Goal: Information Seeking & Learning: Learn about a topic

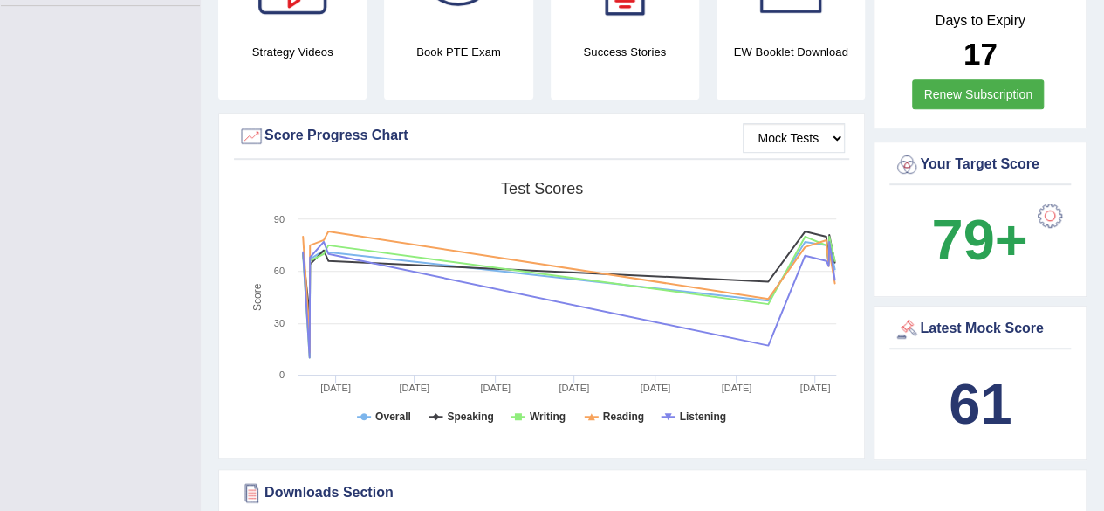
scroll to position [437, 0]
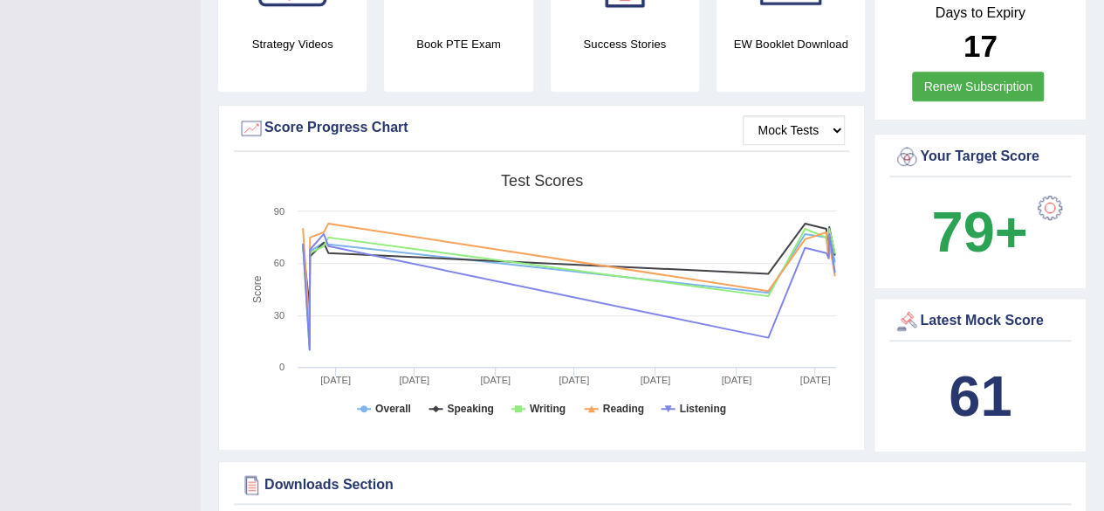
click at [962, 364] on b "61" at bounding box center [980, 396] width 63 height 64
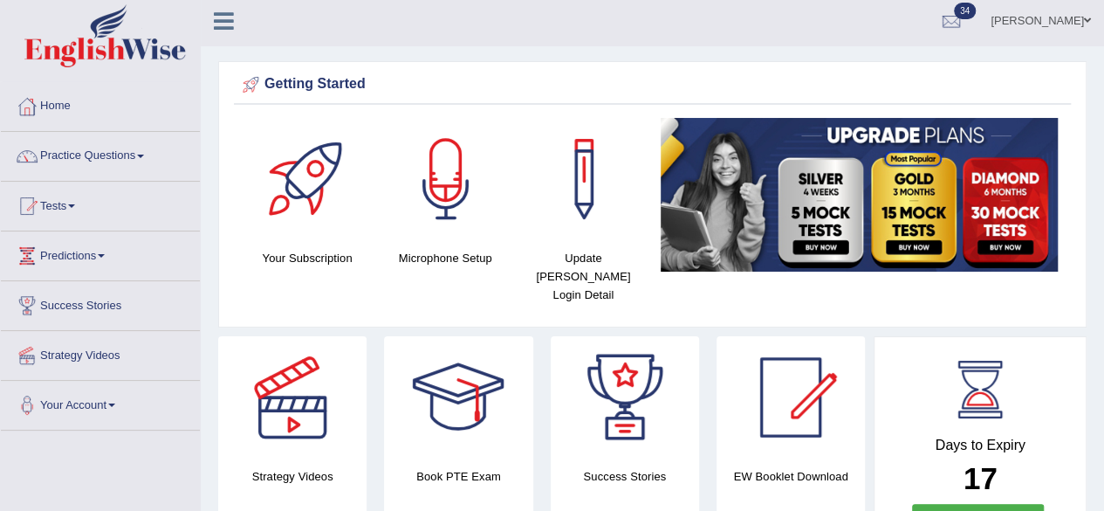
scroll to position [0, 0]
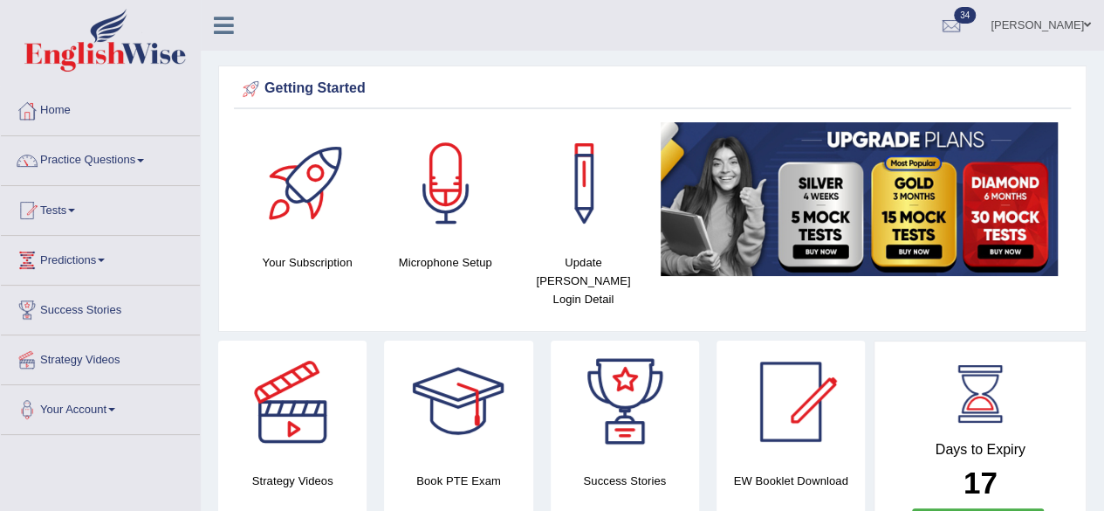
click at [75, 210] on span at bounding box center [71, 210] width 7 height 3
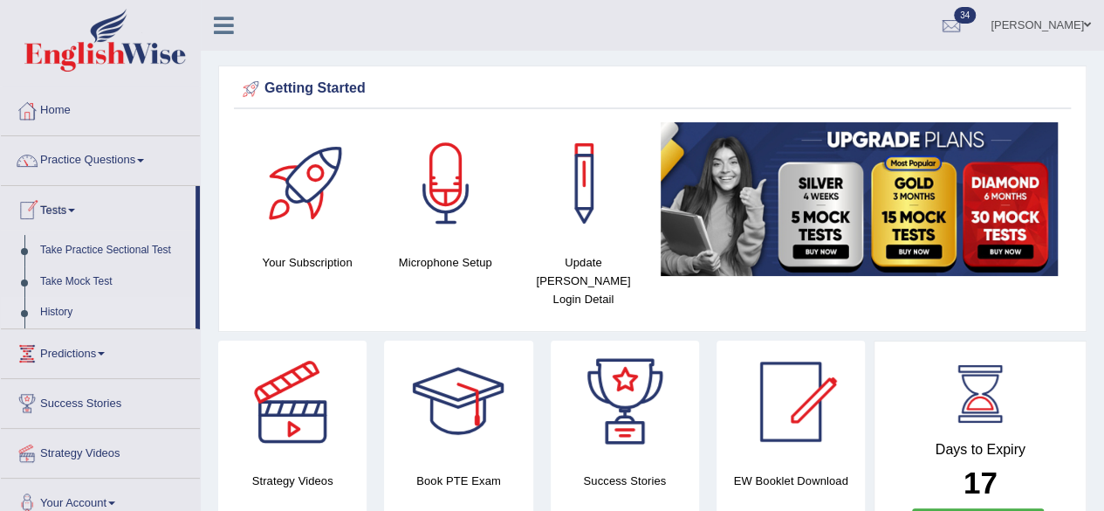
click at [66, 311] on link "History" at bounding box center [113, 312] width 163 height 31
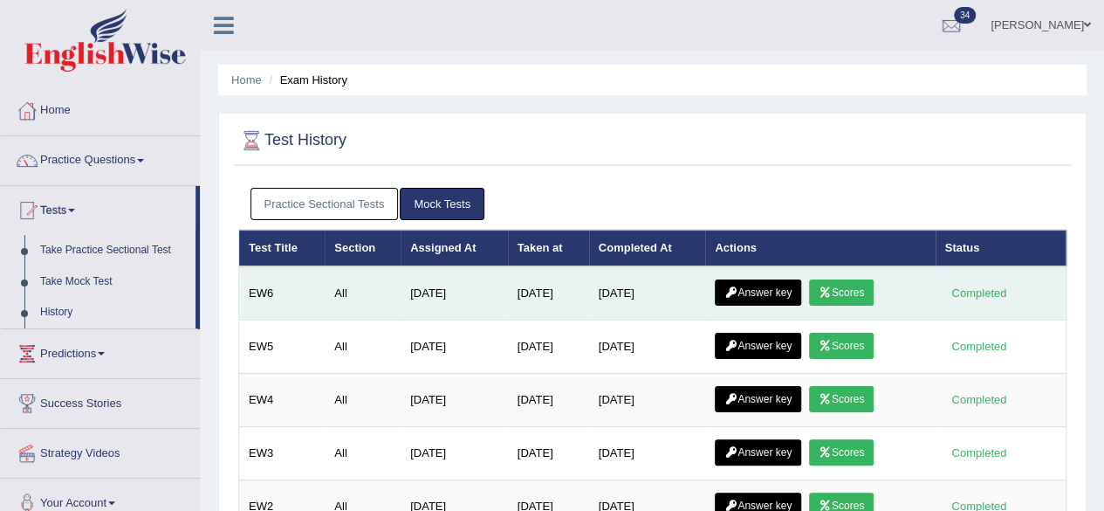
click at [862, 292] on link "Scores" at bounding box center [841, 292] width 65 height 26
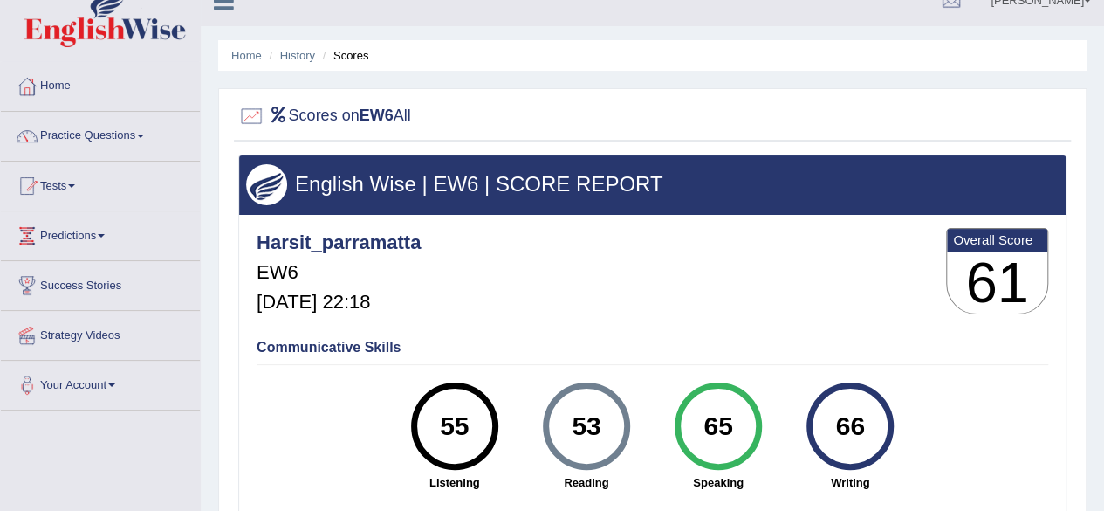
scroll to position [24, 0]
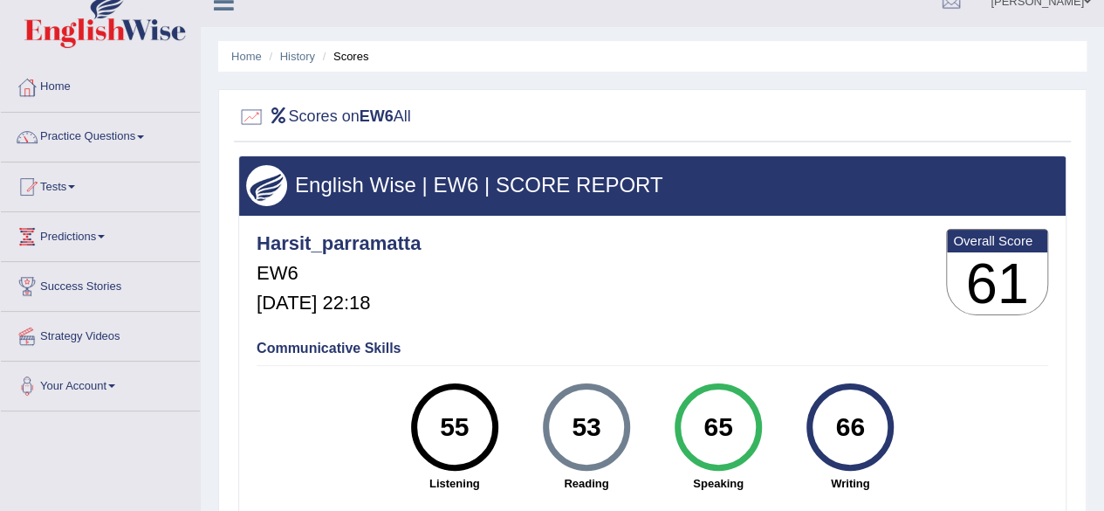
click at [311, 412] on div "Communicative Skills 55 Listening 53 Reading 65 Speaking 66 Writing" at bounding box center [652, 414] width 801 height 165
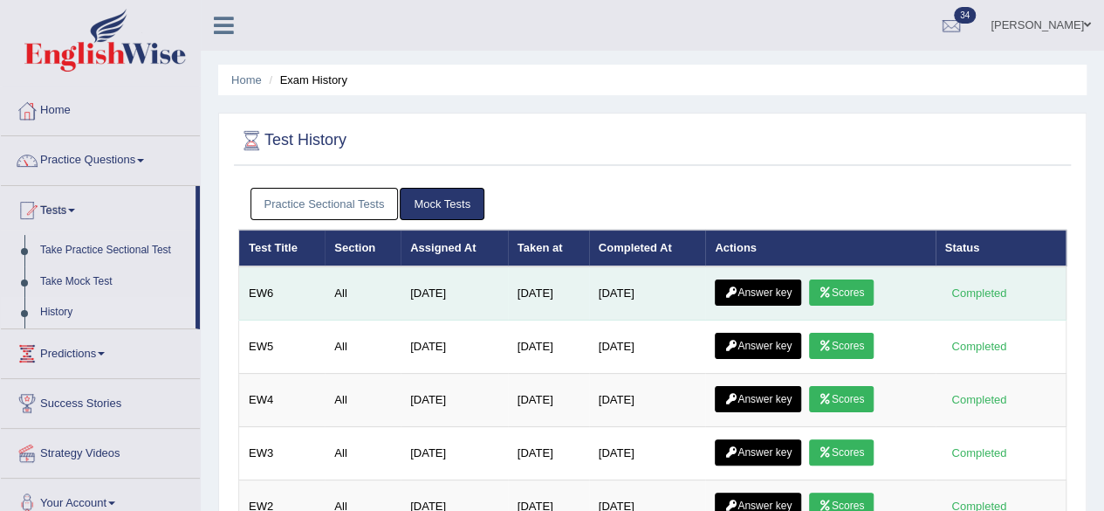
click at [738, 290] on icon at bounding box center [731, 292] width 13 height 10
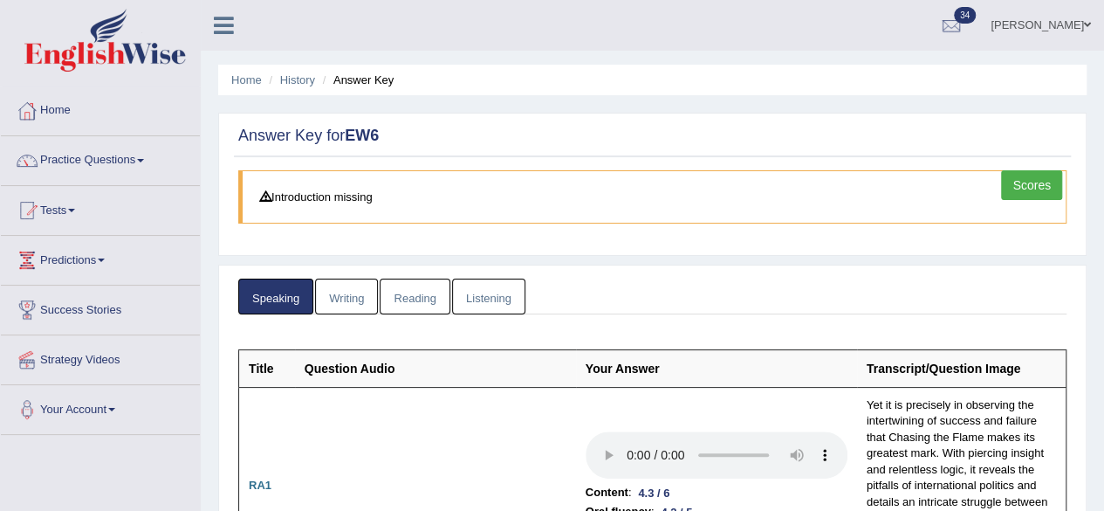
click at [407, 292] on link "Reading" at bounding box center [415, 297] width 70 height 36
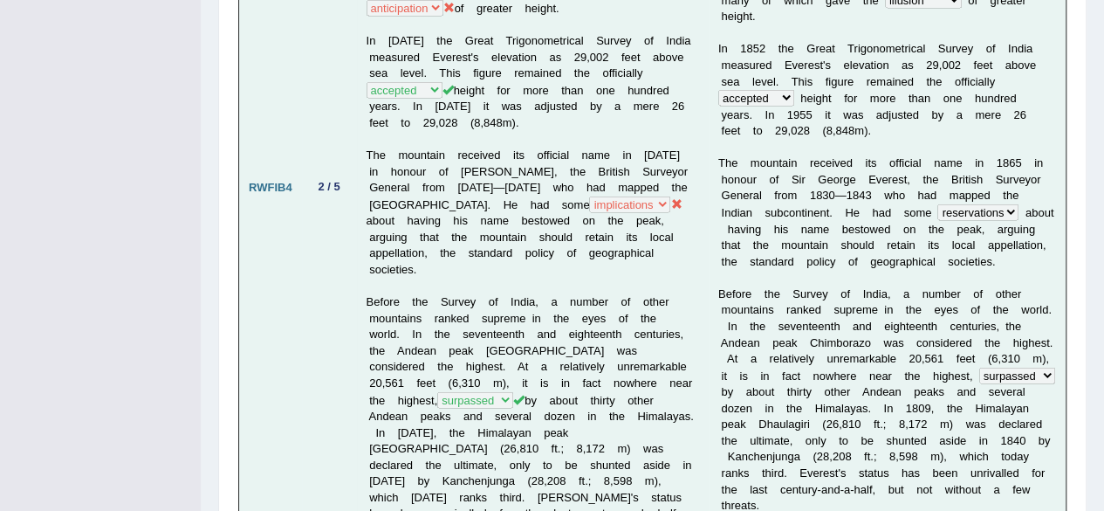
click at [985, 402] on b "i" at bounding box center [985, 408] width 3 height 13
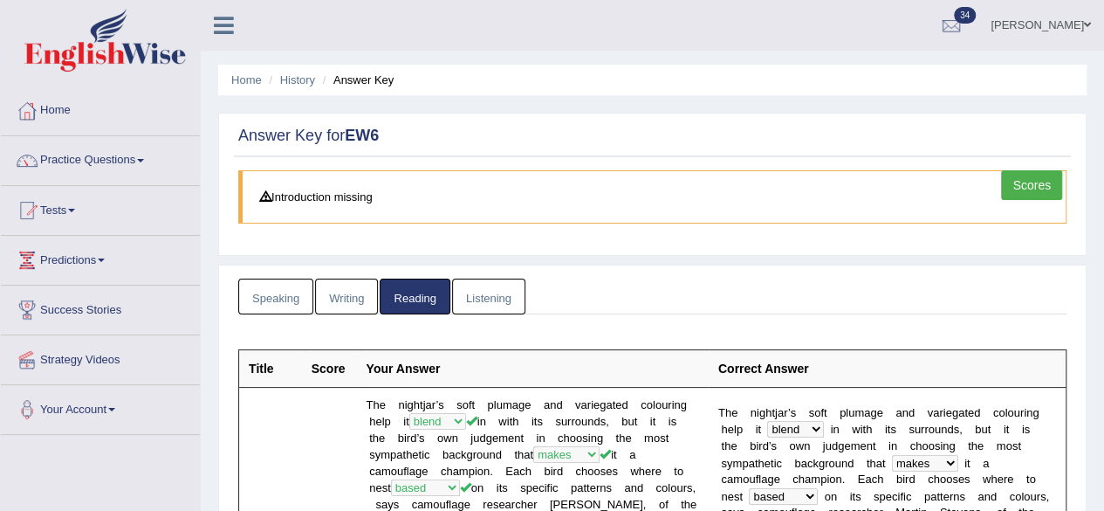
click at [480, 297] on link "Listening" at bounding box center [488, 297] width 73 height 36
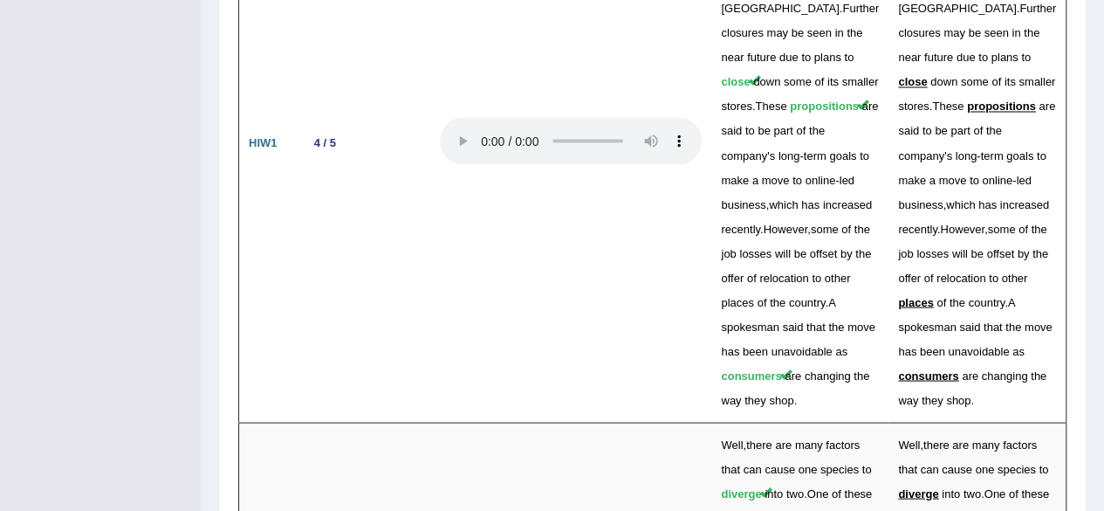
scroll to position [4813, 0]
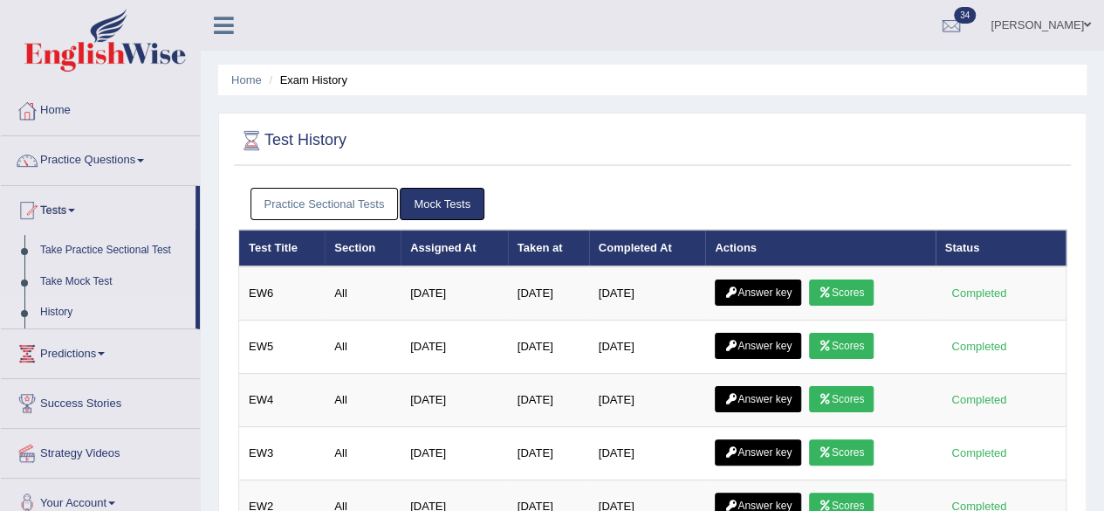
click at [101, 162] on link "Practice Questions" at bounding box center [100, 158] width 199 height 44
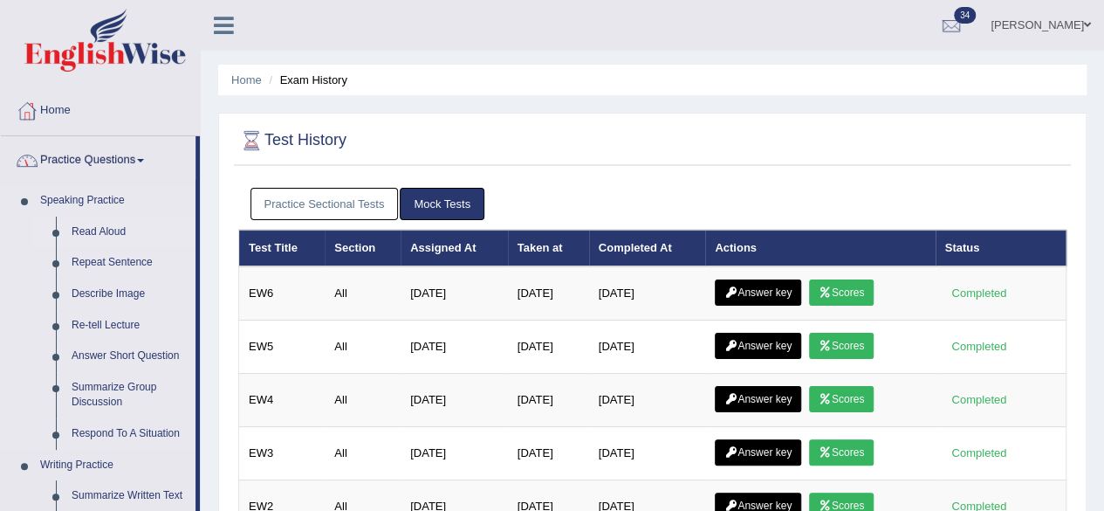
click at [85, 230] on link "Read Aloud" at bounding box center [130, 232] width 132 height 31
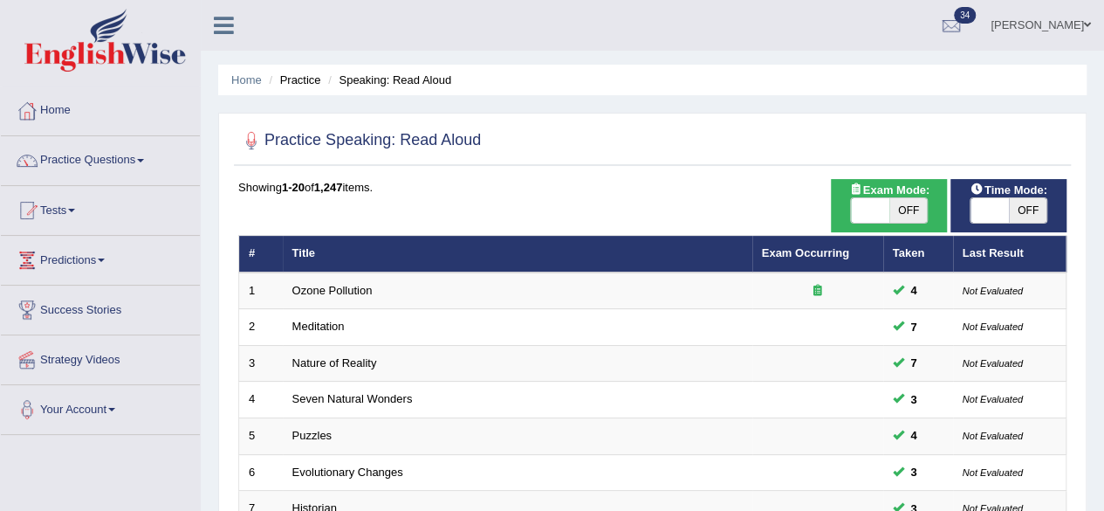
click at [910, 217] on span "OFF" at bounding box center [909, 210] width 38 height 24
checkbox input "true"
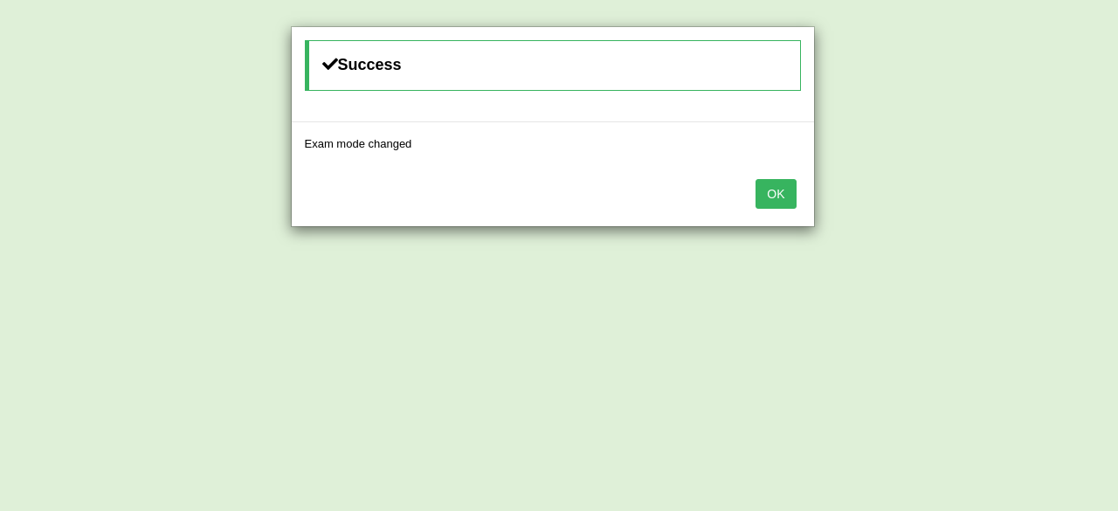
click at [780, 198] on button "OK" at bounding box center [775, 194] width 40 height 30
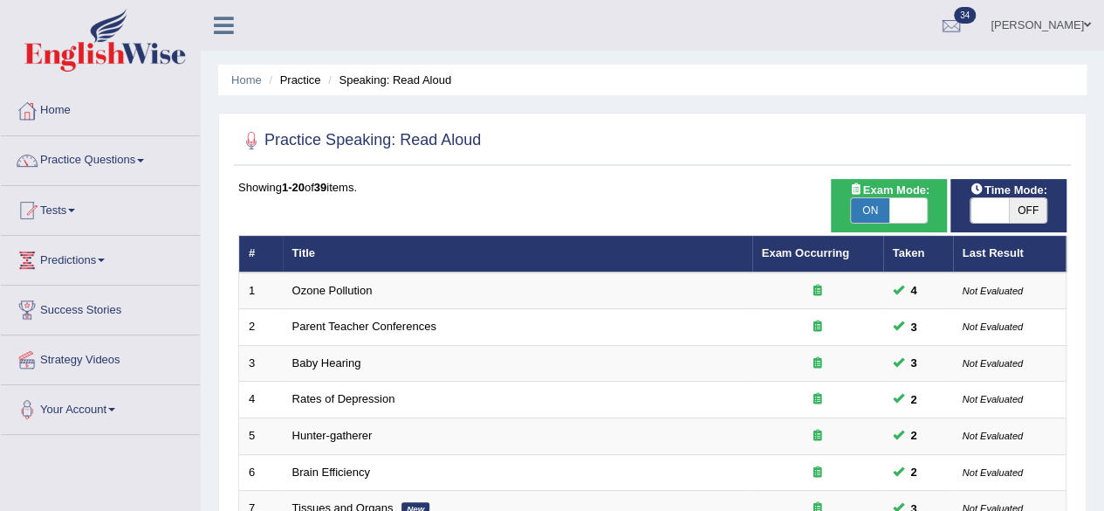
click at [1018, 204] on span "OFF" at bounding box center [1028, 210] width 38 height 24
checkbox input "true"
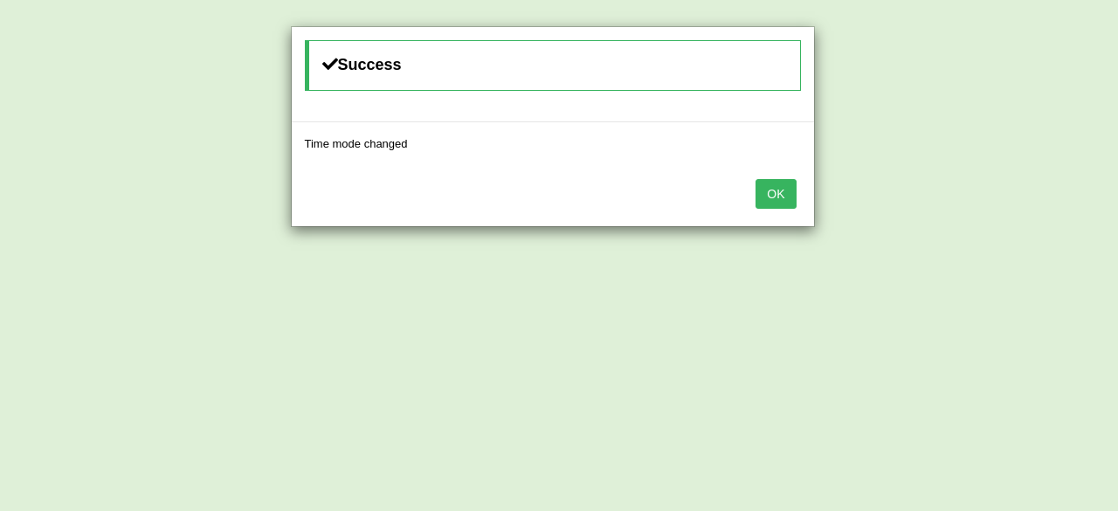
click at [785, 186] on button "OK" at bounding box center [775, 194] width 40 height 30
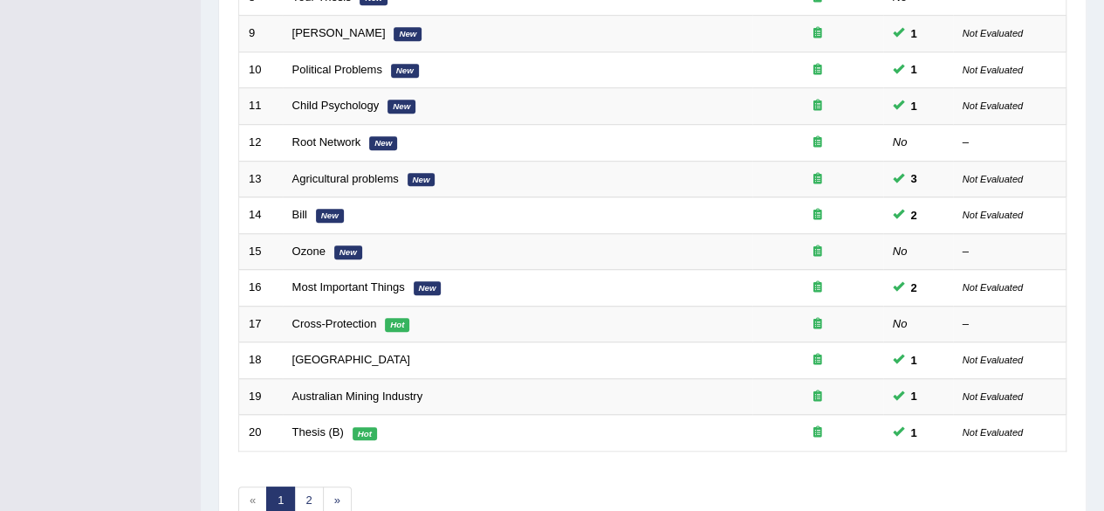
scroll to position [636, 0]
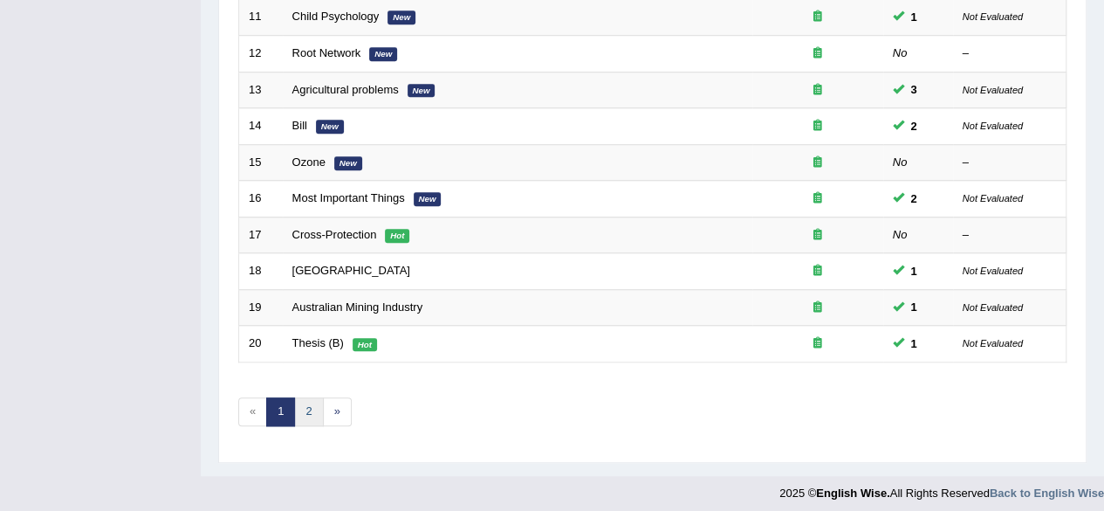
click at [311, 414] on link "2" at bounding box center [308, 411] width 29 height 29
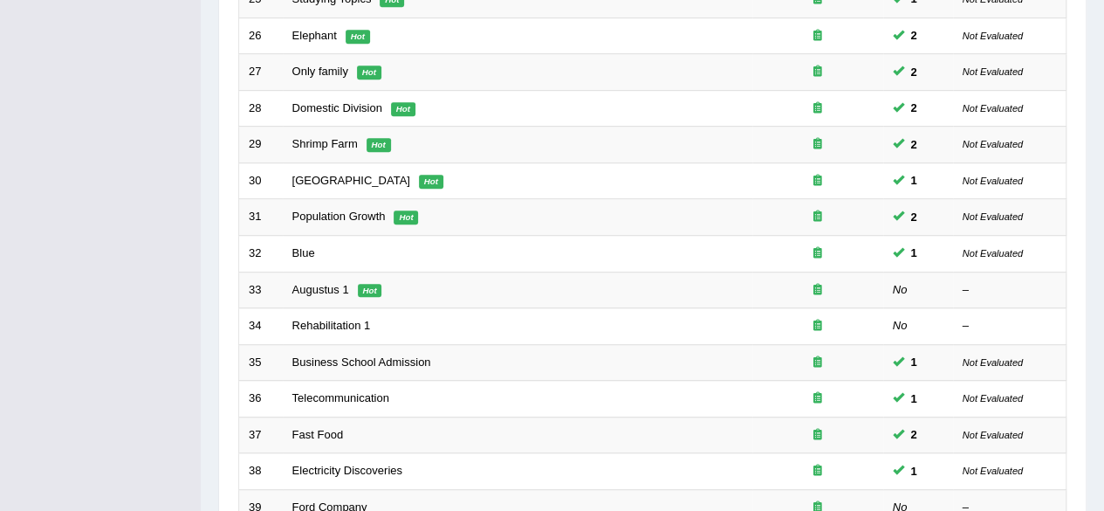
scroll to position [440, 0]
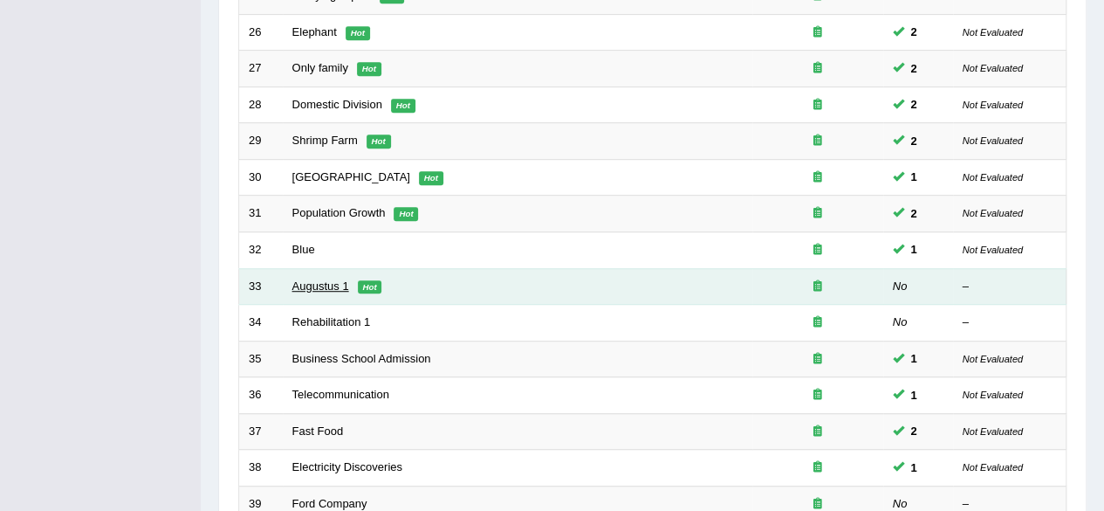
click at [327, 283] on link "Augustus 1" at bounding box center [320, 285] width 57 height 13
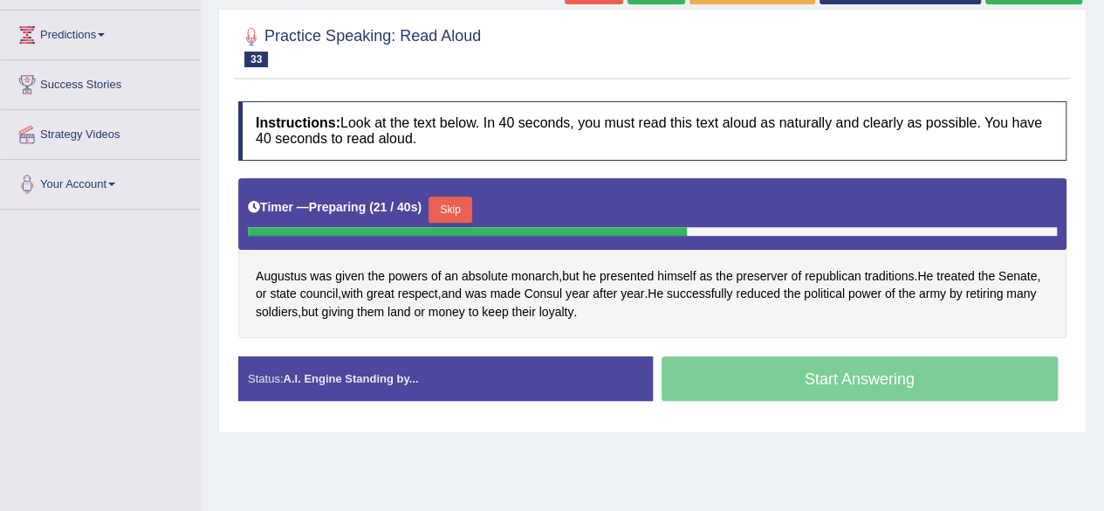
scroll to position [222, 0]
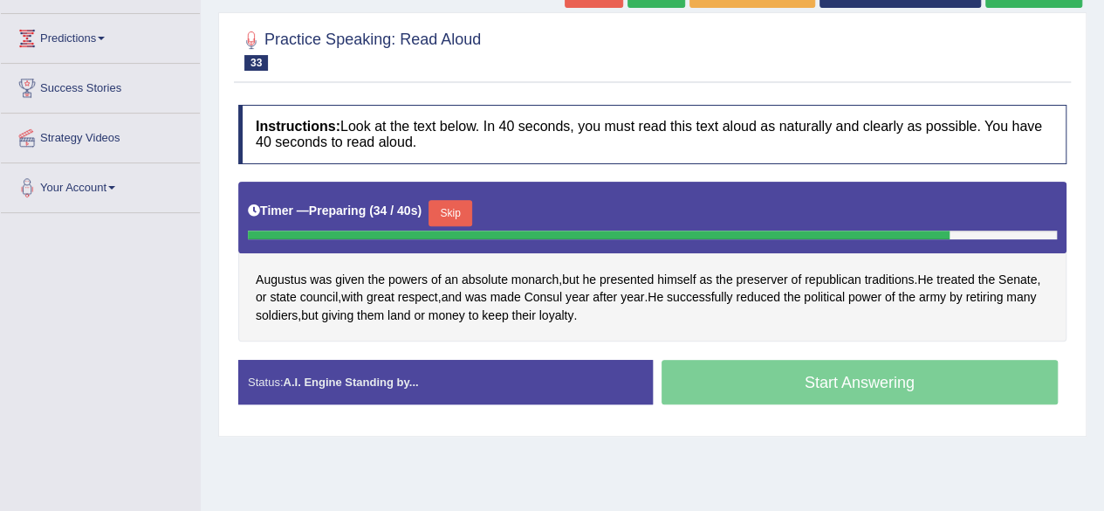
click at [442, 211] on button "Skip" at bounding box center [451, 213] width 44 height 26
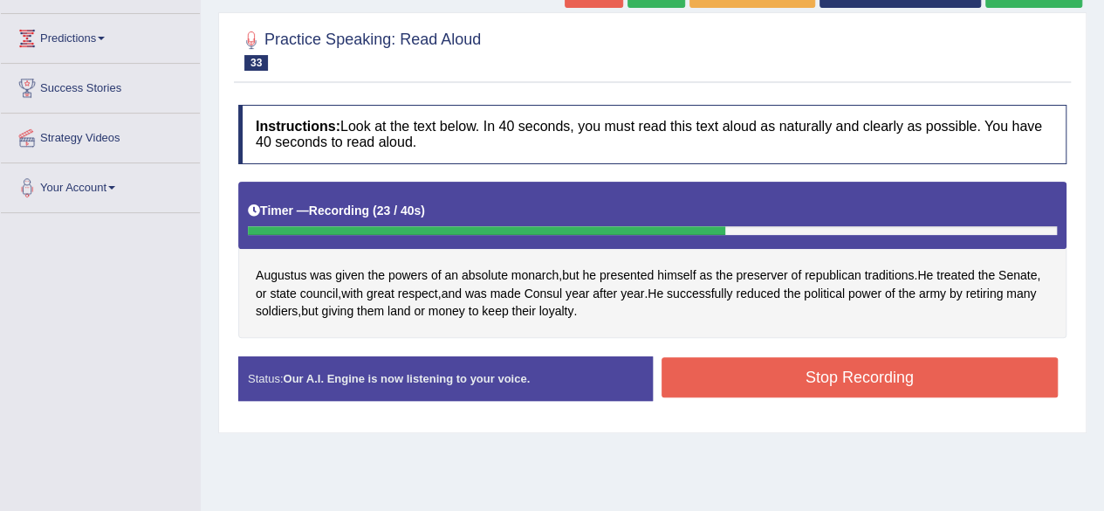
click at [868, 375] on button "Stop Recording" at bounding box center [860, 377] width 397 height 40
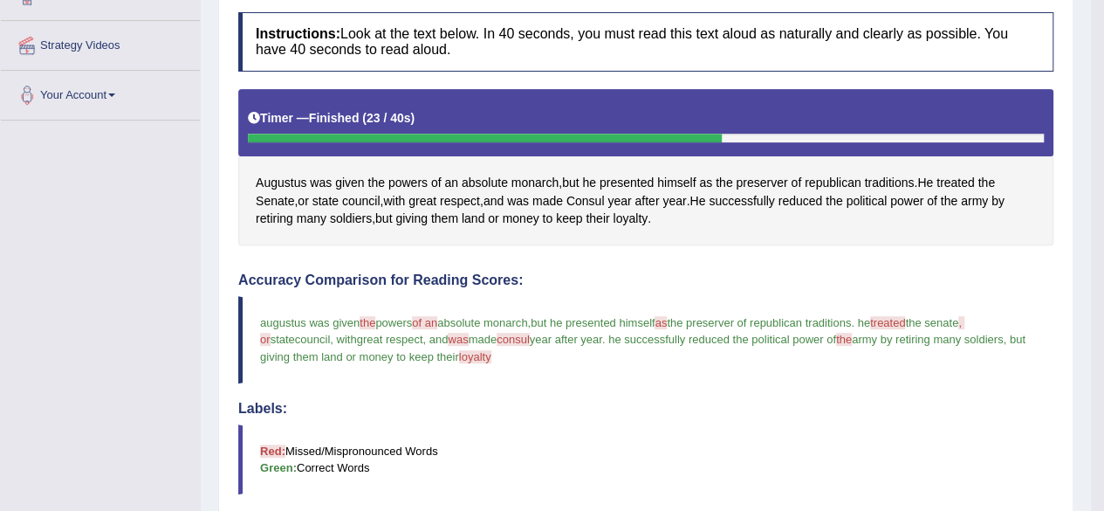
scroll to position [0, 0]
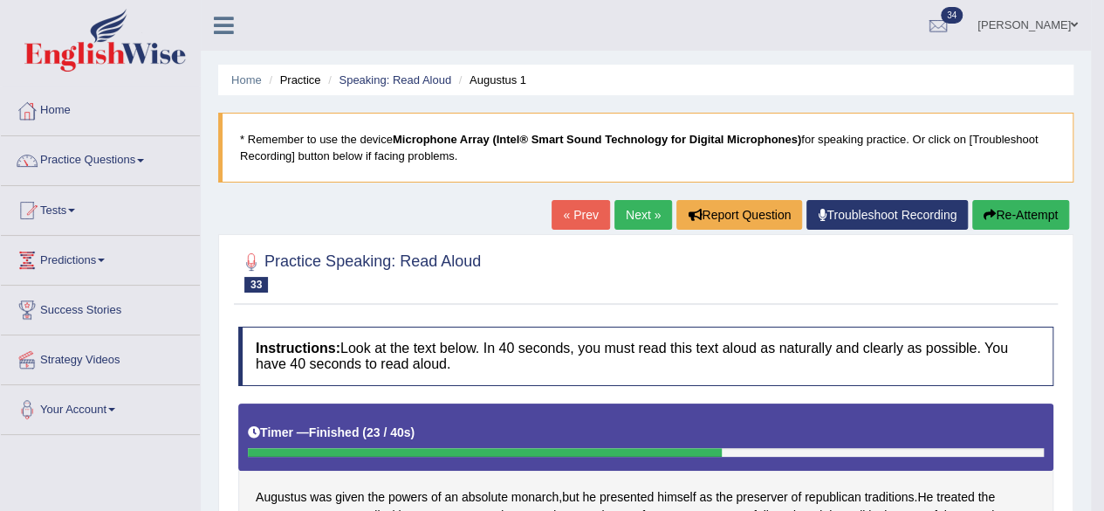
click at [637, 228] on link "Next »" at bounding box center [644, 215] width 58 height 30
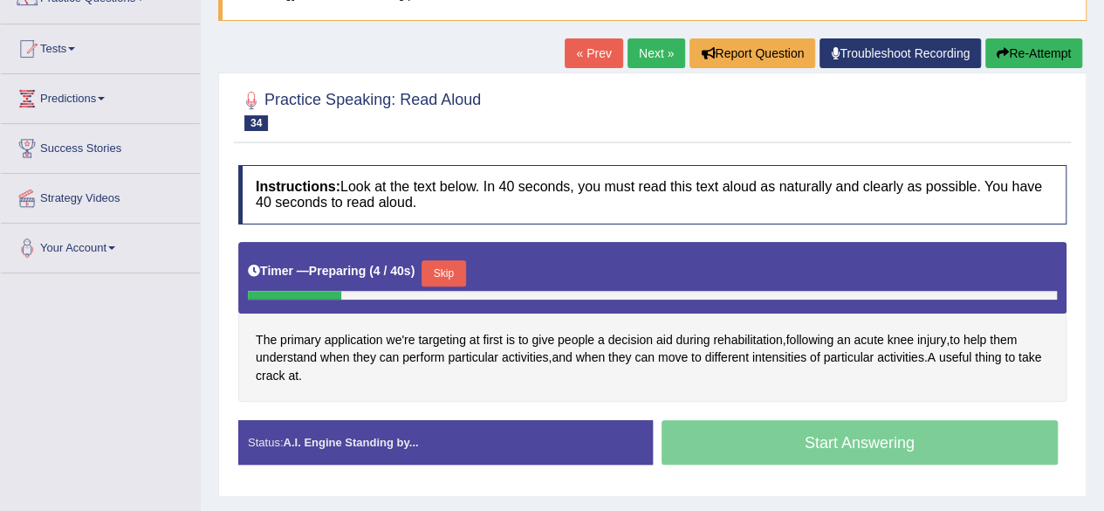
scroll to position [152, 0]
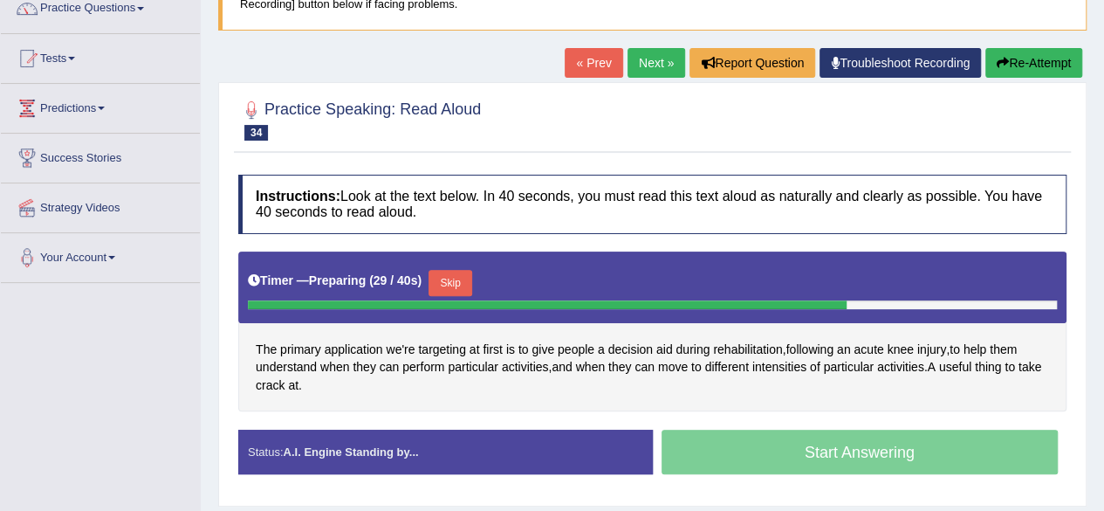
click at [459, 300] on div at bounding box center [547, 304] width 599 height 9
click at [458, 279] on button "Skip" at bounding box center [451, 283] width 44 height 26
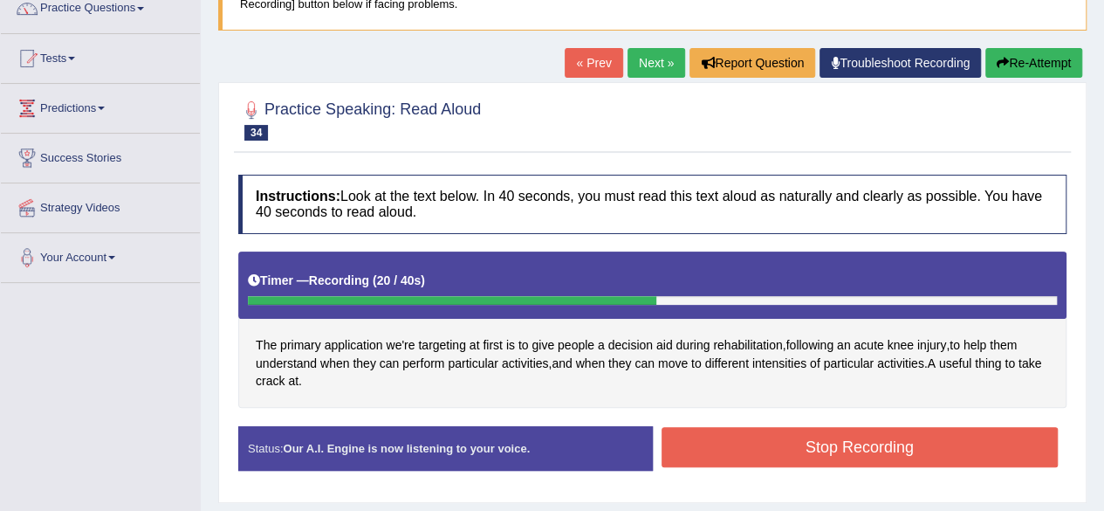
click at [967, 437] on button "Stop Recording" at bounding box center [860, 447] width 397 height 40
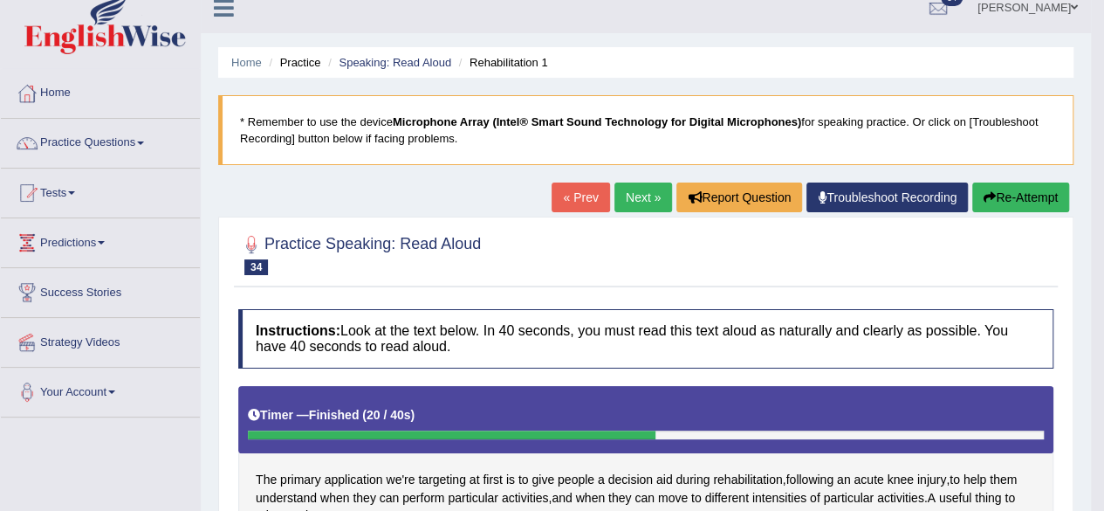
scroll to position [0, 0]
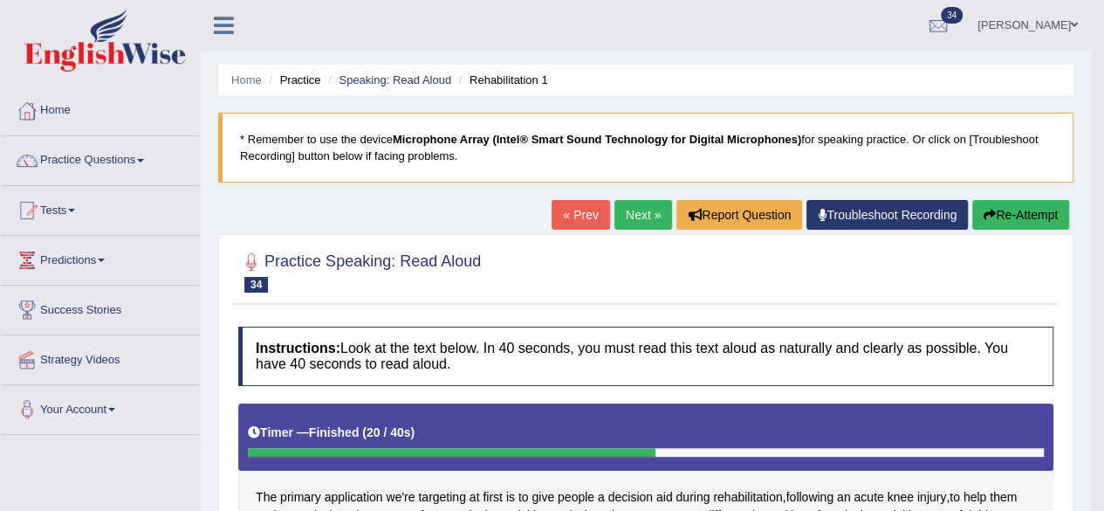
click at [638, 227] on link "Next »" at bounding box center [644, 215] width 58 height 30
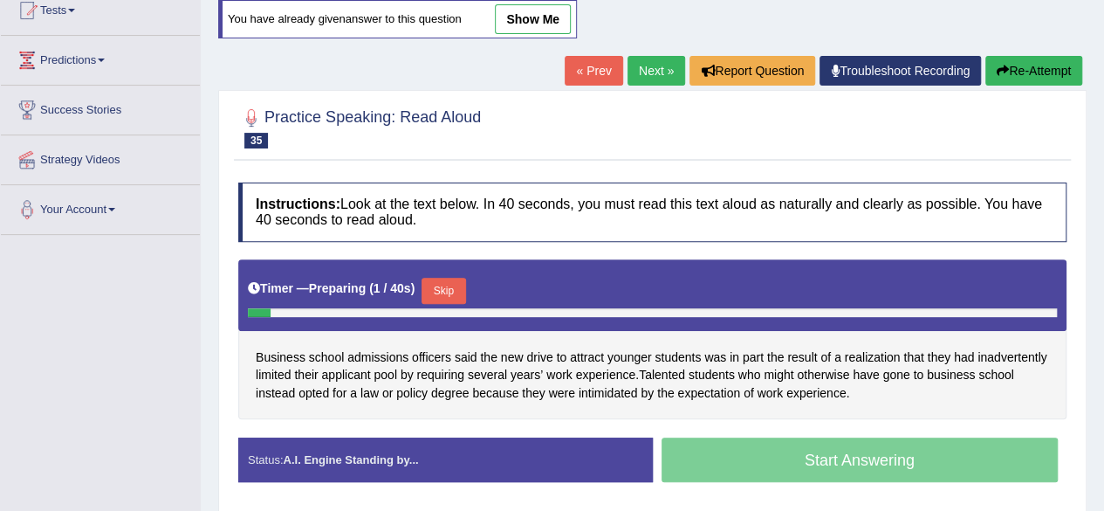
scroll to position [203, 0]
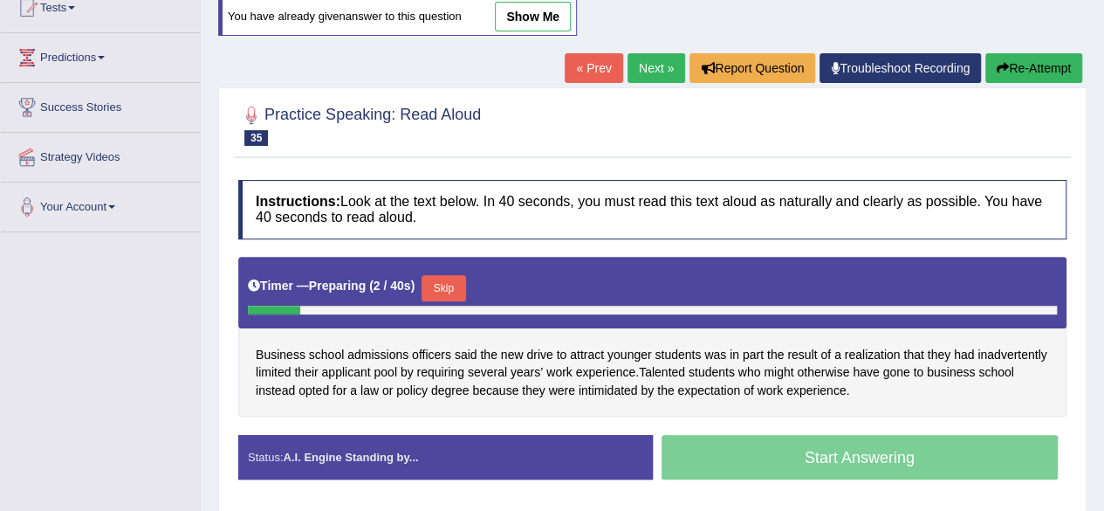
click at [451, 292] on button "Skip" at bounding box center [444, 288] width 44 height 26
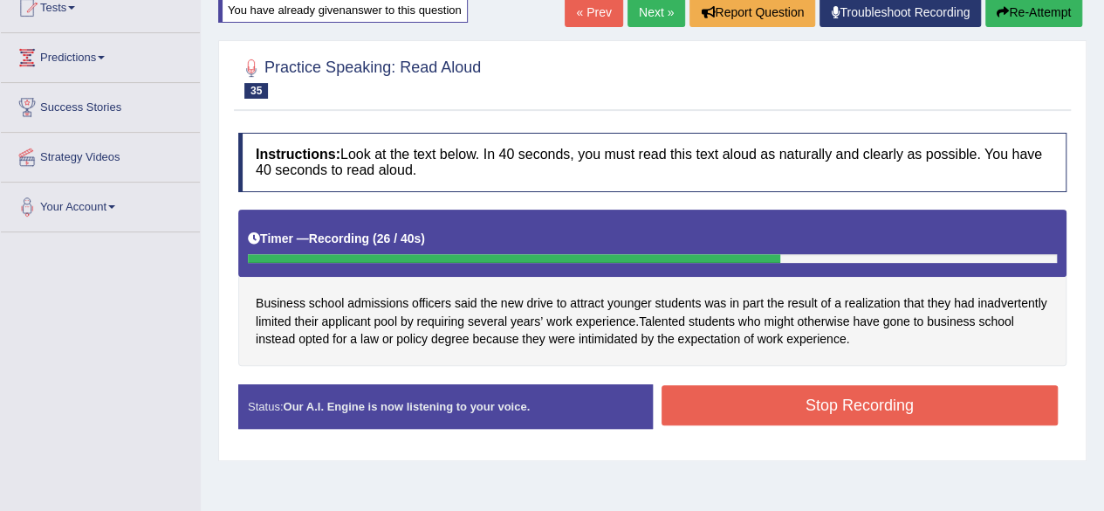
click at [964, 395] on button "Stop Recording" at bounding box center [860, 405] width 397 height 40
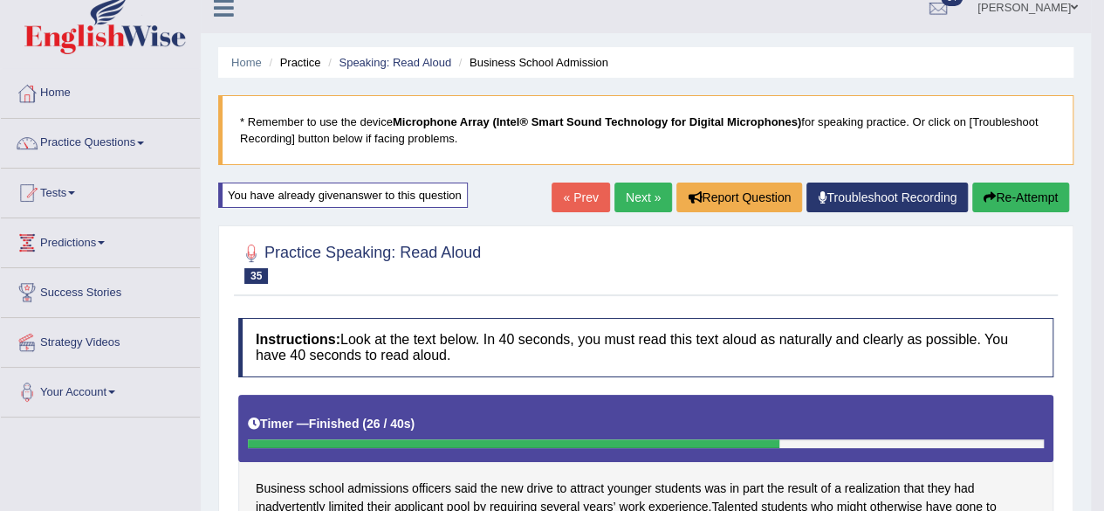
scroll to position [0, 0]
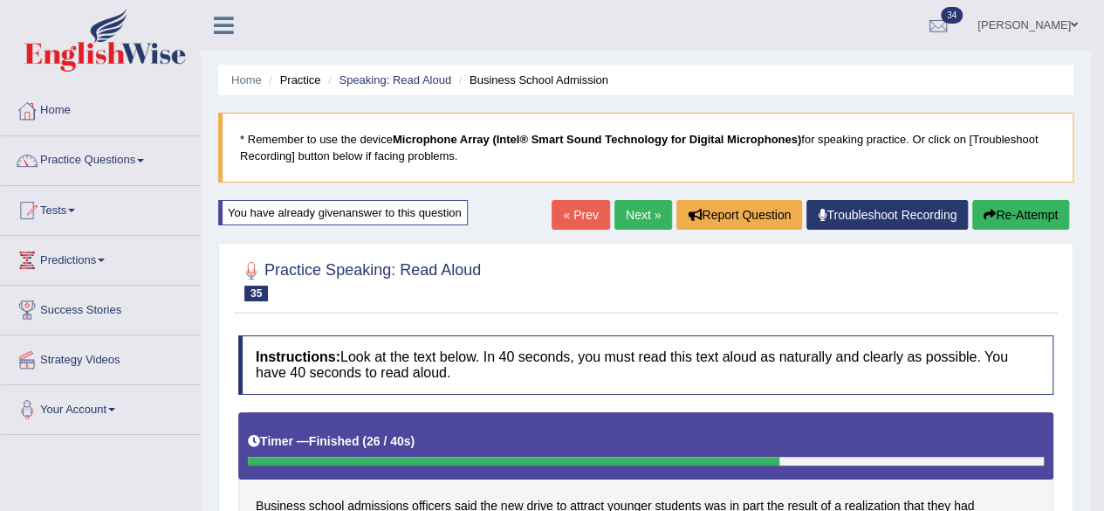
click at [636, 228] on link "Next »" at bounding box center [644, 215] width 58 height 30
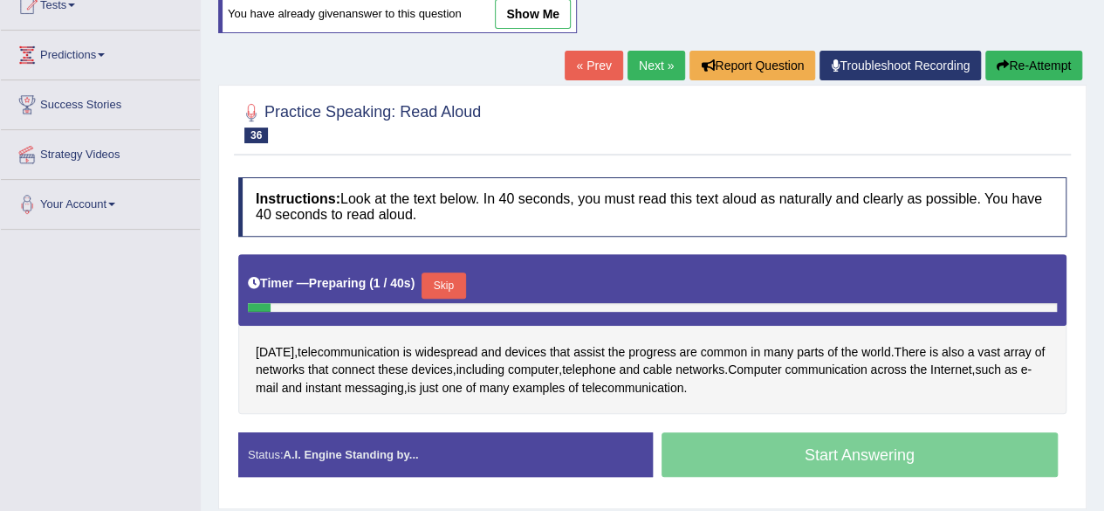
scroll to position [210, 0]
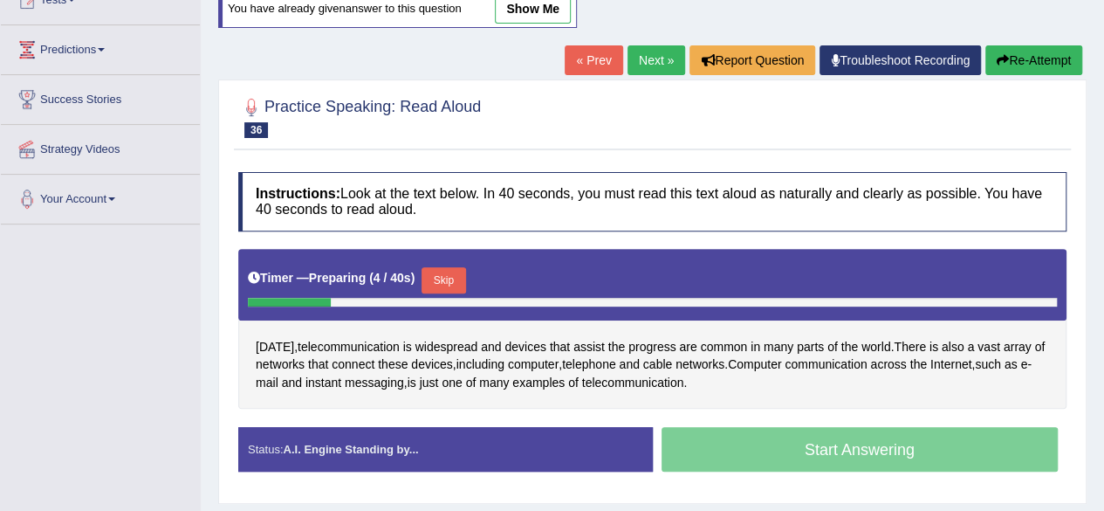
click at [452, 276] on button "Skip" at bounding box center [444, 280] width 44 height 26
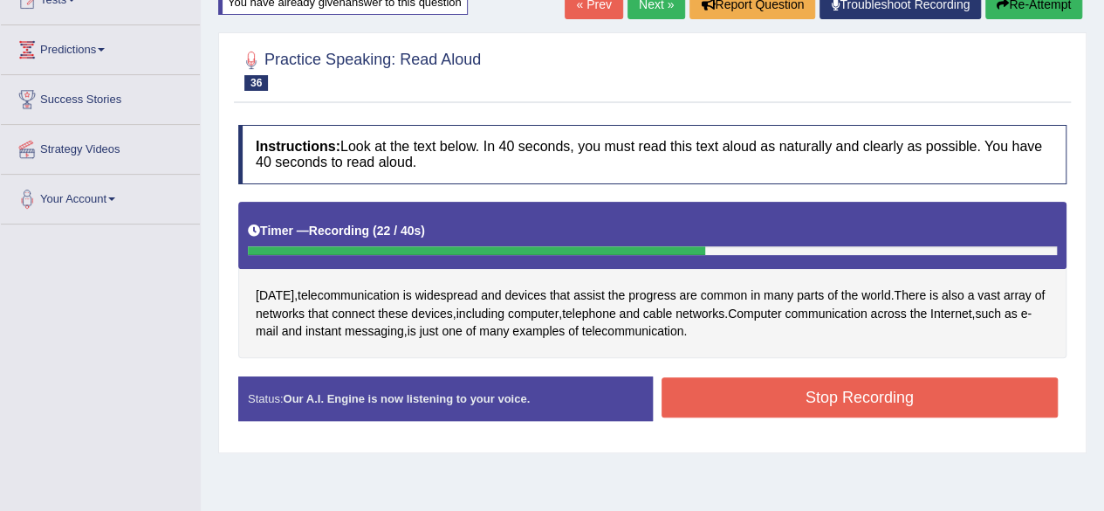
click at [936, 389] on button "Stop Recording" at bounding box center [860, 397] width 397 height 40
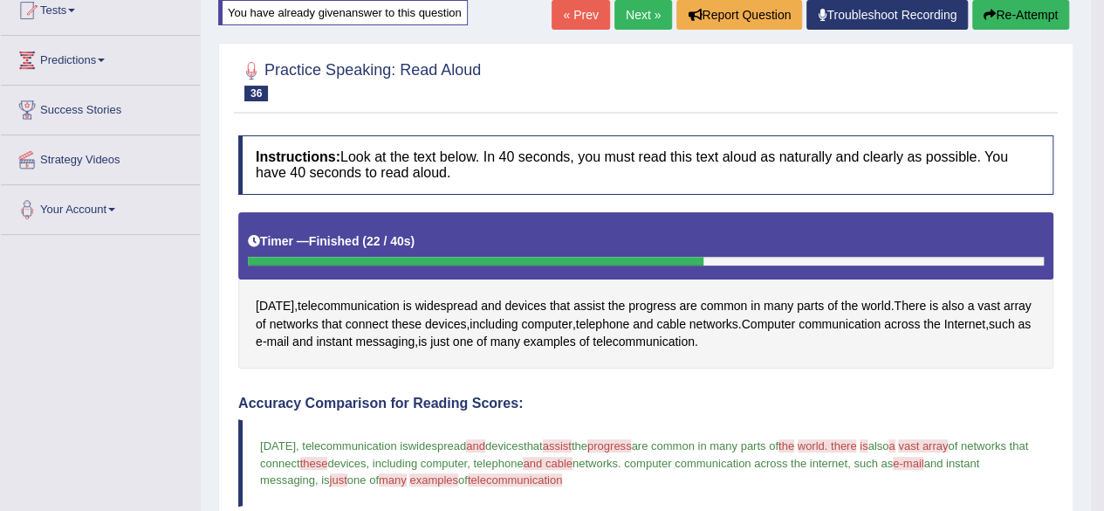
scroll to position [0, 0]
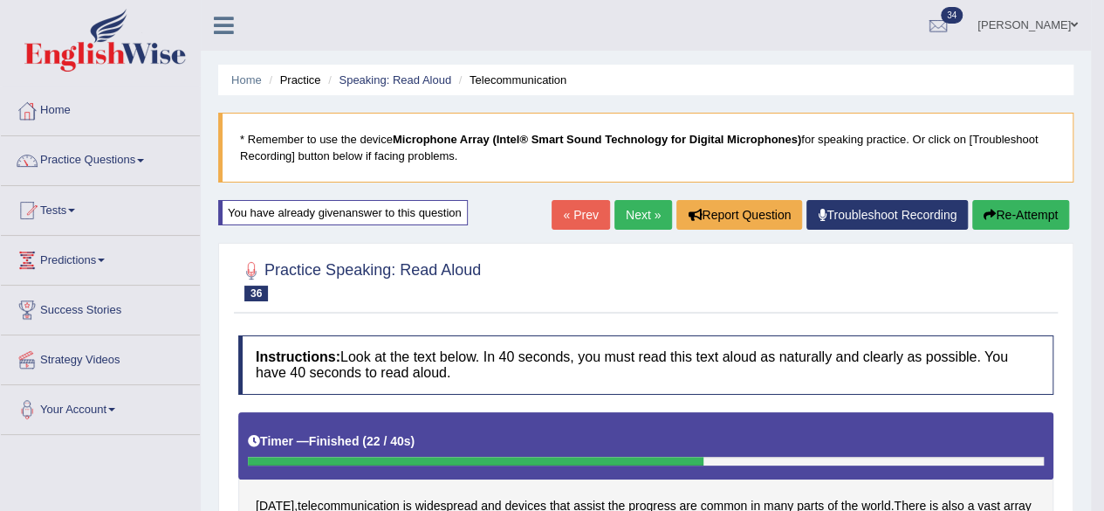
click at [637, 228] on link "Next »" at bounding box center [644, 215] width 58 height 30
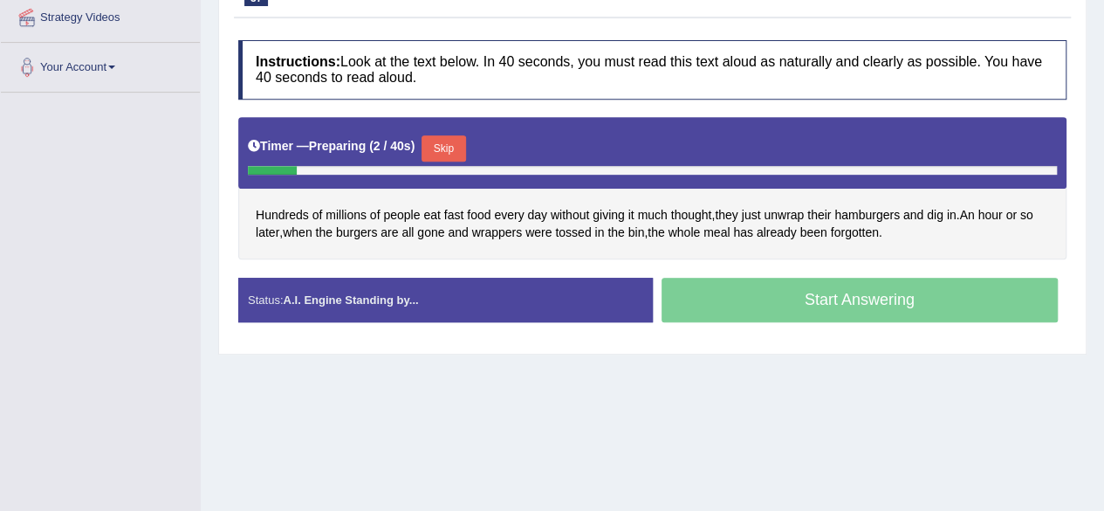
scroll to position [338, 0]
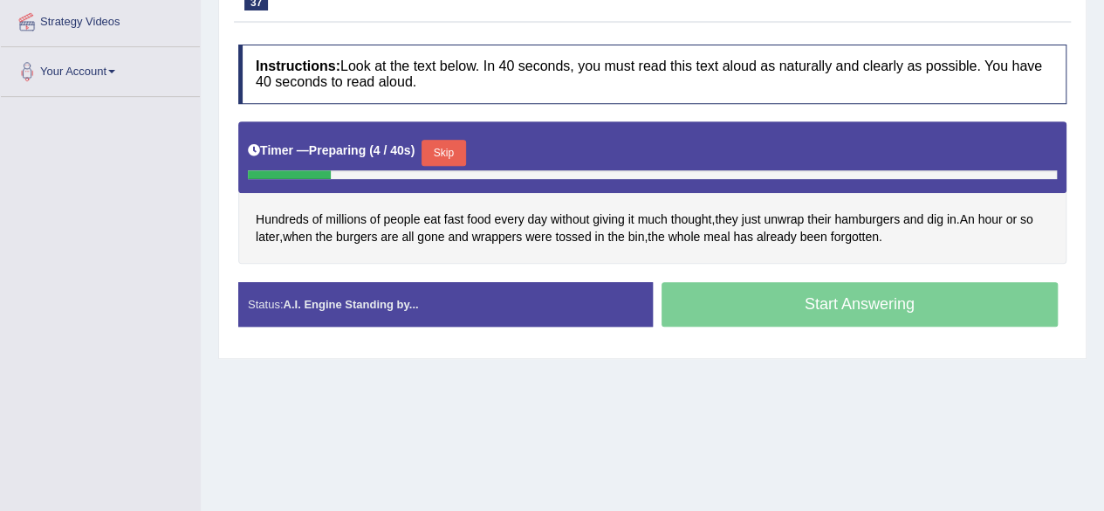
click at [447, 148] on button "Skip" at bounding box center [444, 153] width 44 height 26
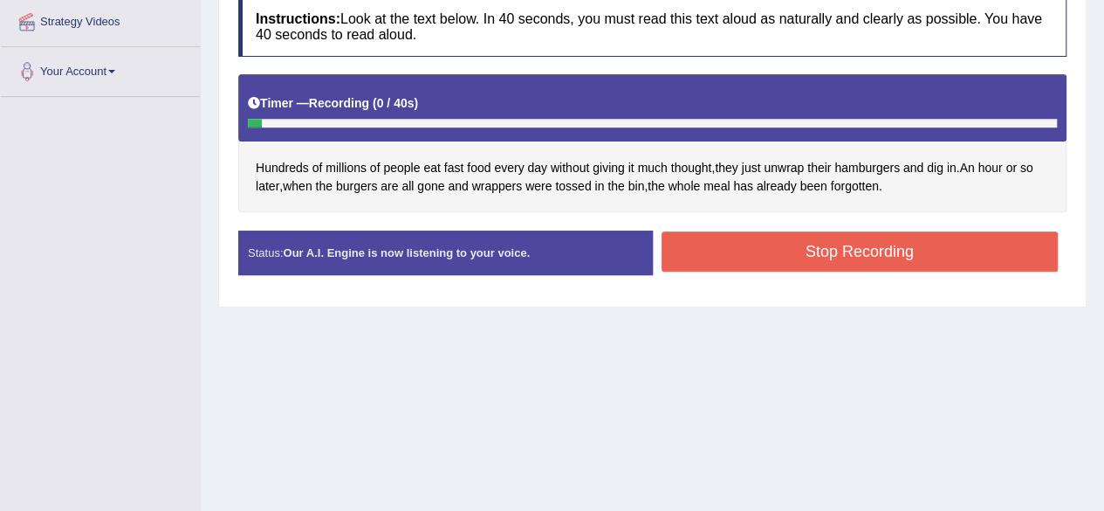
click at [992, 247] on button "Stop Recording" at bounding box center [860, 251] width 397 height 40
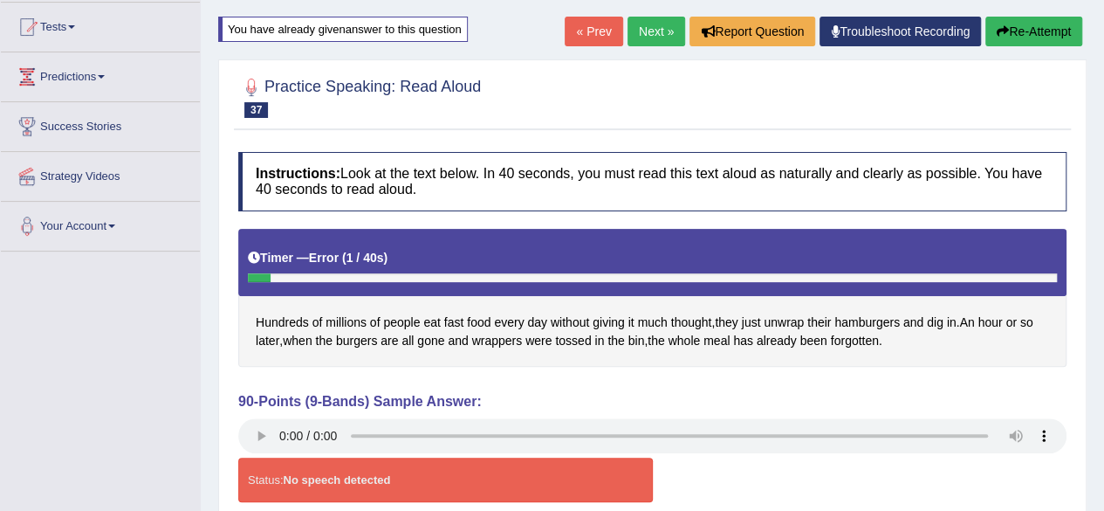
scroll to position [183, 0]
click at [1049, 38] on button "Re-Attempt" at bounding box center [1034, 32] width 97 height 30
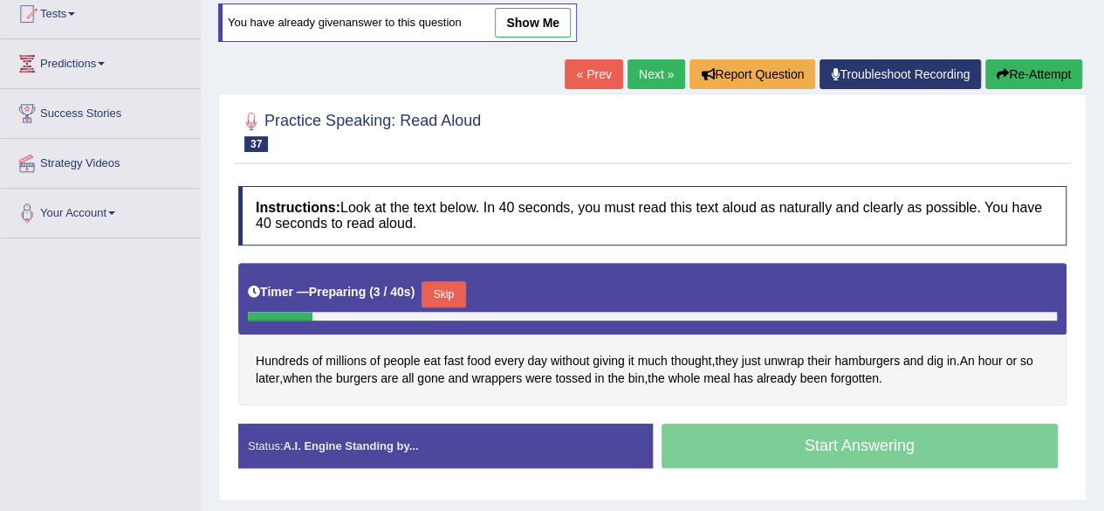
click at [0, 444] on div "Toggle navigation Home Practice Questions Speaking Practice Read Aloud Repeat S…" at bounding box center [552, 258] width 1104 height 908
click at [451, 301] on button "Skip" at bounding box center [444, 294] width 44 height 26
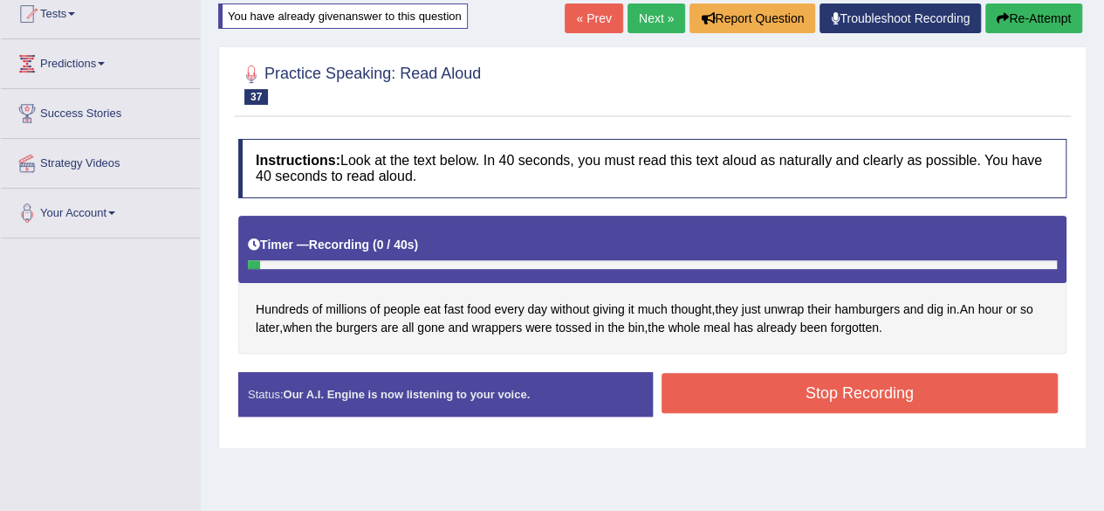
click at [922, 389] on button "Stop Recording" at bounding box center [860, 393] width 397 height 40
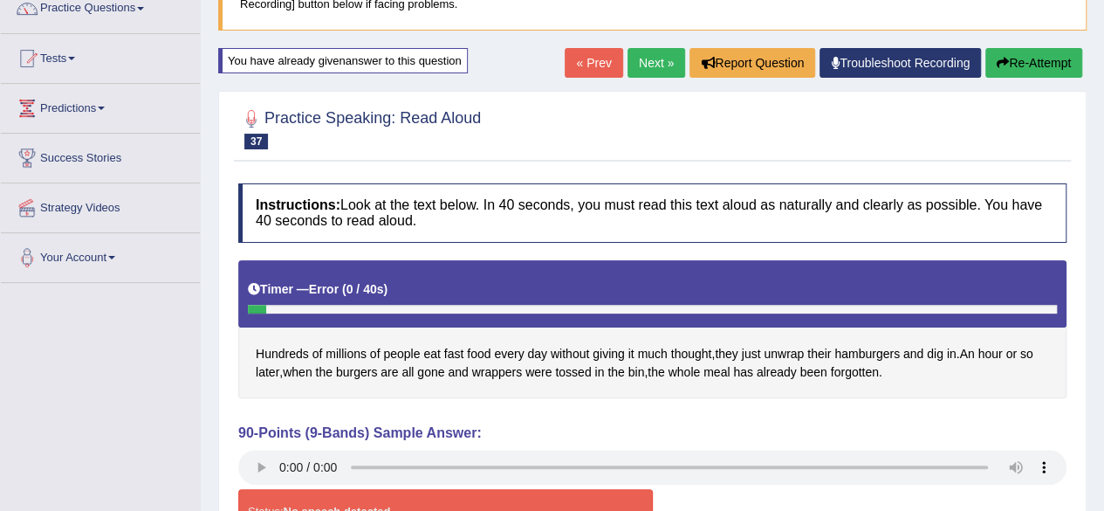
scroll to position [143, 0]
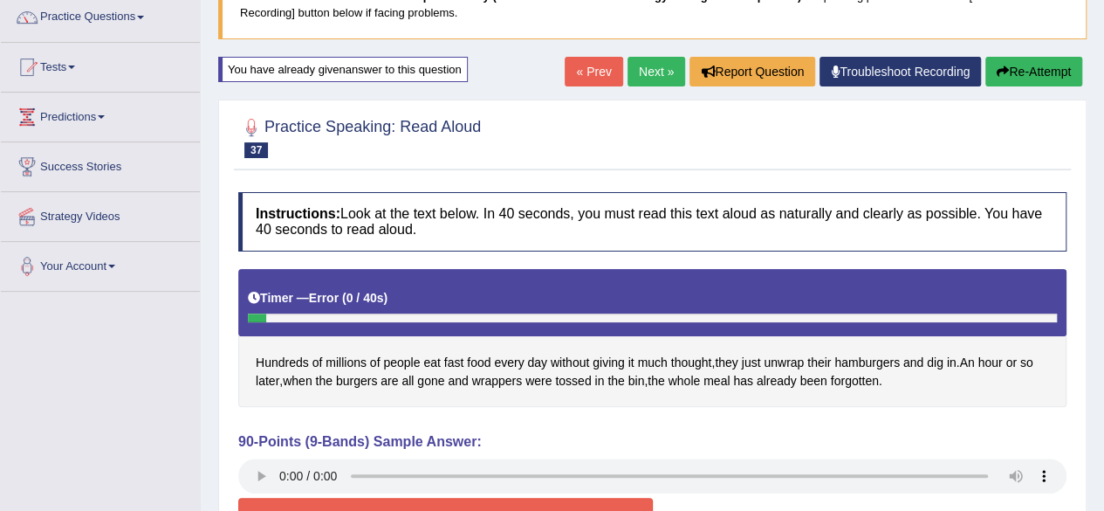
click at [1058, 79] on button "Re-Attempt" at bounding box center [1034, 72] width 97 height 30
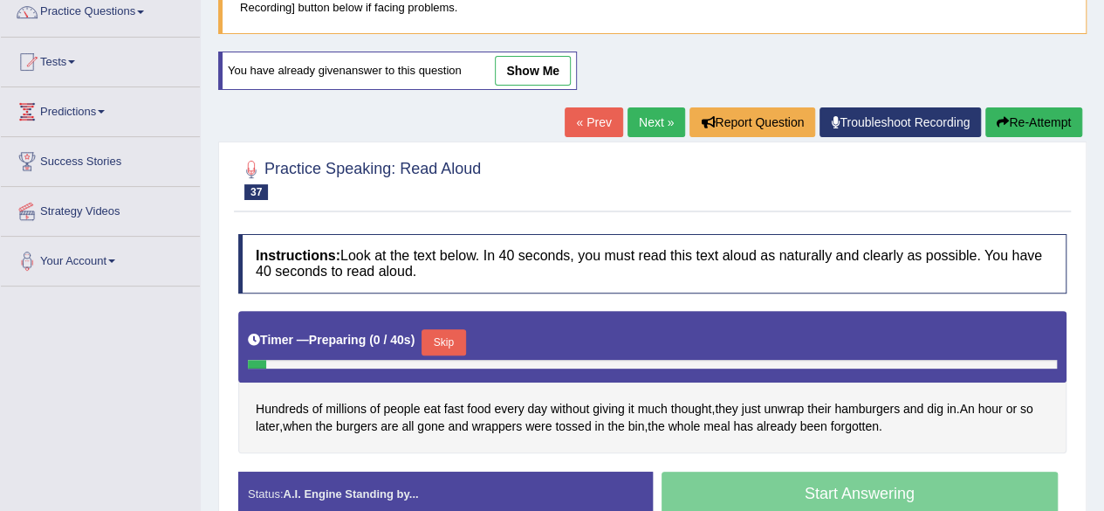
click at [451, 360] on div at bounding box center [652, 364] width 809 height 9
click at [454, 339] on button "Skip" at bounding box center [444, 342] width 44 height 26
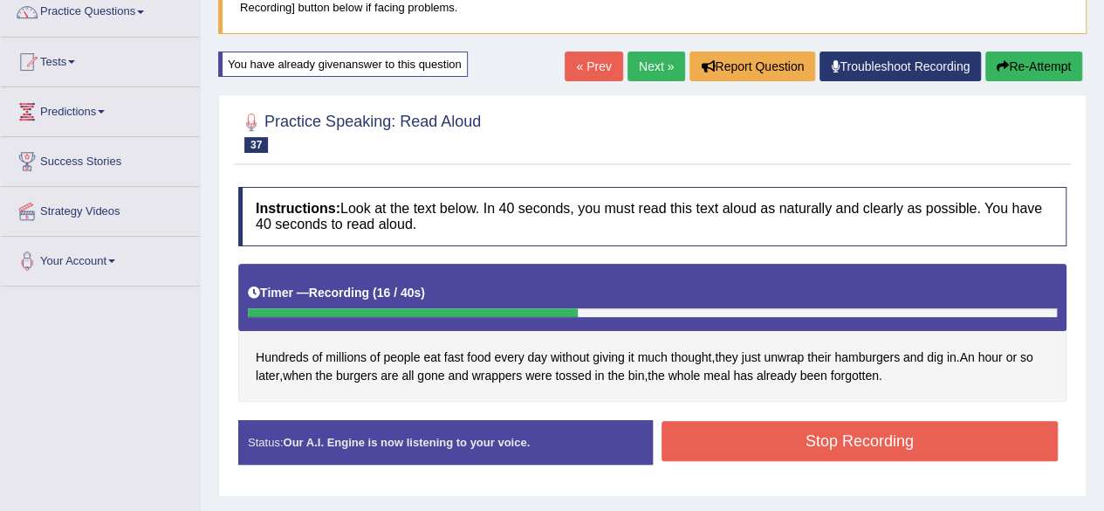
click at [978, 436] on button "Stop Recording" at bounding box center [860, 441] width 397 height 40
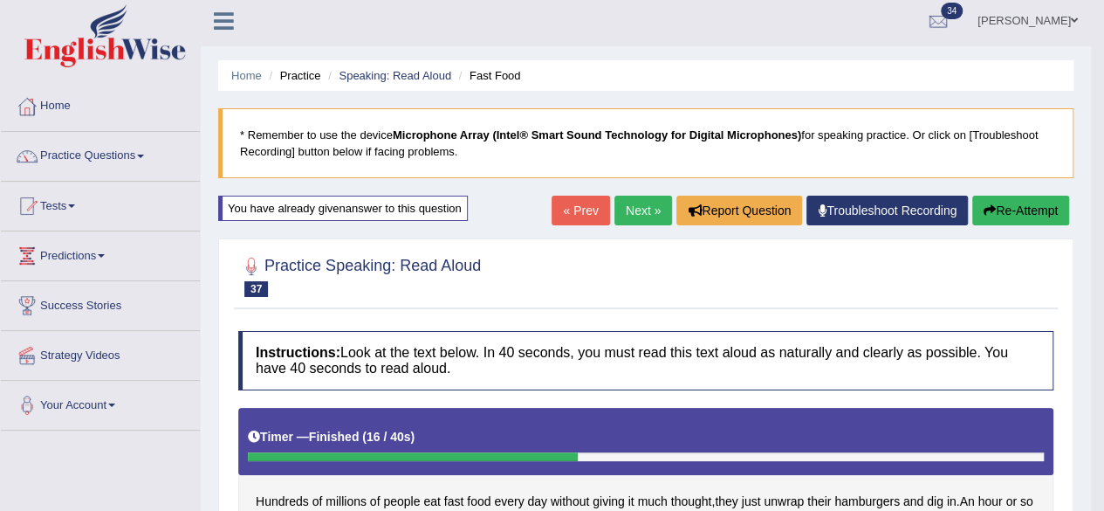
scroll to position [2, 0]
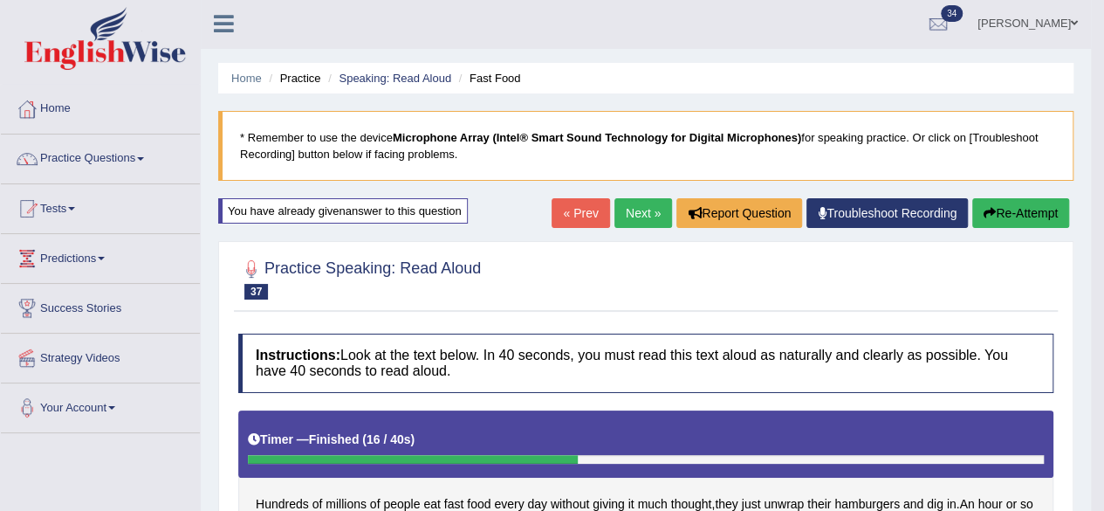
click at [636, 215] on link "Next »" at bounding box center [644, 213] width 58 height 30
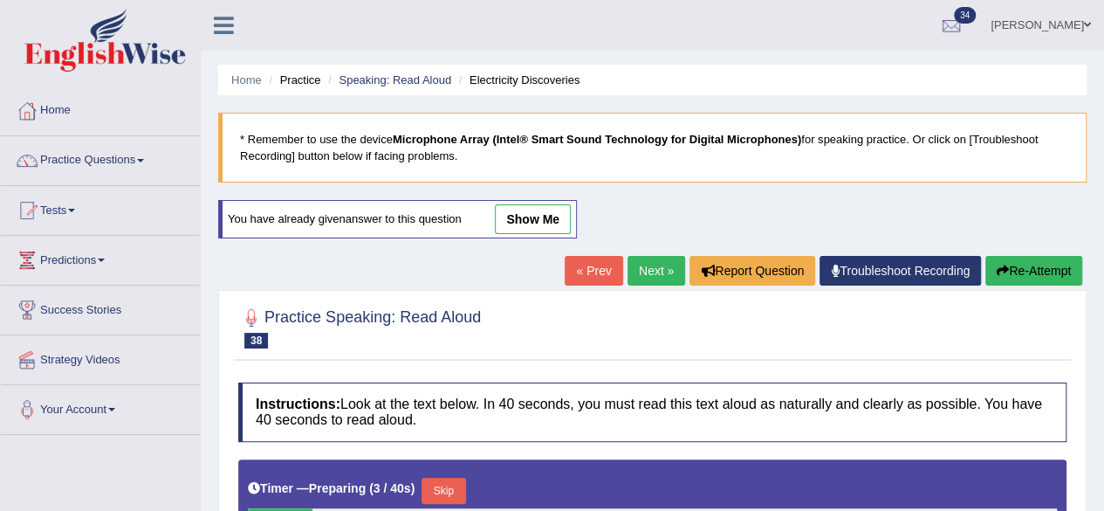
click at [144, 160] on span at bounding box center [140, 160] width 7 height 3
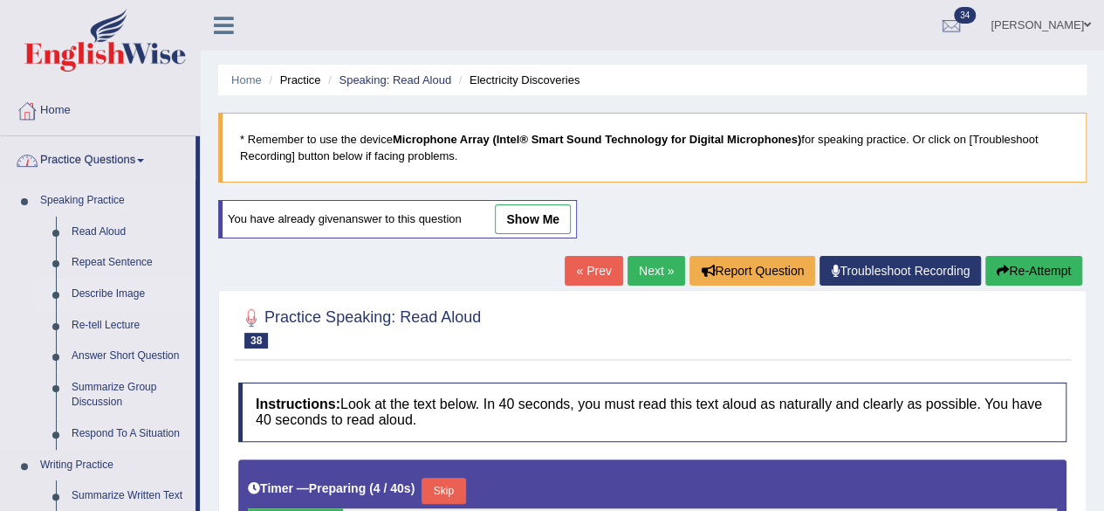
click at [100, 297] on link "Describe Image" at bounding box center [130, 294] width 132 height 31
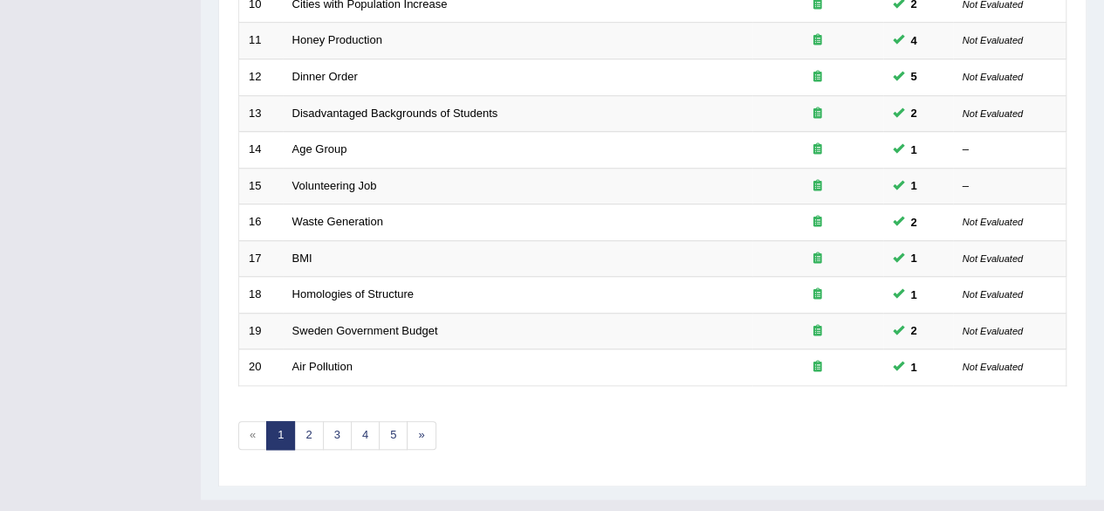
scroll to position [636, 0]
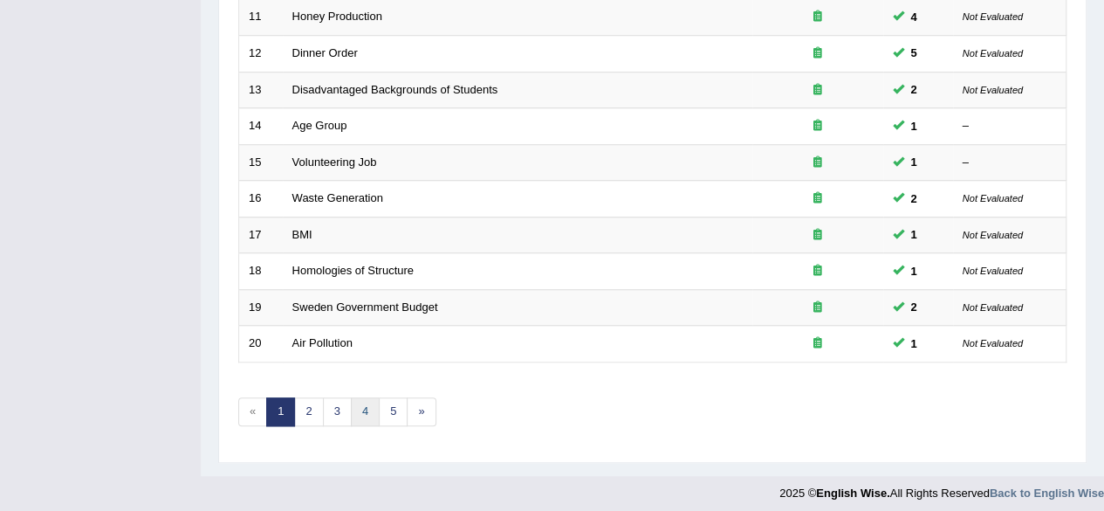
click at [367, 414] on link "4" at bounding box center [365, 411] width 29 height 29
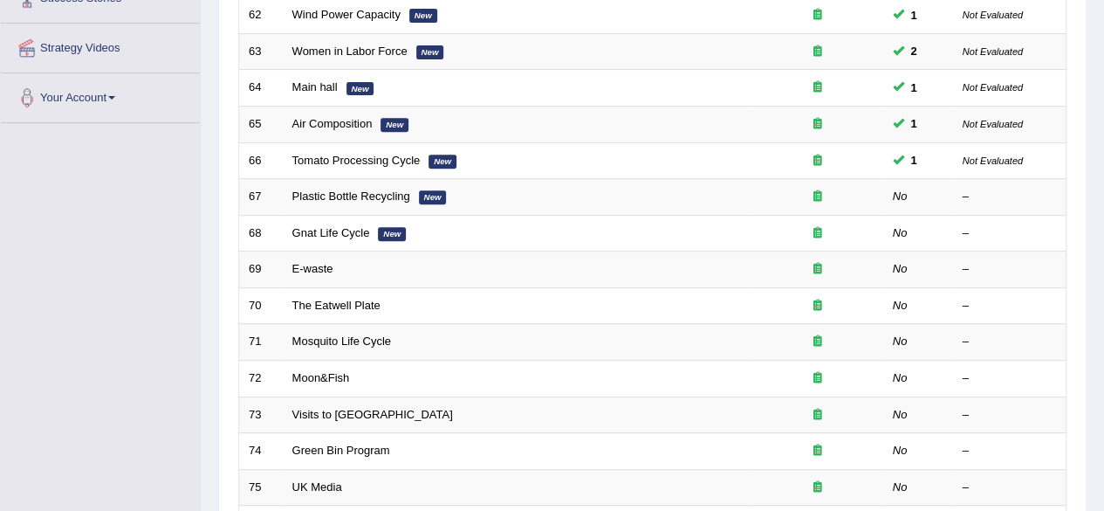
scroll to position [307, 0]
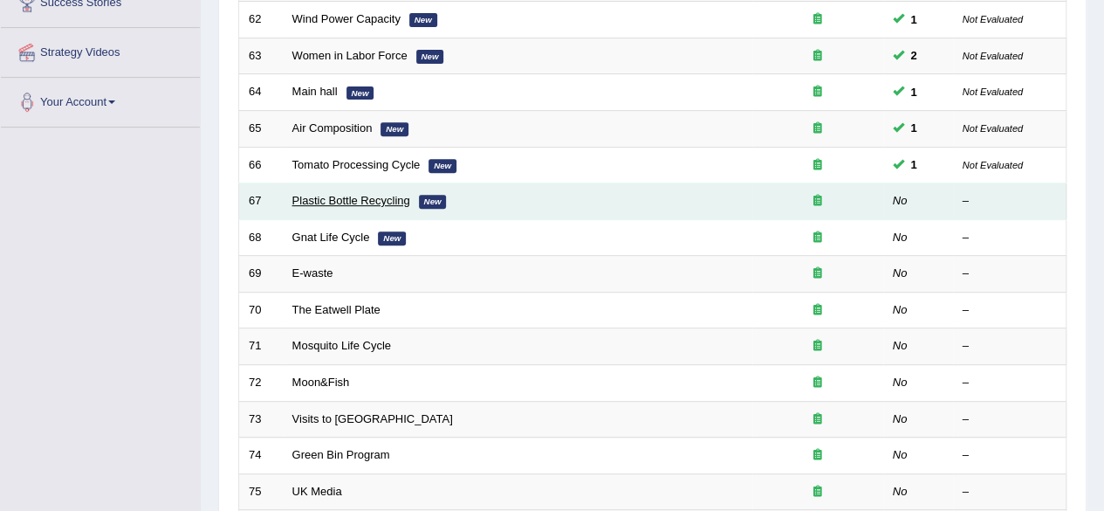
click at [314, 203] on link "Plastic Bottle Recycling" at bounding box center [351, 200] width 118 height 13
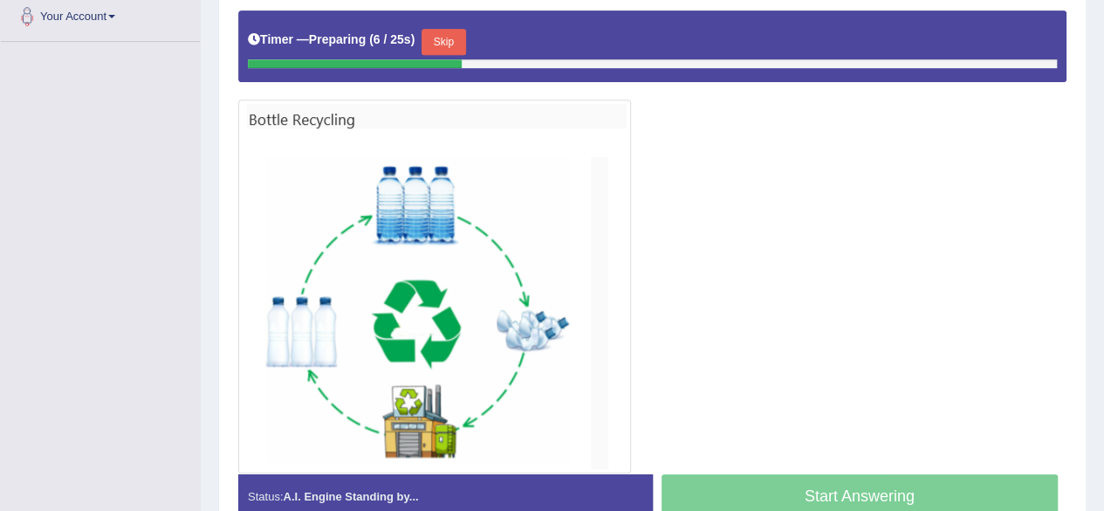
scroll to position [394, 0]
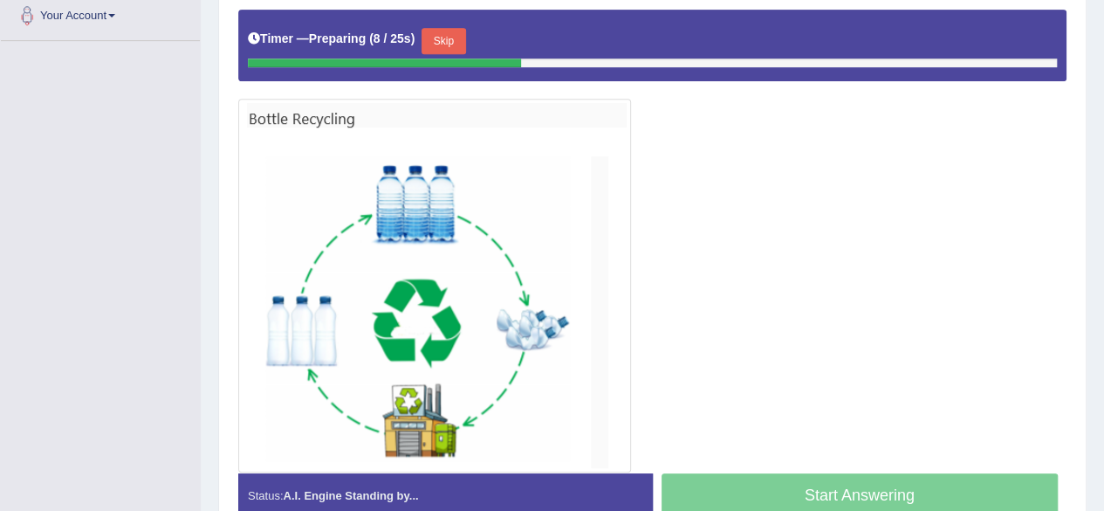
click at [447, 40] on button "Skip" at bounding box center [444, 41] width 44 height 26
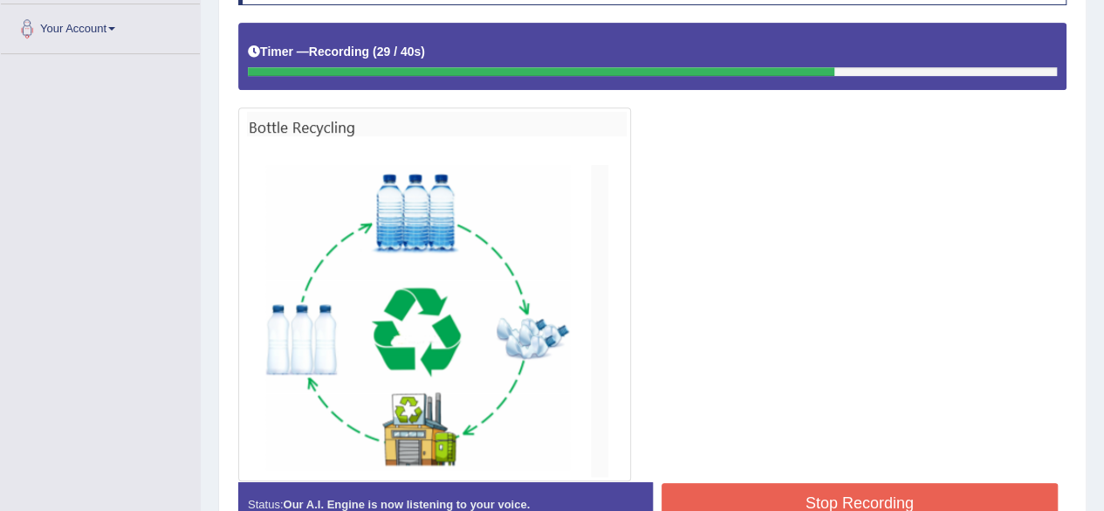
scroll to position [381, 0]
click at [971, 313] on div at bounding box center [652, 252] width 829 height 458
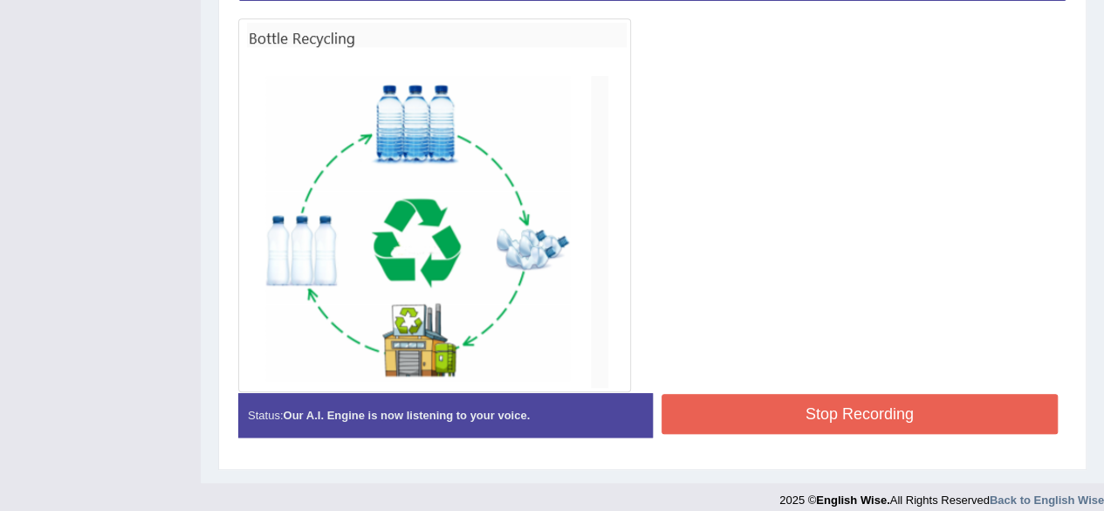
scroll to position [471, 0]
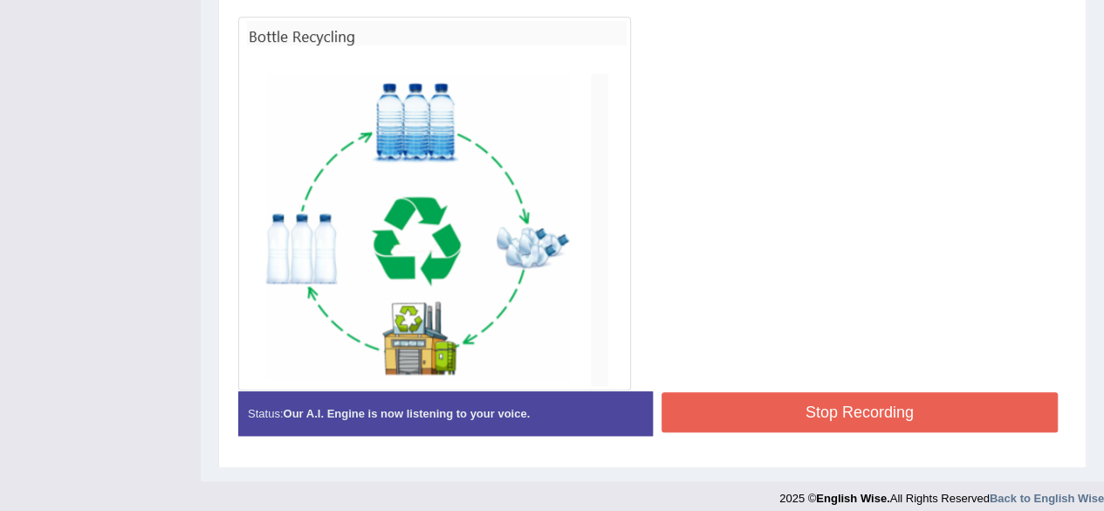
click at [922, 407] on button "Stop Recording" at bounding box center [860, 412] width 397 height 40
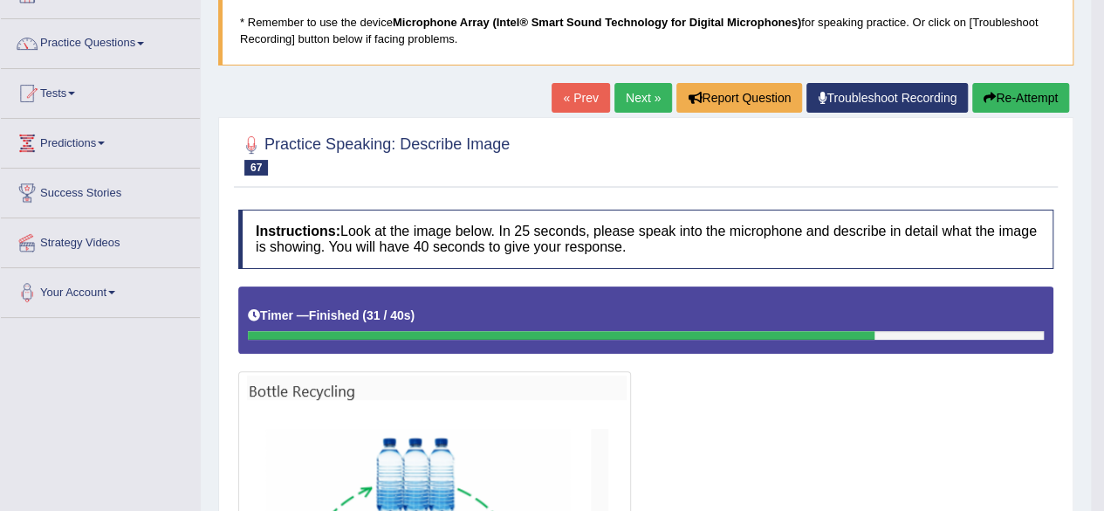
scroll to position [115, 0]
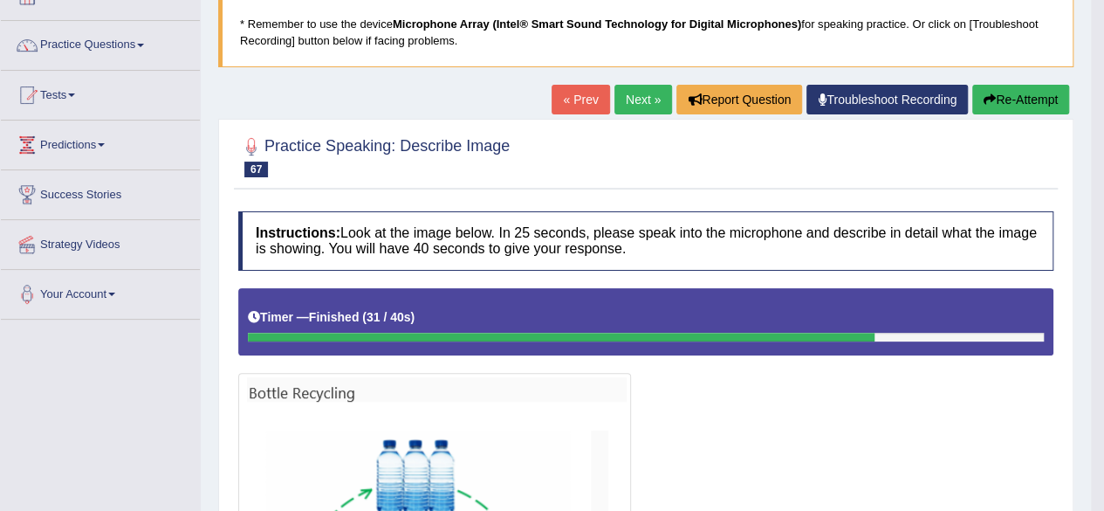
click at [639, 100] on link "Next »" at bounding box center [644, 100] width 58 height 30
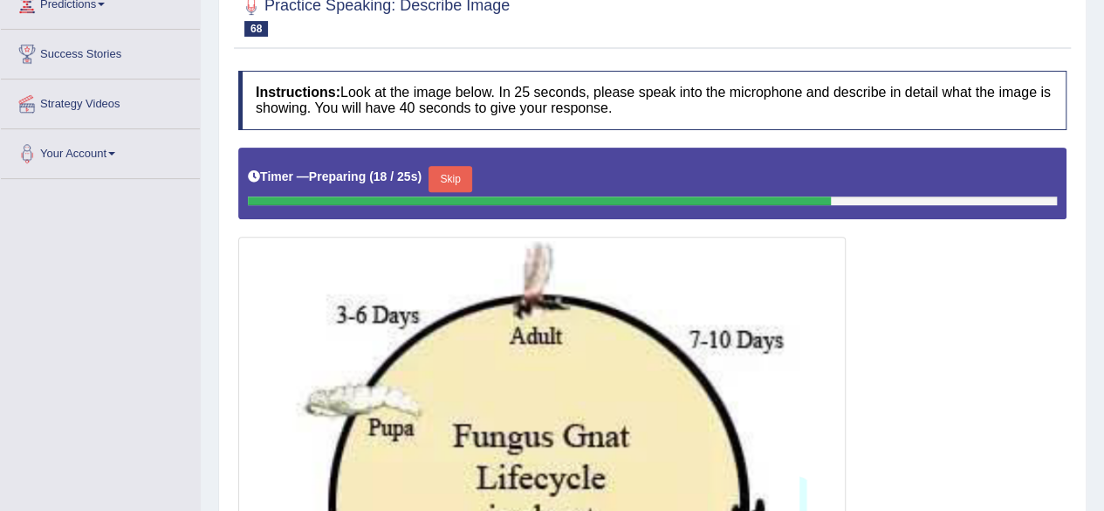
scroll to position [262, 0]
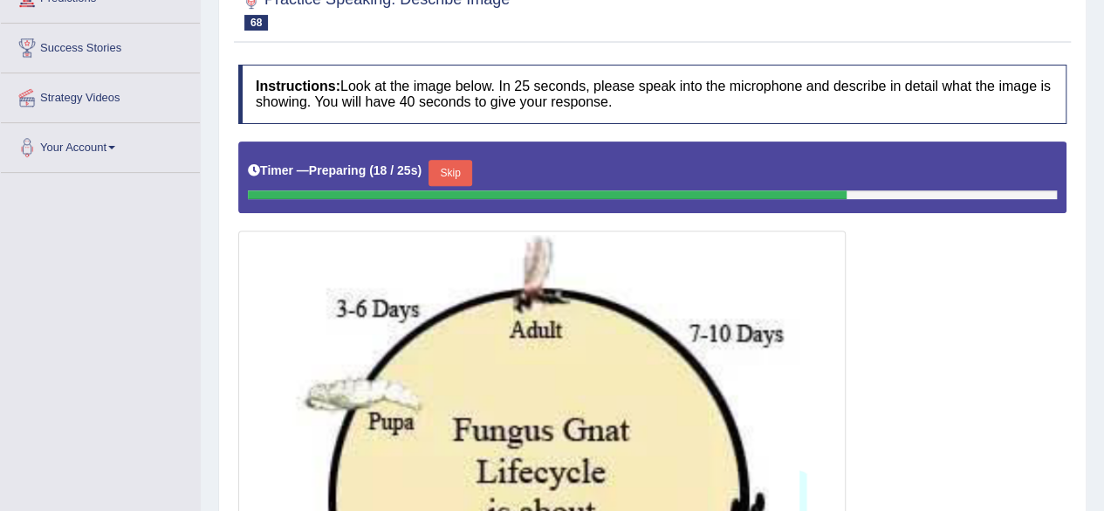
click at [458, 169] on button "Skip" at bounding box center [451, 173] width 44 height 26
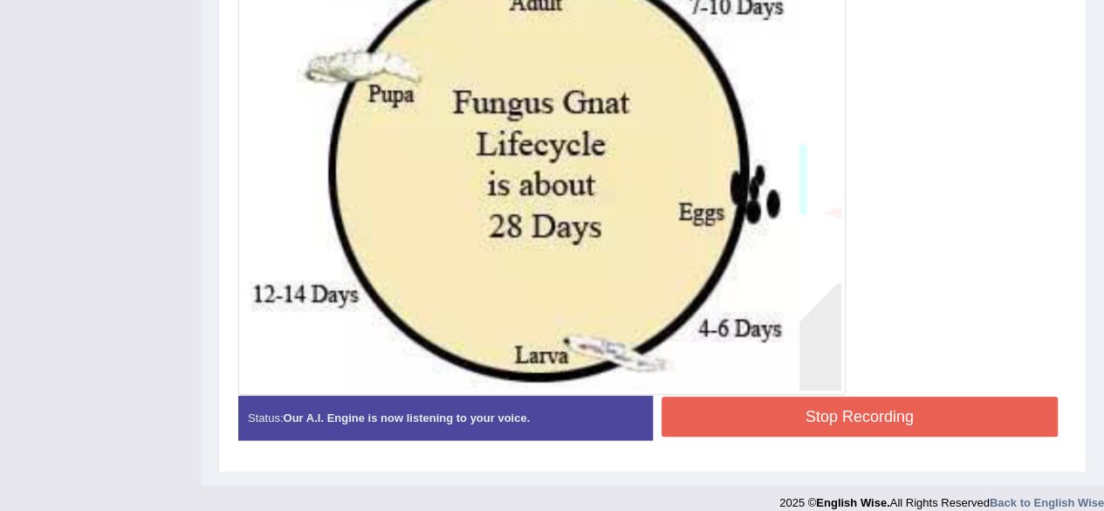
scroll to position [586, 0]
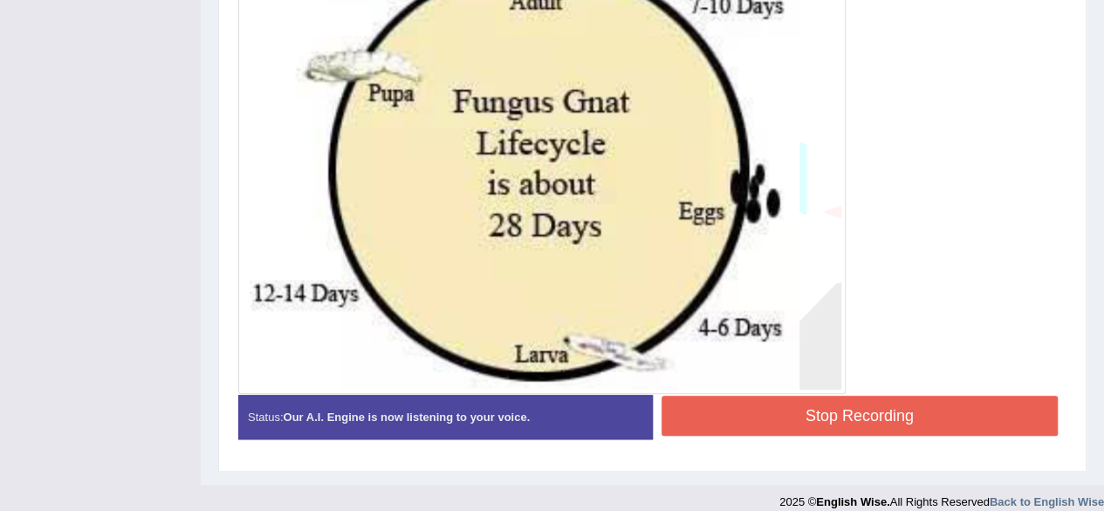
click at [953, 410] on button "Stop Recording" at bounding box center [860, 416] width 397 height 40
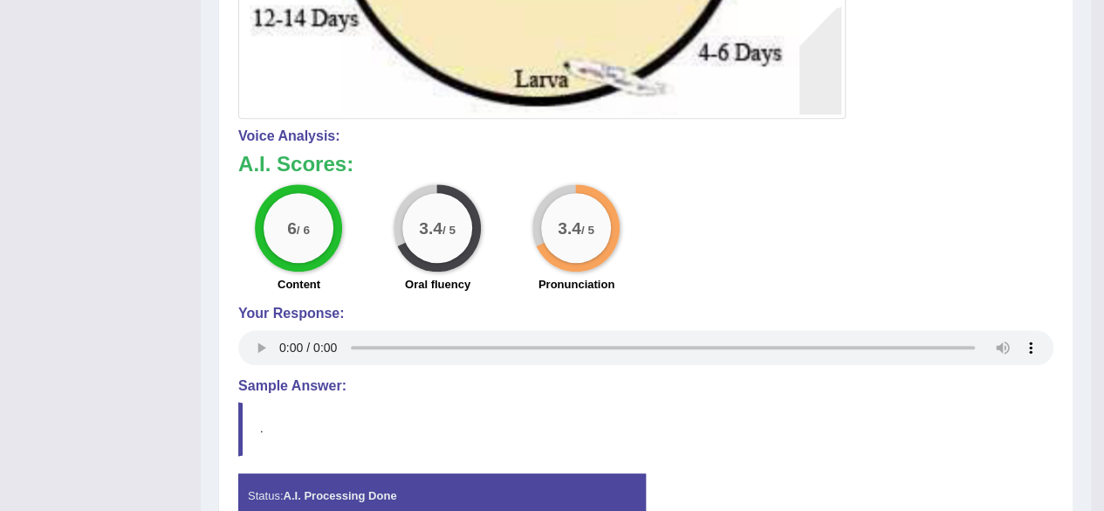
scroll to position [952, 0]
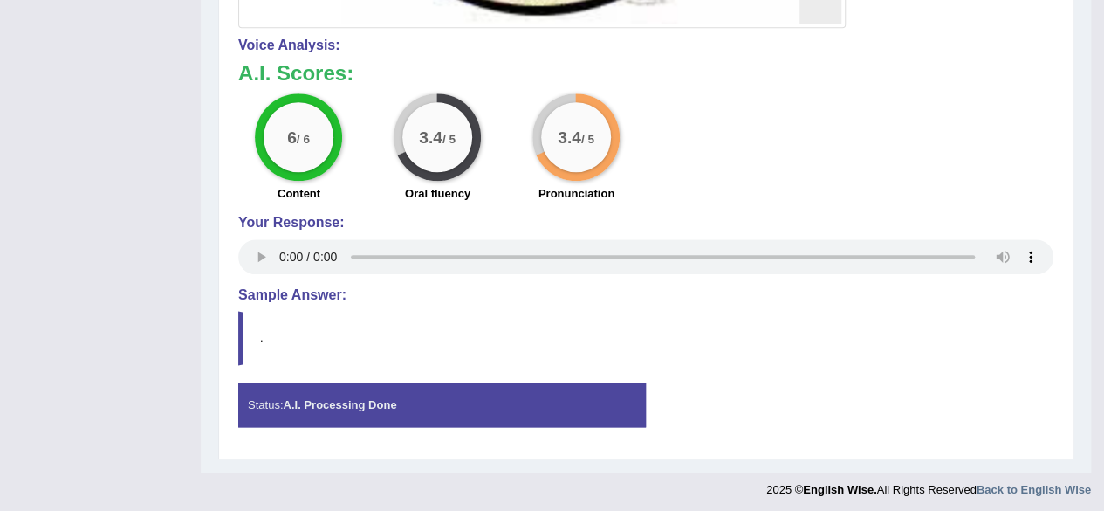
click at [599, 403] on div "Status: A.I. Processing Done" at bounding box center [442, 404] width 408 height 45
click at [583, 384] on div "Status: A.I. Processing Done" at bounding box center [442, 404] width 408 height 45
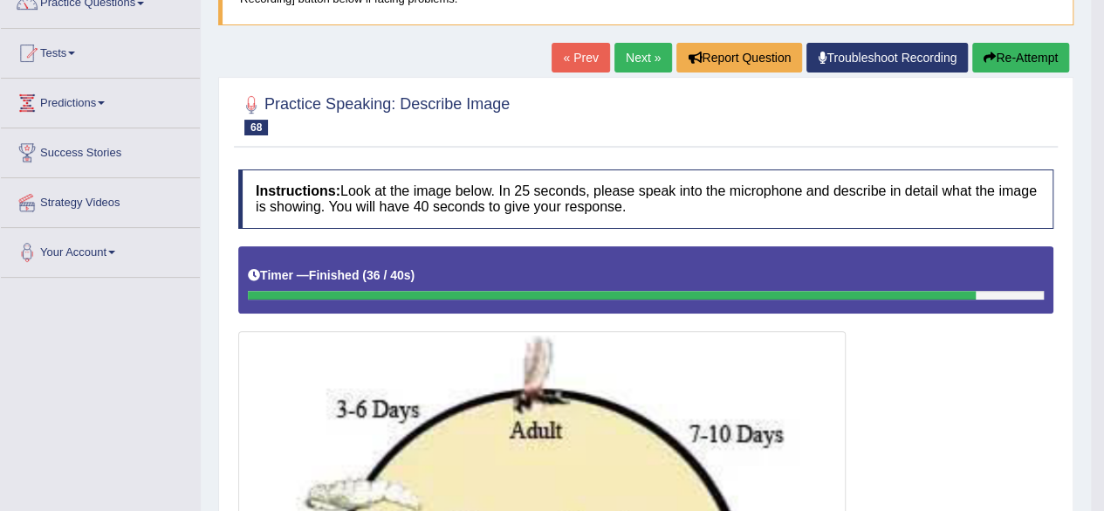
scroll to position [0, 0]
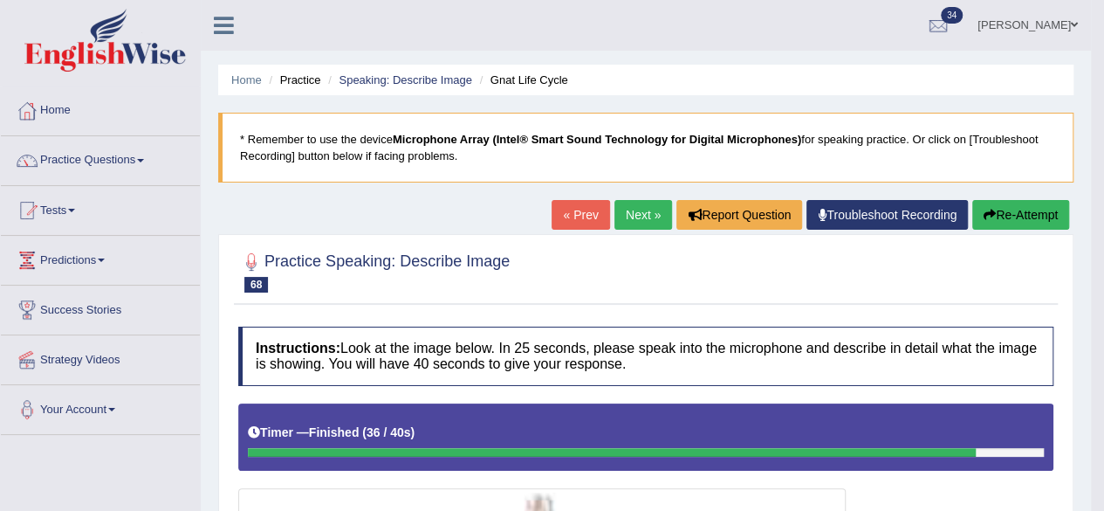
click at [644, 213] on link "Next »" at bounding box center [644, 215] width 58 height 30
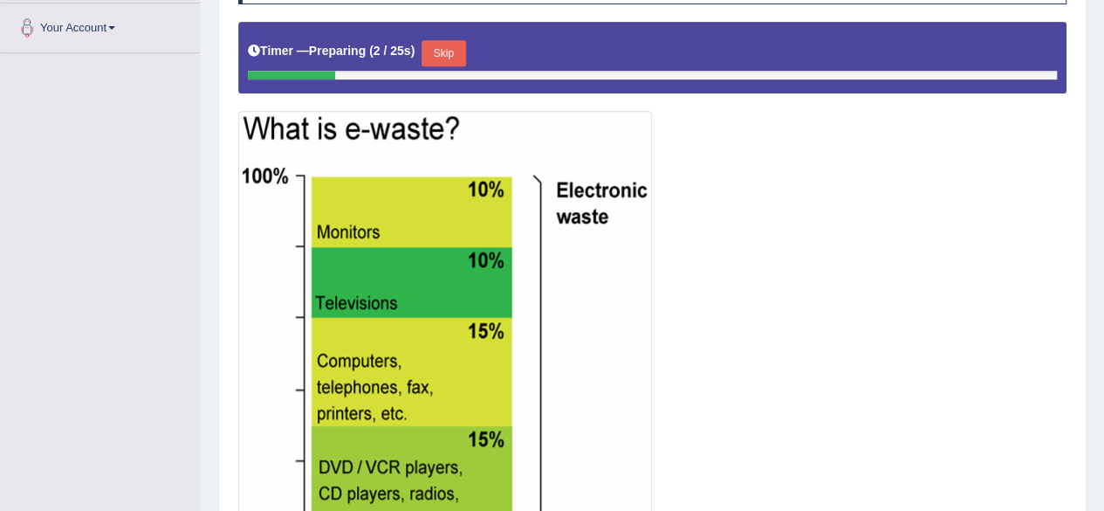
scroll to position [384, 0]
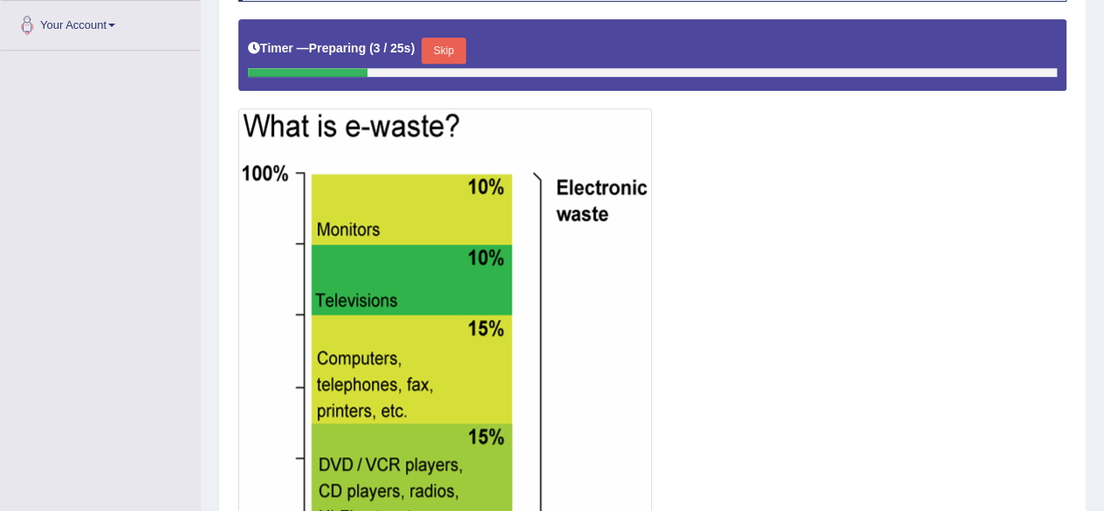
click at [449, 47] on button "Skip" at bounding box center [444, 51] width 44 height 26
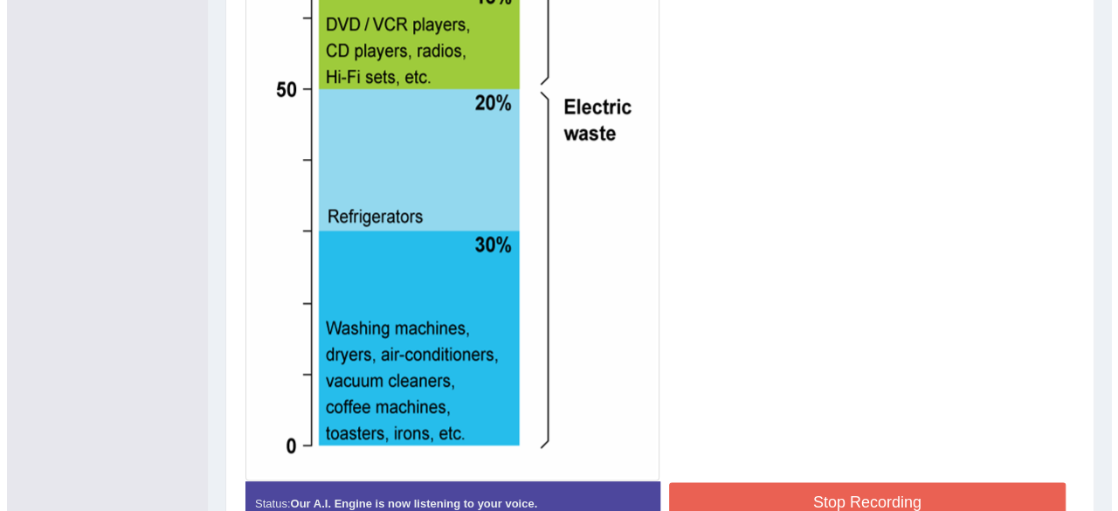
scroll to position [919, 0]
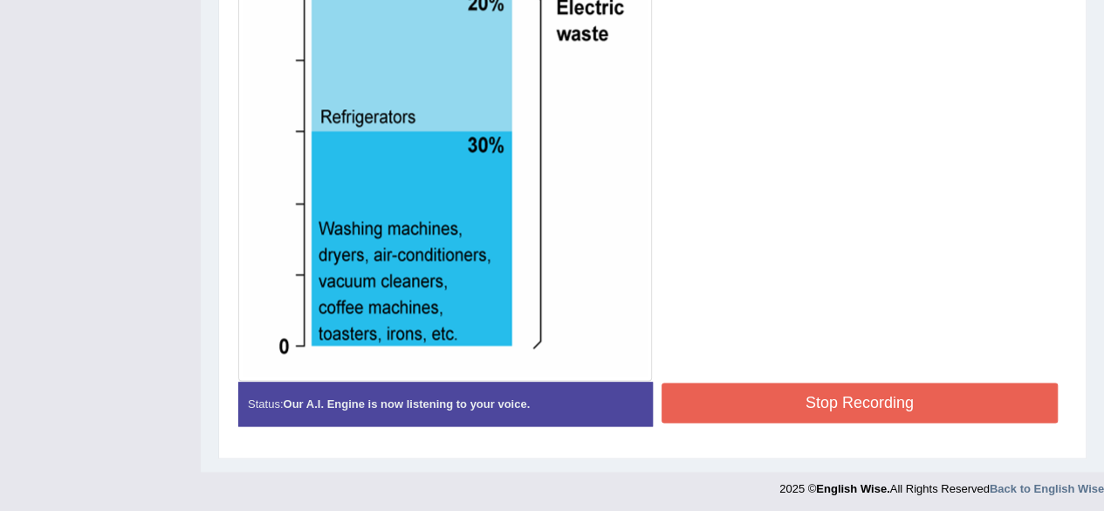
click at [926, 402] on button "Stop Recording" at bounding box center [860, 402] width 397 height 40
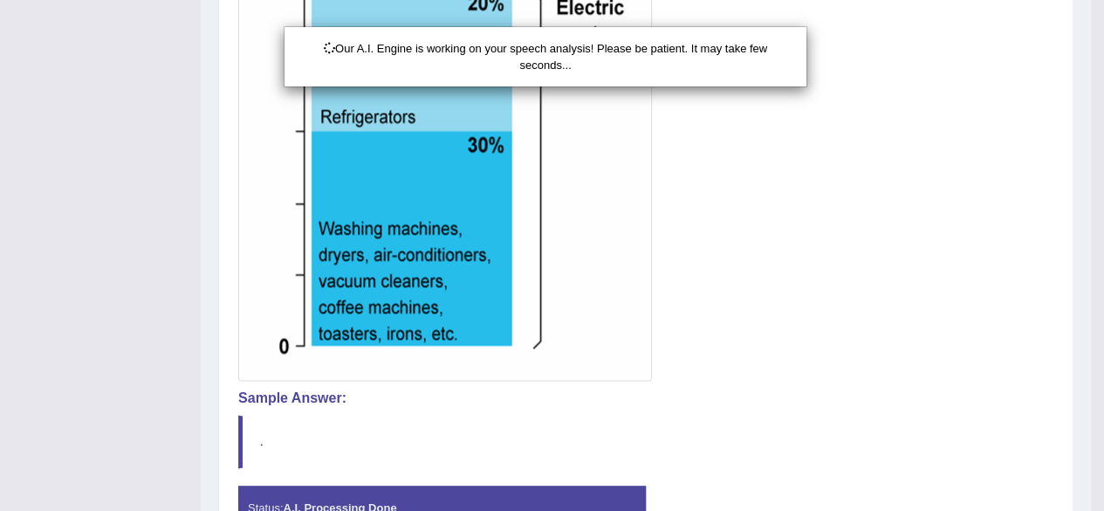
click at [941, 368] on div "Our A.I. Engine is working on your speech analysis! Please be patient. It may t…" at bounding box center [552, 255] width 1104 height 511
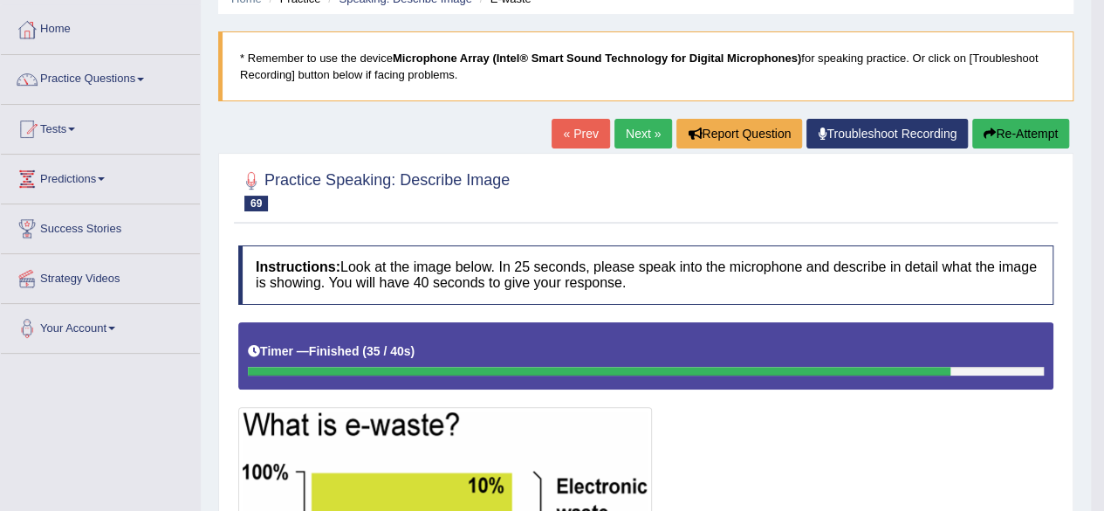
scroll to position [80, 0]
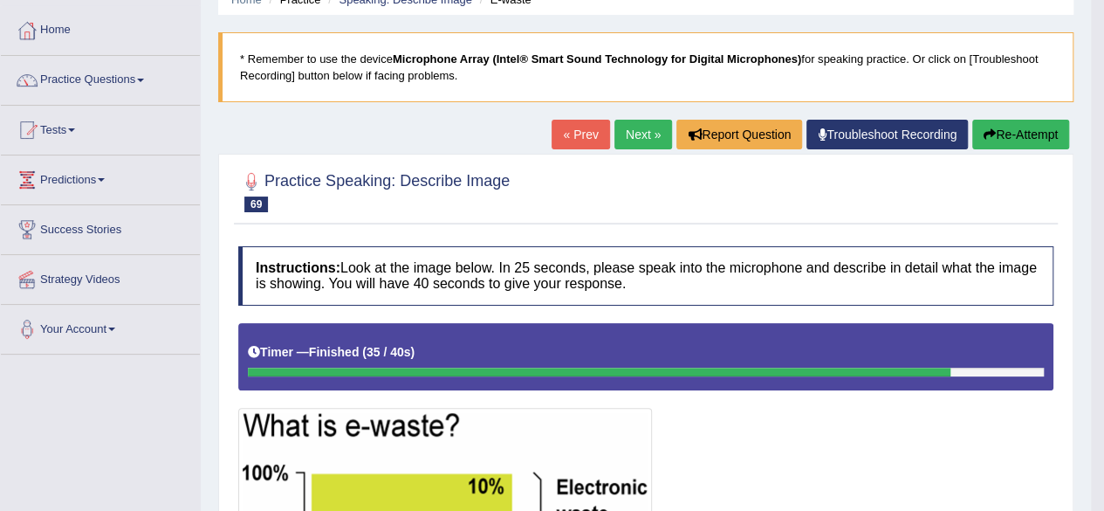
click at [131, 80] on link "Practice Questions" at bounding box center [100, 78] width 199 height 44
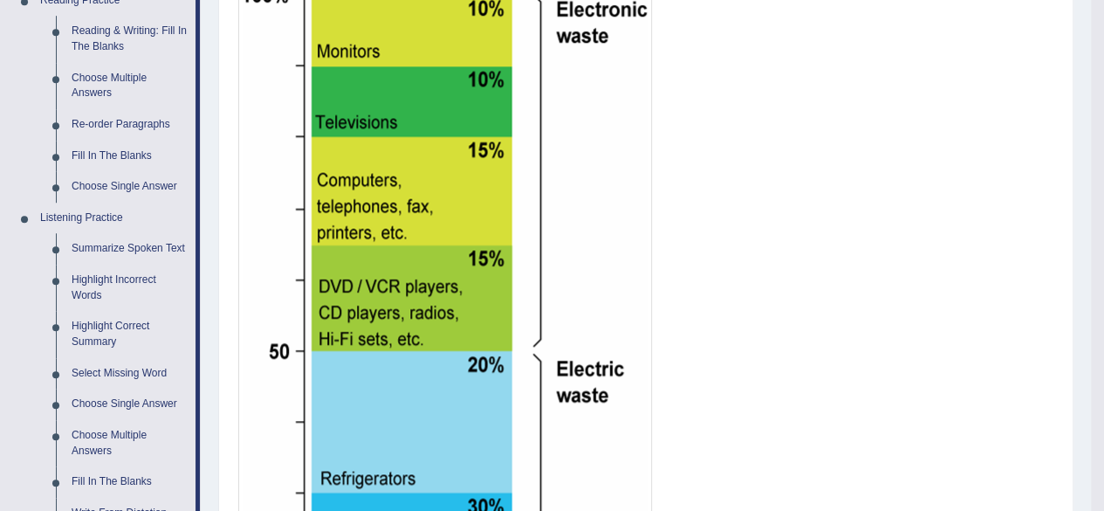
scroll to position [581, 0]
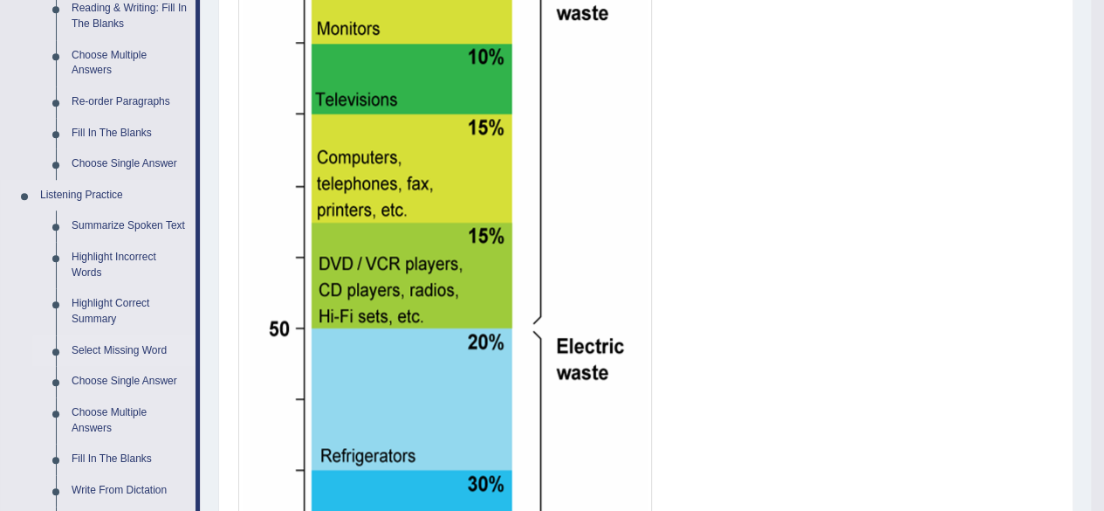
click at [65, 356] on link "Select Missing Word" at bounding box center [130, 350] width 132 height 31
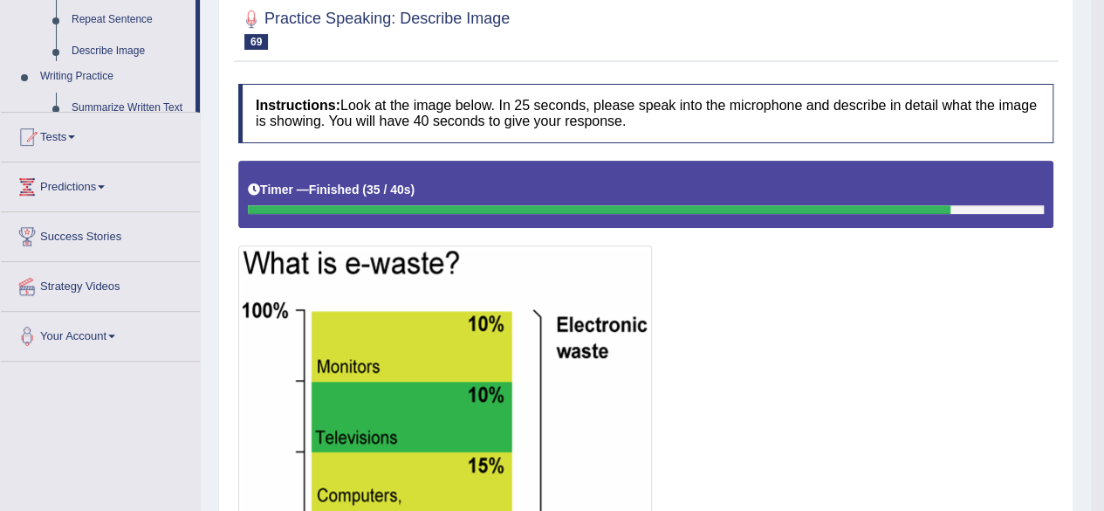
scroll to position [599, 0]
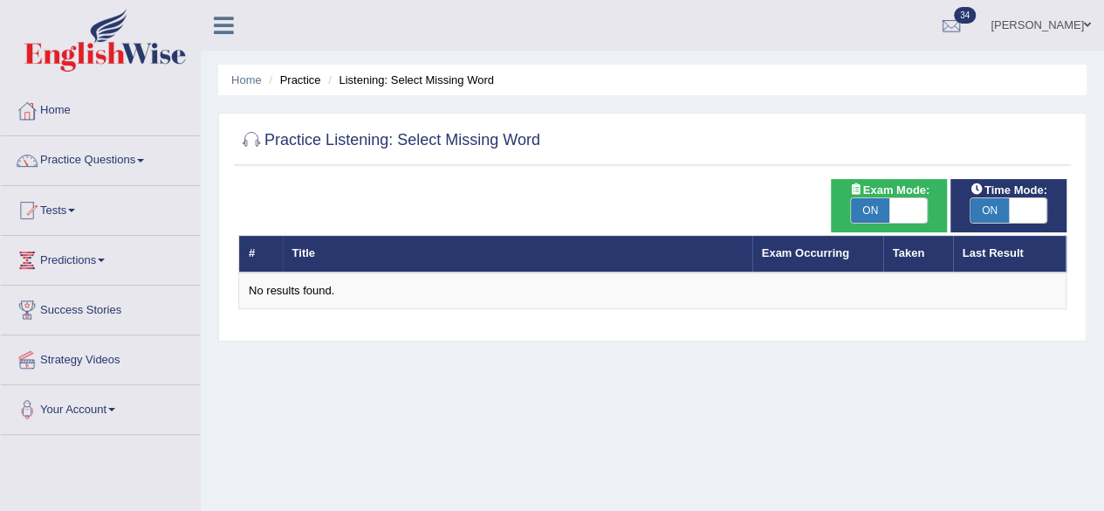
click at [102, 425] on link "Your Account" at bounding box center [100, 407] width 199 height 44
click at [49, 117] on link "Home" at bounding box center [100, 108] width 199 height 44
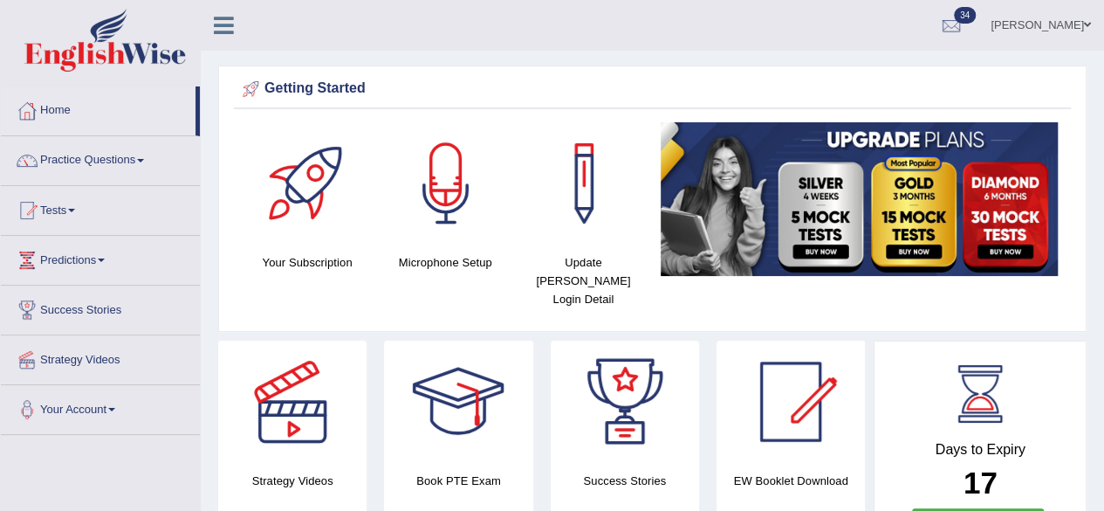
click at [142, 172] on link "Practice Questions" at bounding box center [100, 158] width 199 height 44
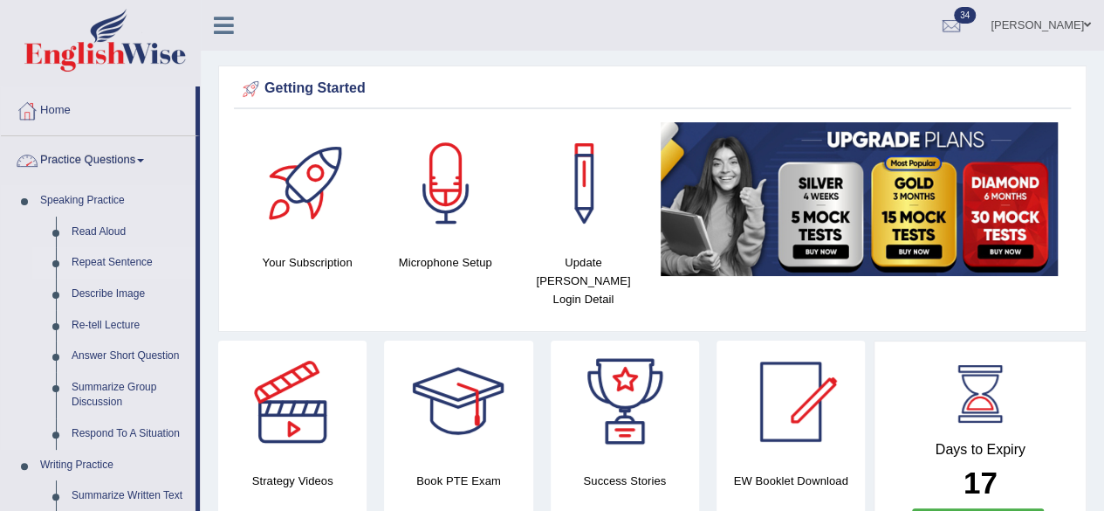
click at [79, 260] on link "Repeat Sentence" at bounding box center [130, 262] width 132 height 31
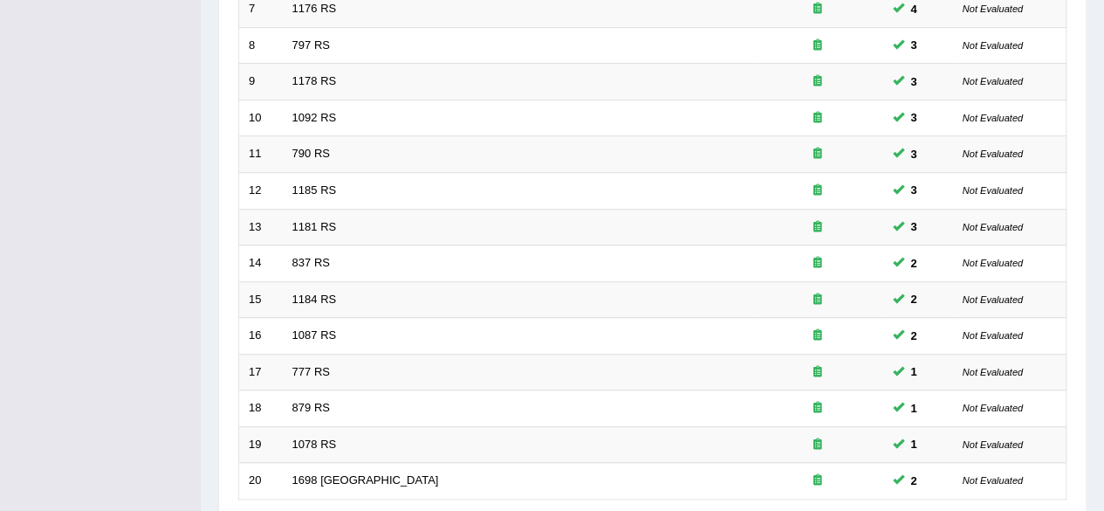
scroll to position [636, 0]
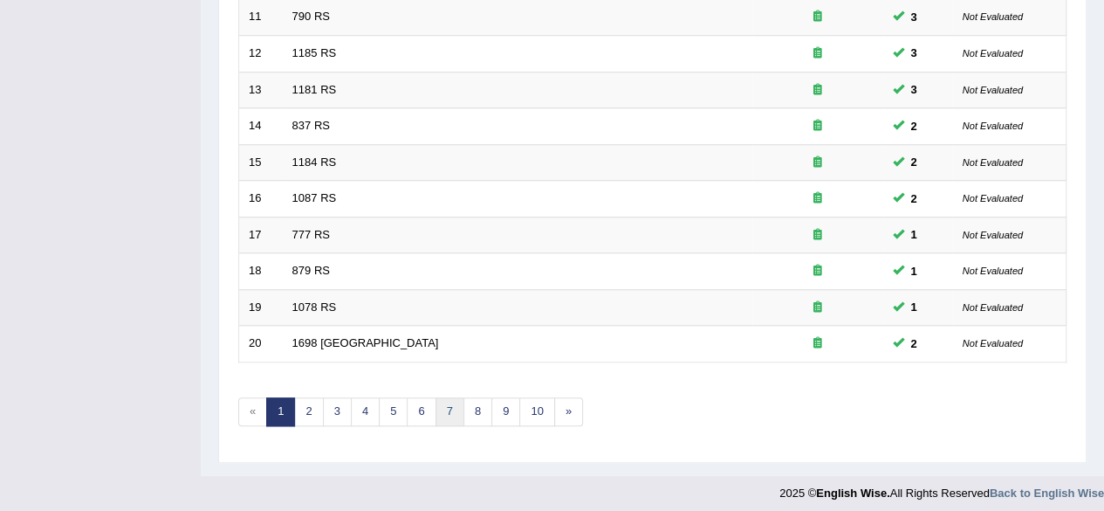
click at [444, 417] on link "7" at bounding box center [450, 411] width 29 height 29
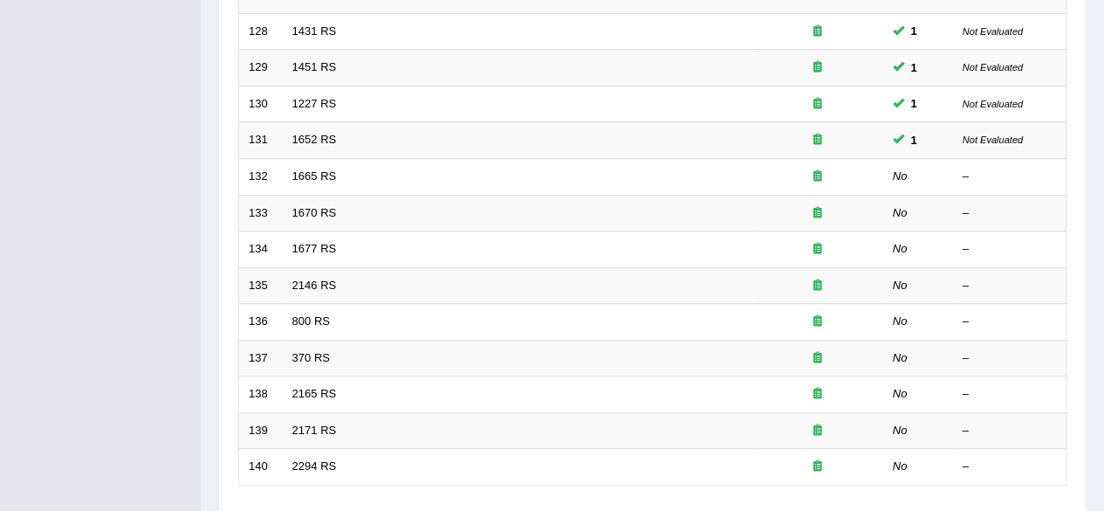
scroll to position [513, 0]
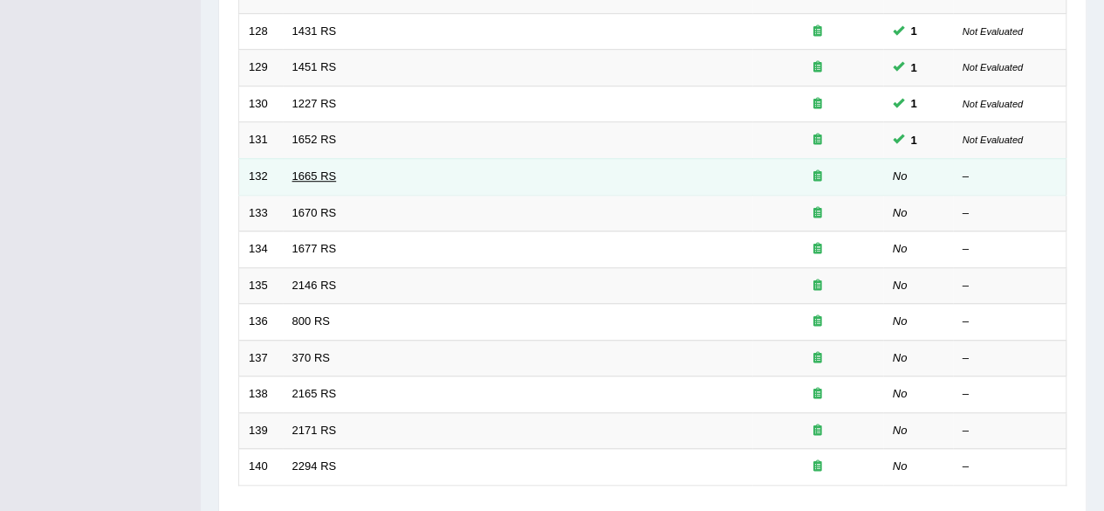
click at [307, 169] on link "1665 RS" at bounding box center [314, 175] width 45 height 13
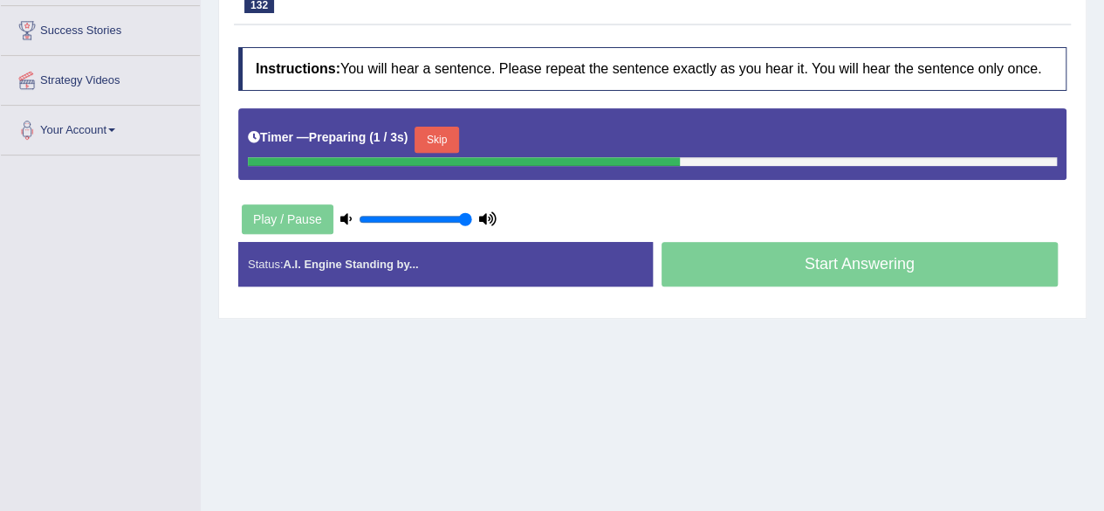
scroll to position [293, 0]
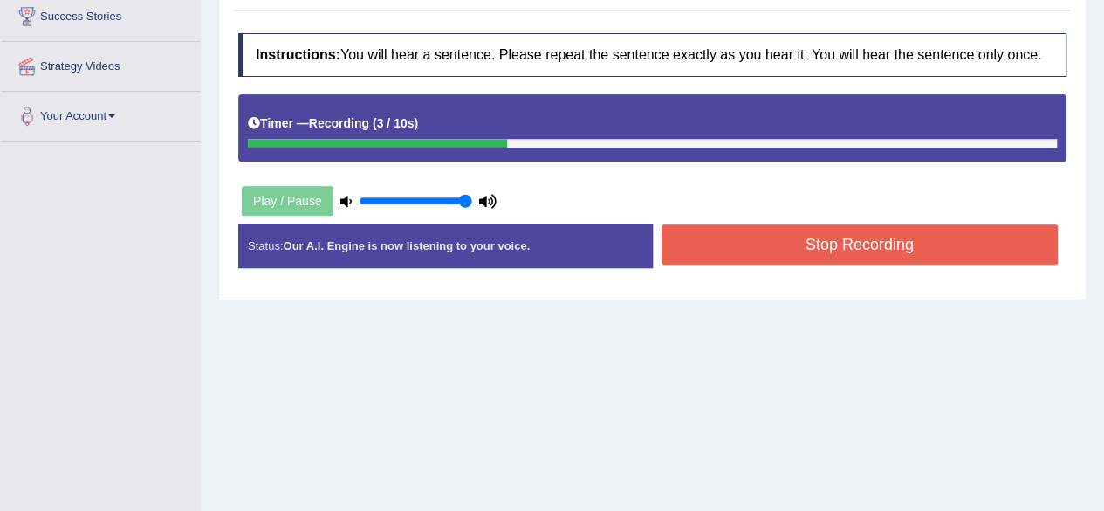
click at [953, 255] on button "Stop Recording" at bounding box center [860, 244] width 397 height 40
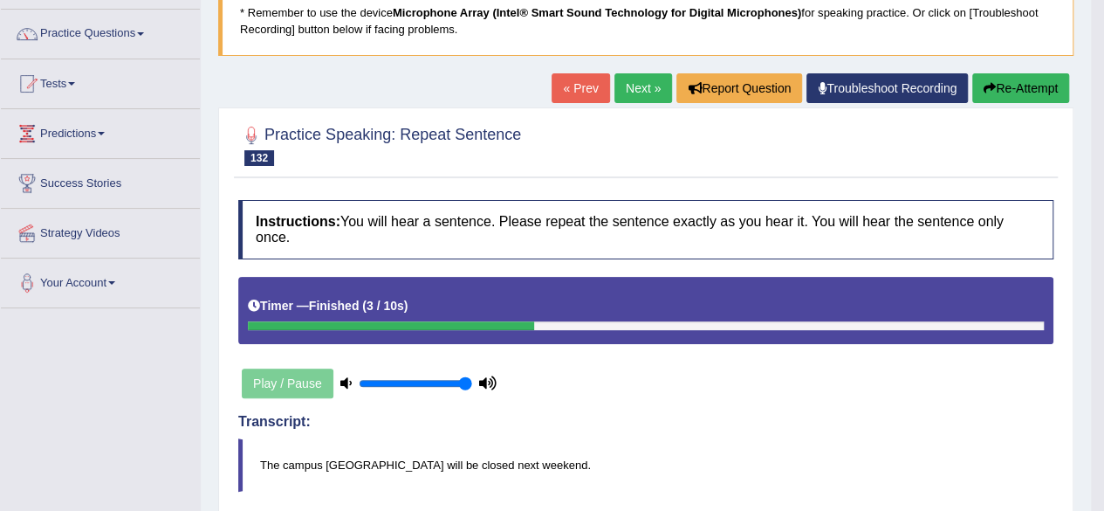
scroll to position [0, 0]
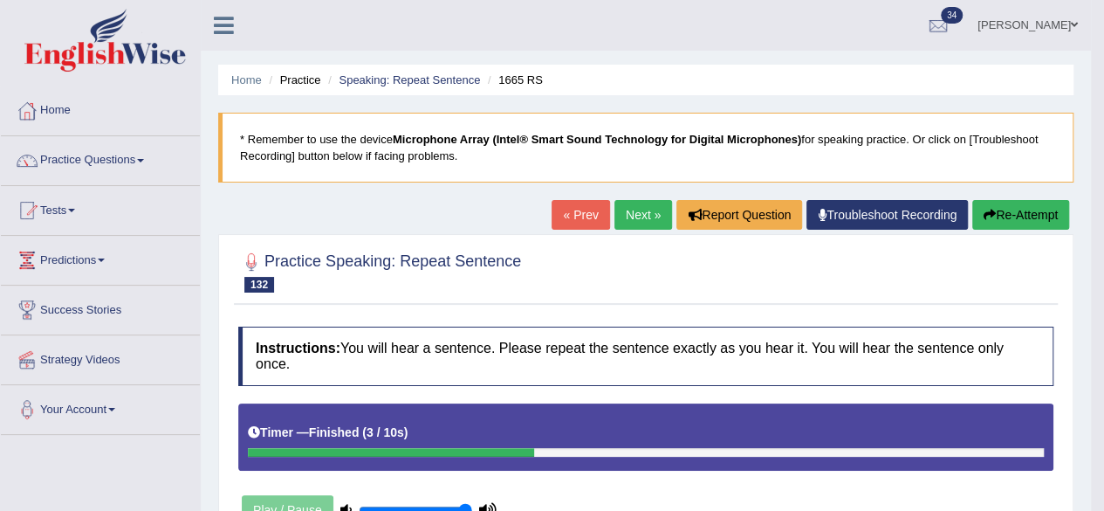
click at [636, 222] on link "Next »" at bounding box center [644, 215] width 58 height 30
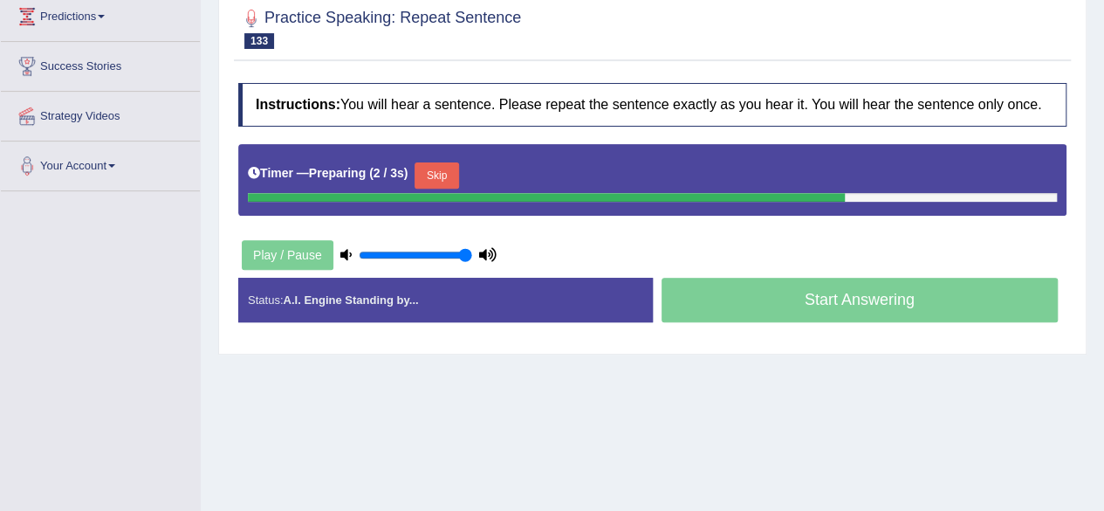
scroll to position [243, 0]
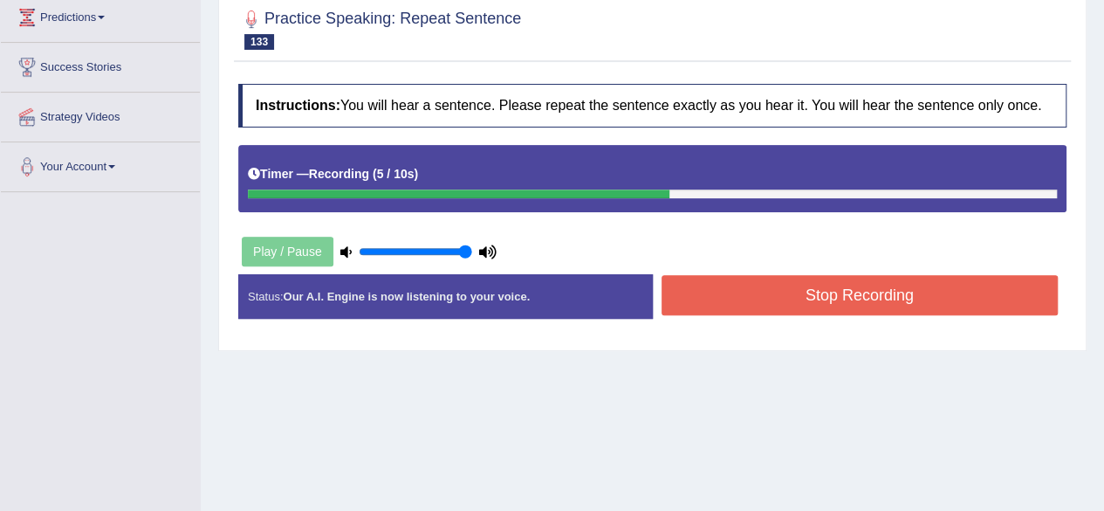
click at [968, 293] on button "Stop Recording" at bounding box center [860, 295] width 397 height 40
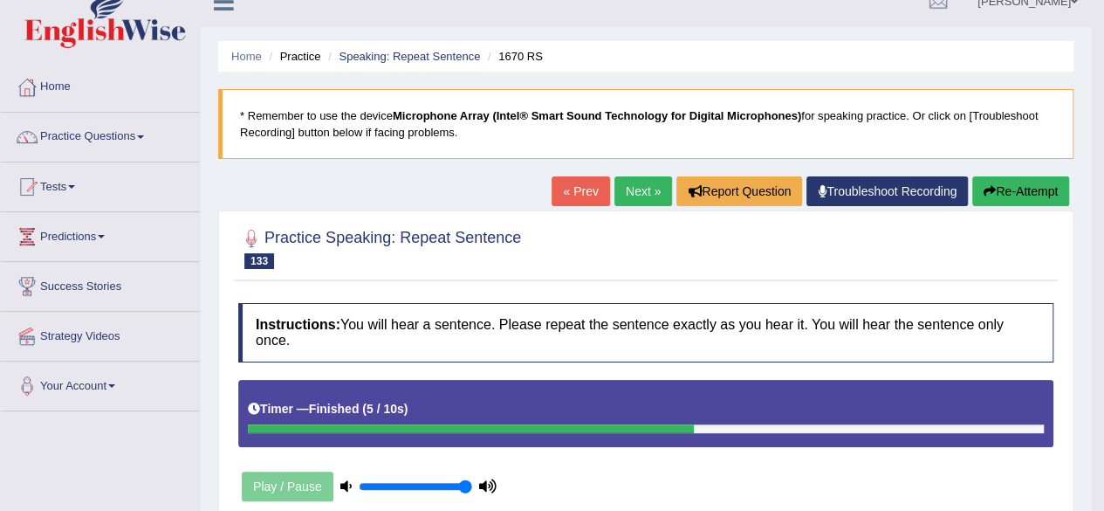
scroll to position [0, 0]
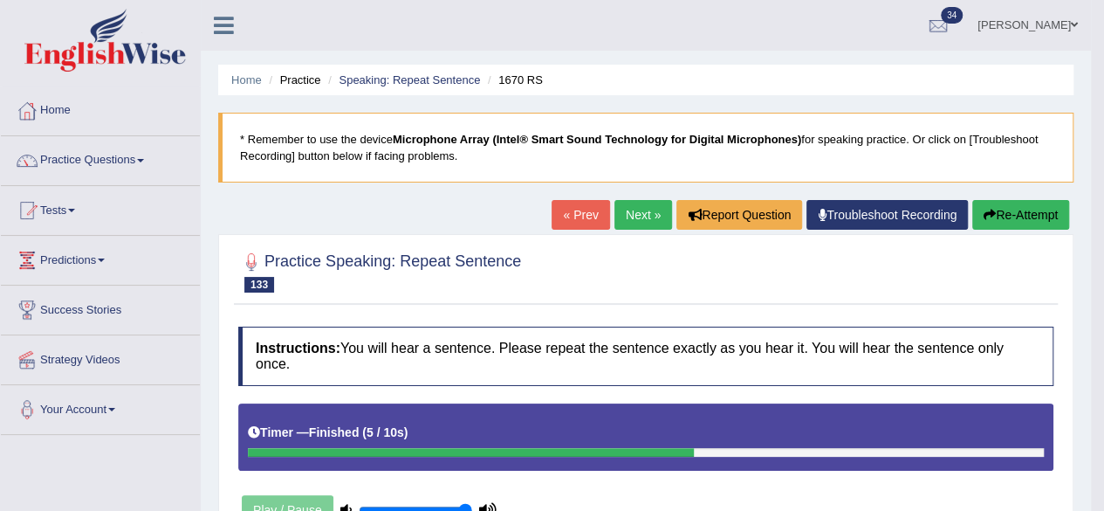
click at [627, 222] on link "Next »" at bounding box center [644, 215] width 58 height 30
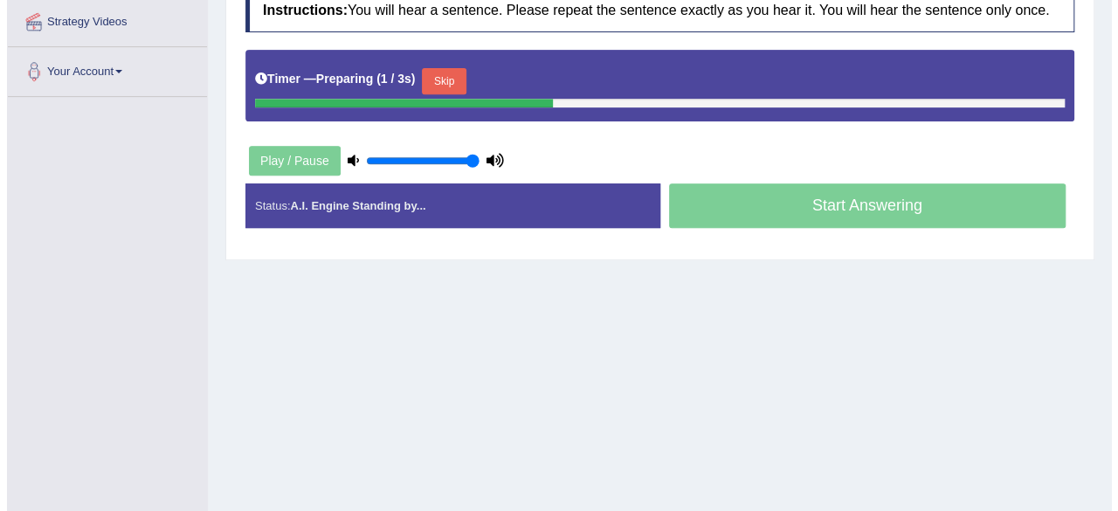
scroll to position [341, 0]
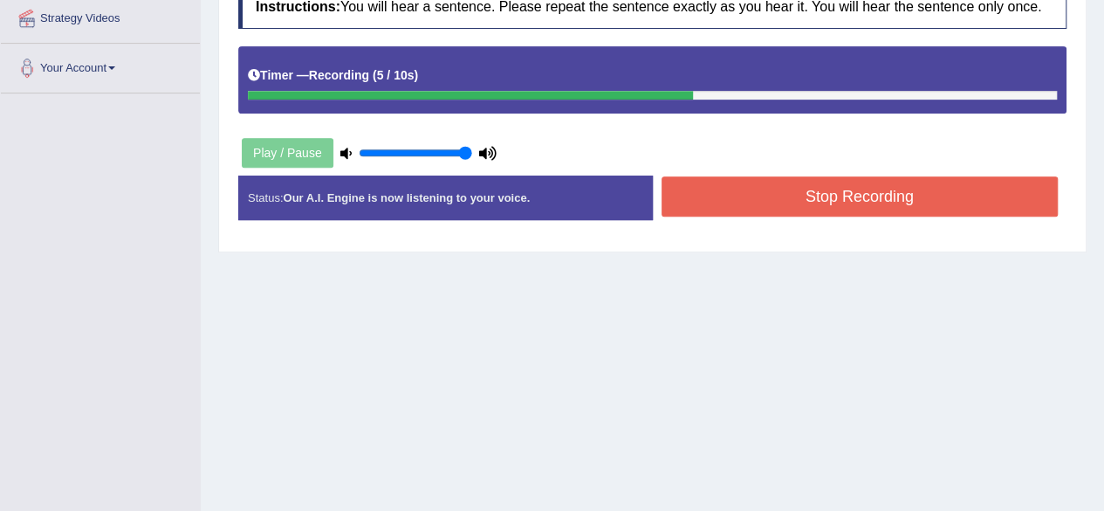
click at [907, 199] on button "Stop Recording" at bounding box center [860, 196] width 397 height 40
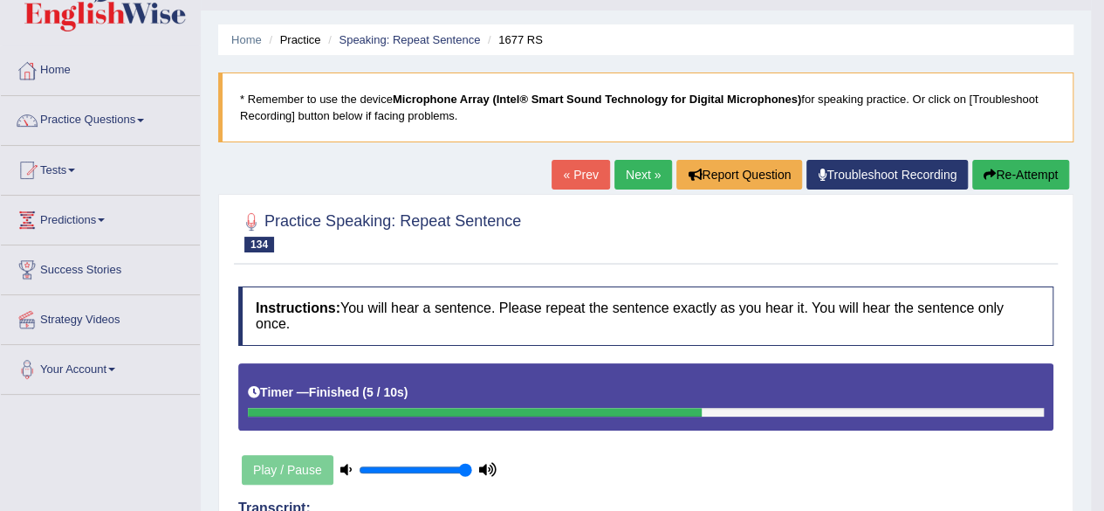
scroll to position [0, 0]
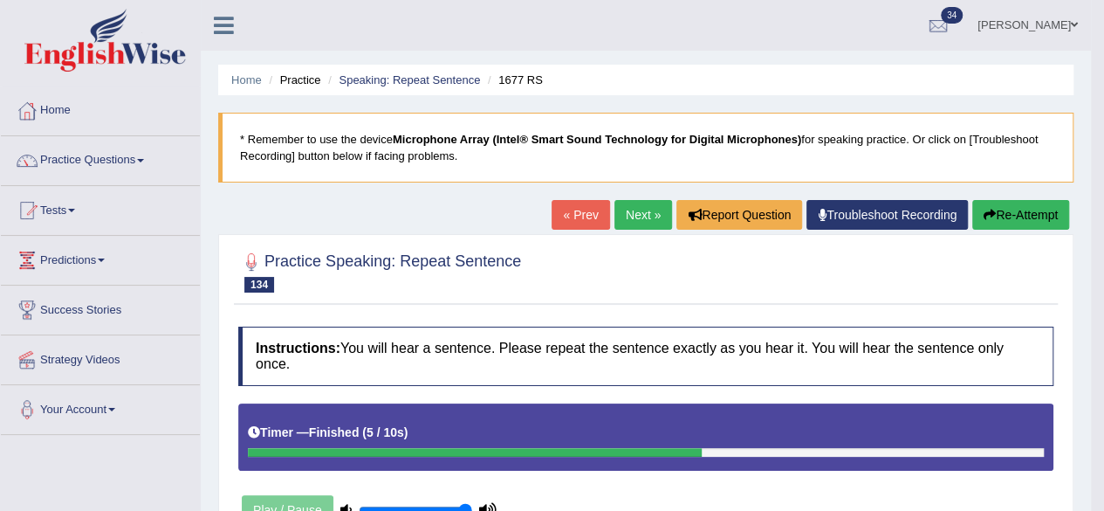
click at [629, 211] on link "Next »" at bounding box center [644, 215] width 58 height 30
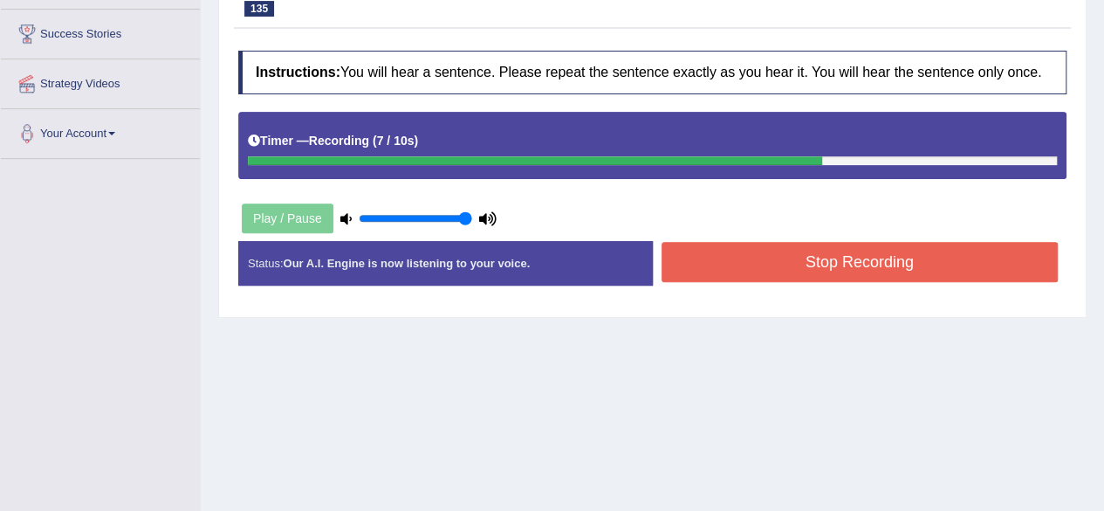
scroll to position [277, 0]
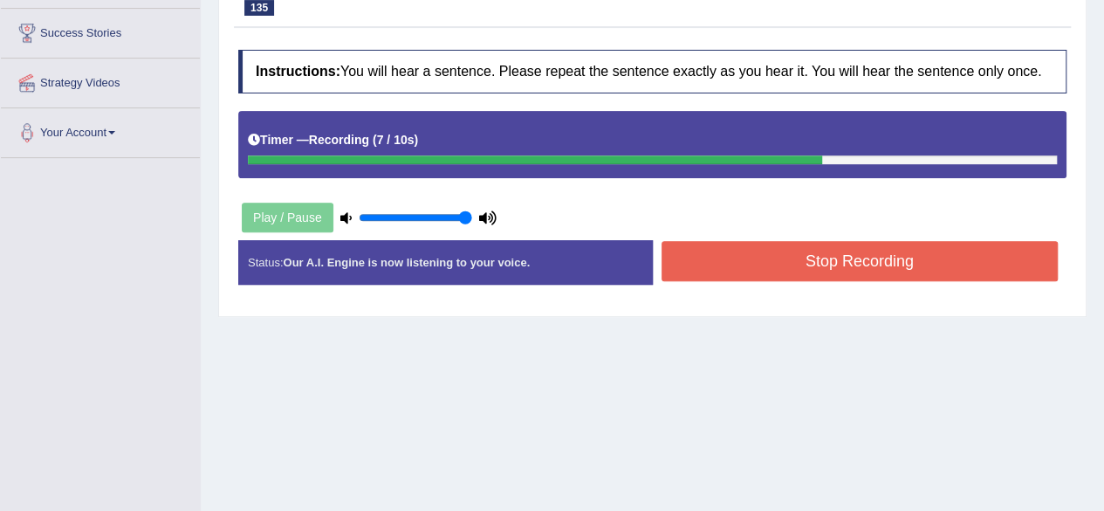
click at [761, 261] on button "Stop Recording" at bounding box center [860, 261] width 397 height 40
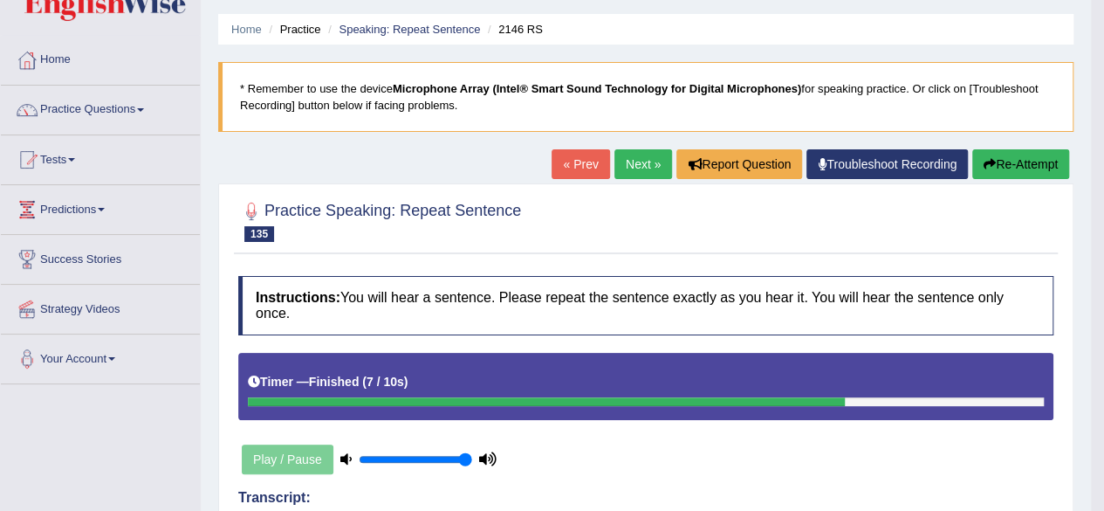
scroll to position [0, 0]
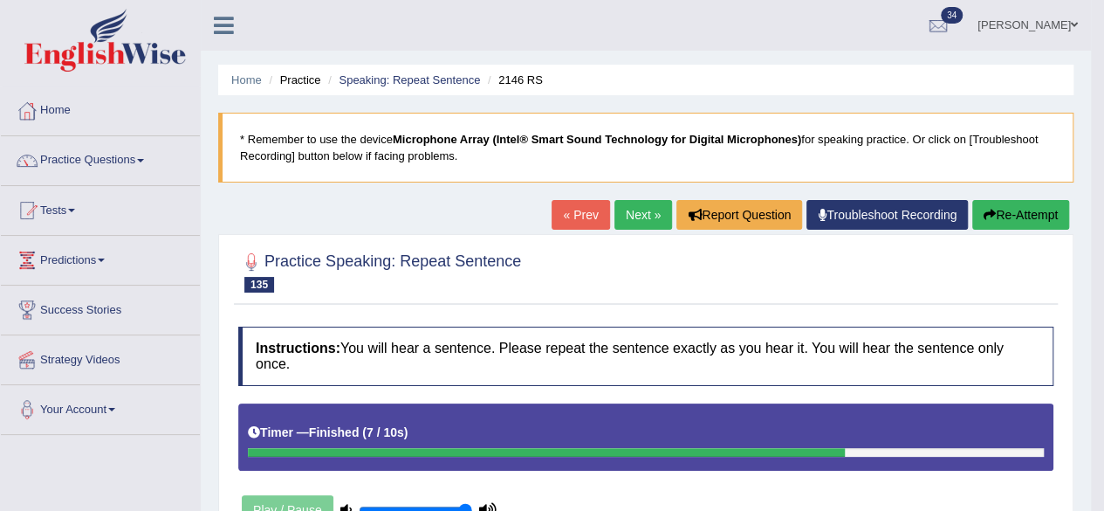
click at [636, 210] on link "Next »" at bounding box center [644, 215] width 58 height 30
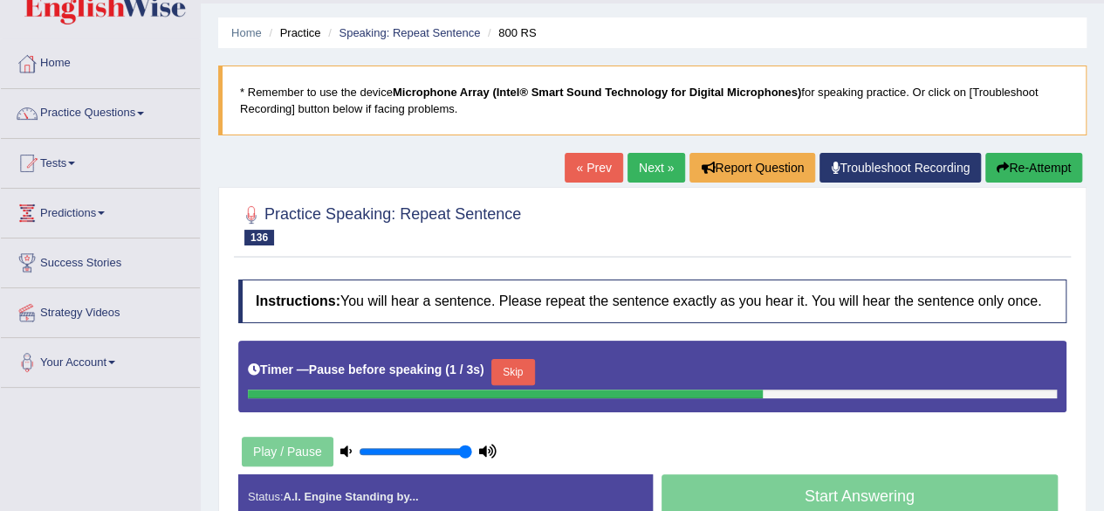
scroll to position [61, 0]
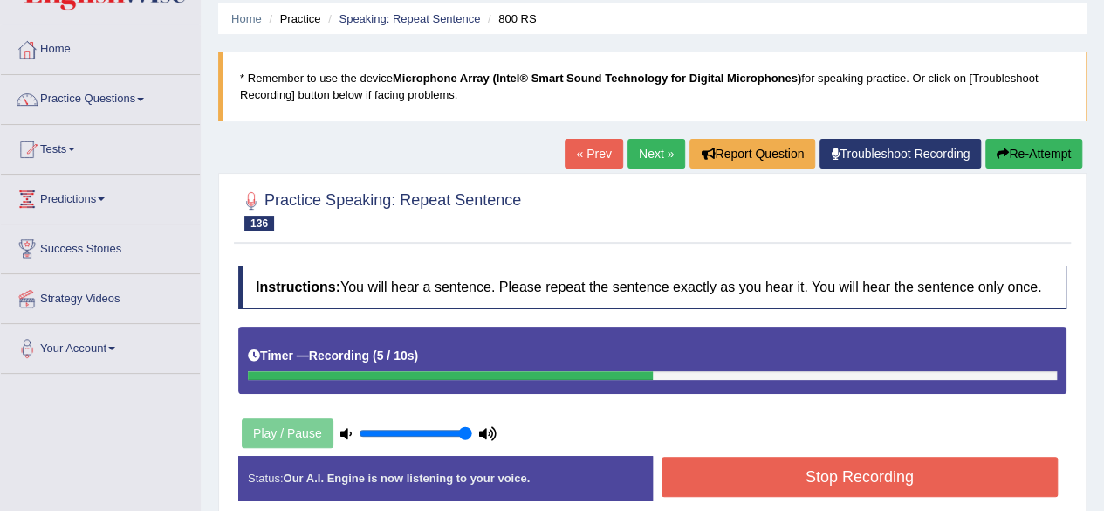
click at [743, 471] on button "Stop Recording" at bounding box center [860, 477] width 397 height 40
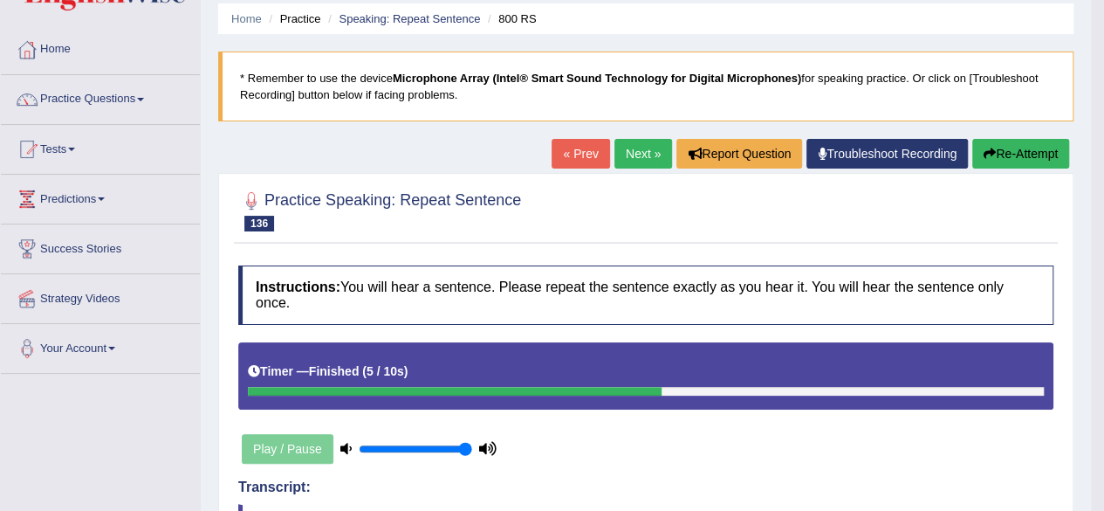
click at [854, 289] on h4 "Instructions: You will hear a sentence. Please repeat the sentence exactly as y…" at bounding box center [645, 294] width 815 height 58
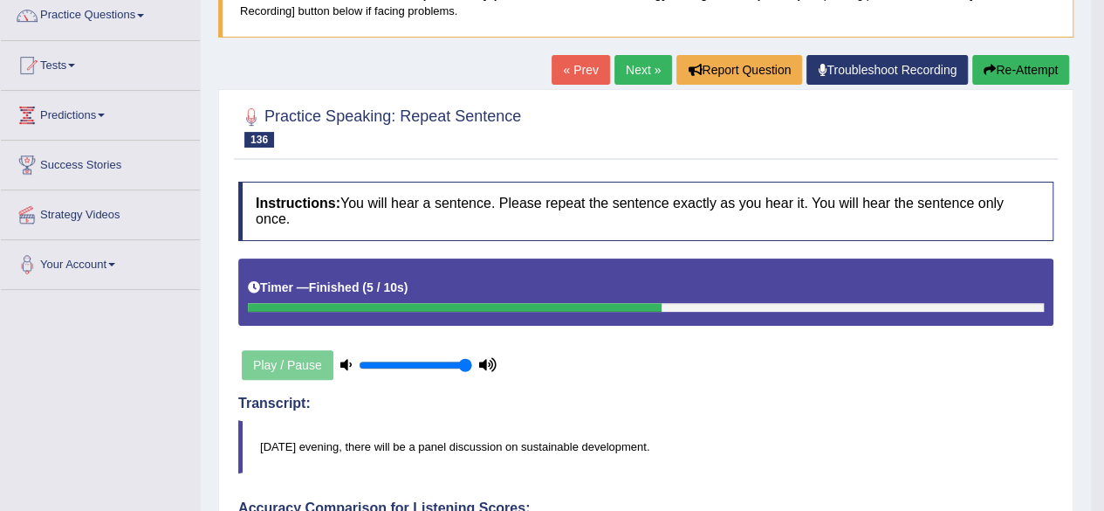
scroll to position [0, 0]
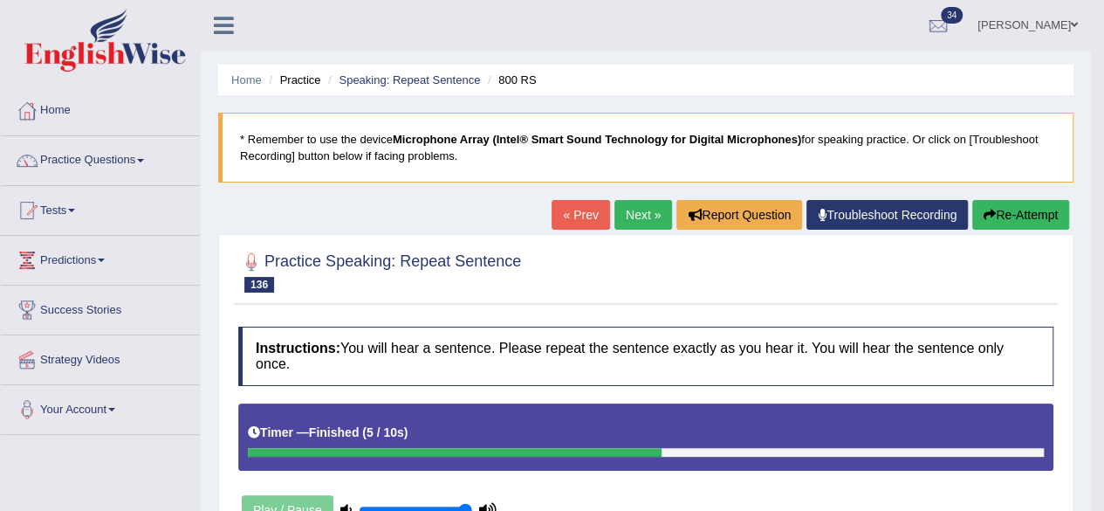
click at [634, 217] on link "Next »" at bounding box center [644, 215] width 58 height 30
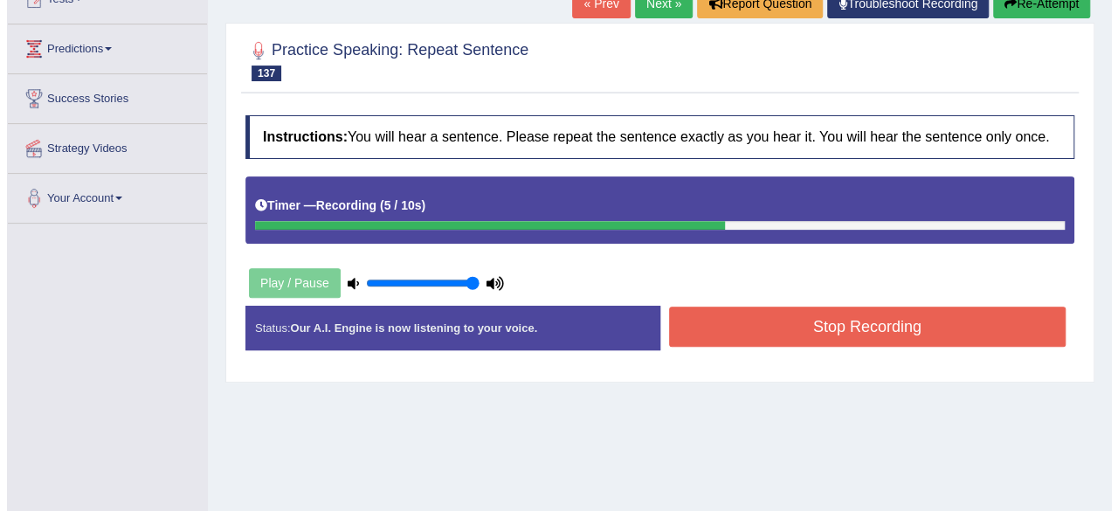
scroll to position [213, 0]
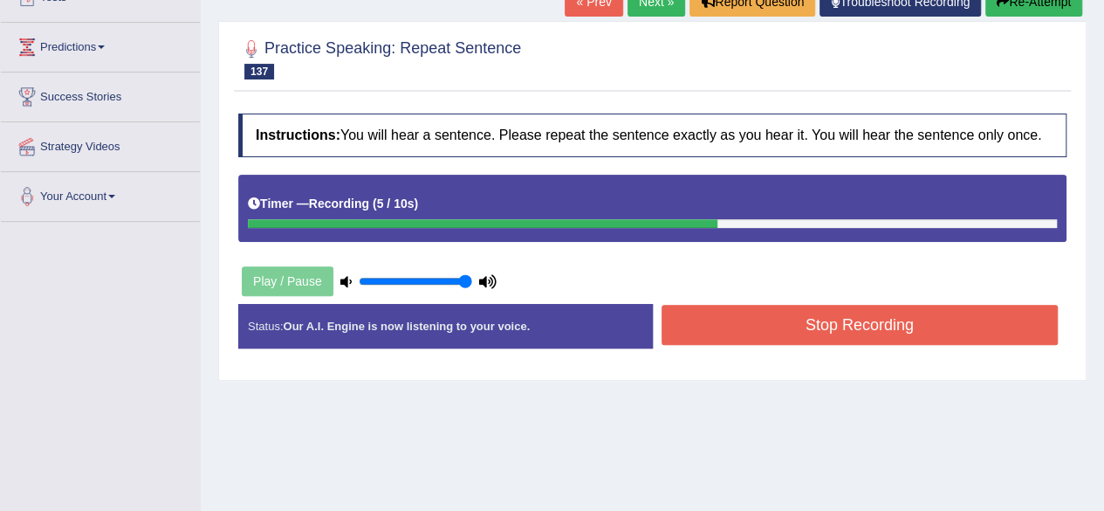
click at [751, 332] on button "Stop Recording" at bounding box center [860, 325] width 397 height 40
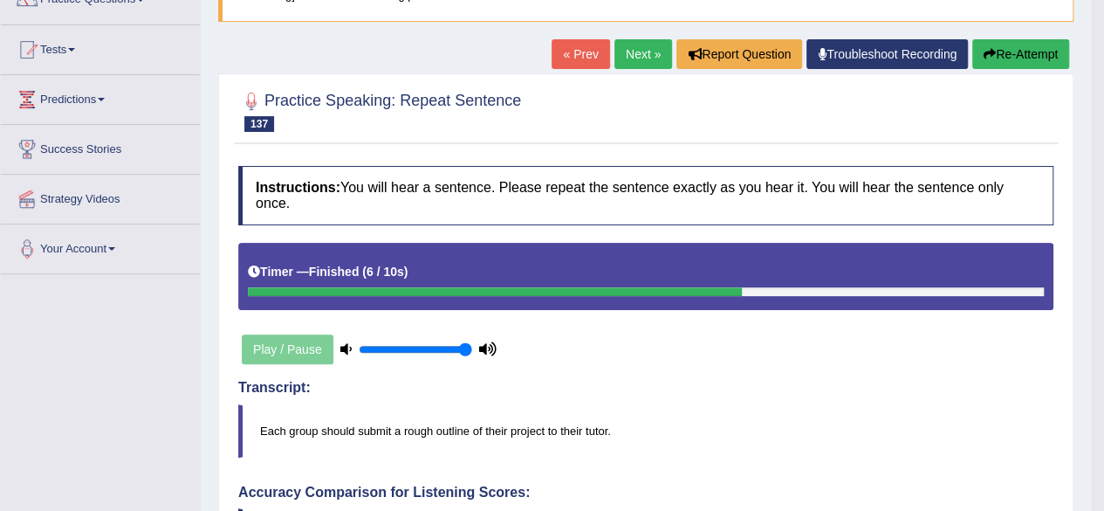
scroll to position [0, 0]
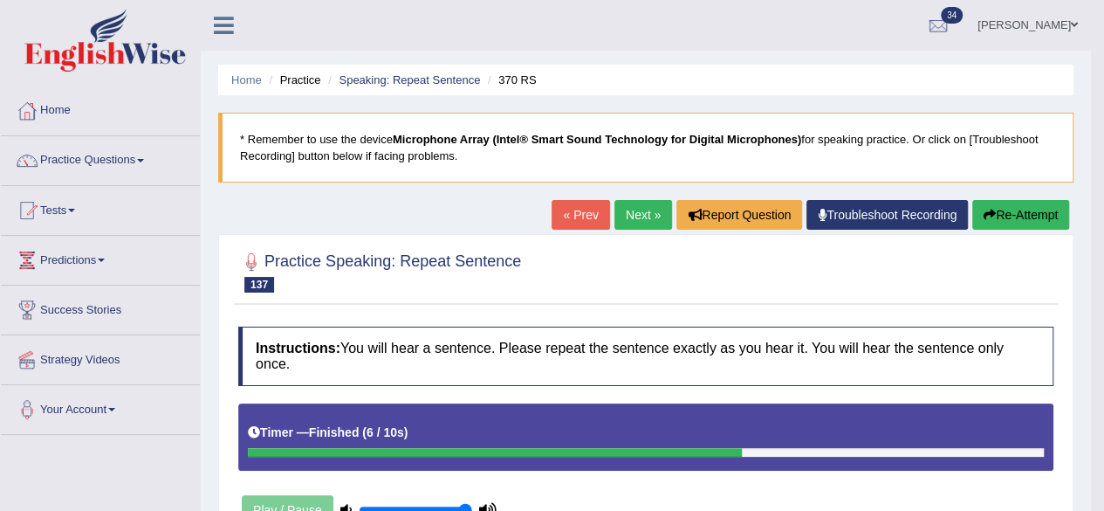
click at [654, 219] on link "Next »" at bounding box center [644, 215] width 58 height 30
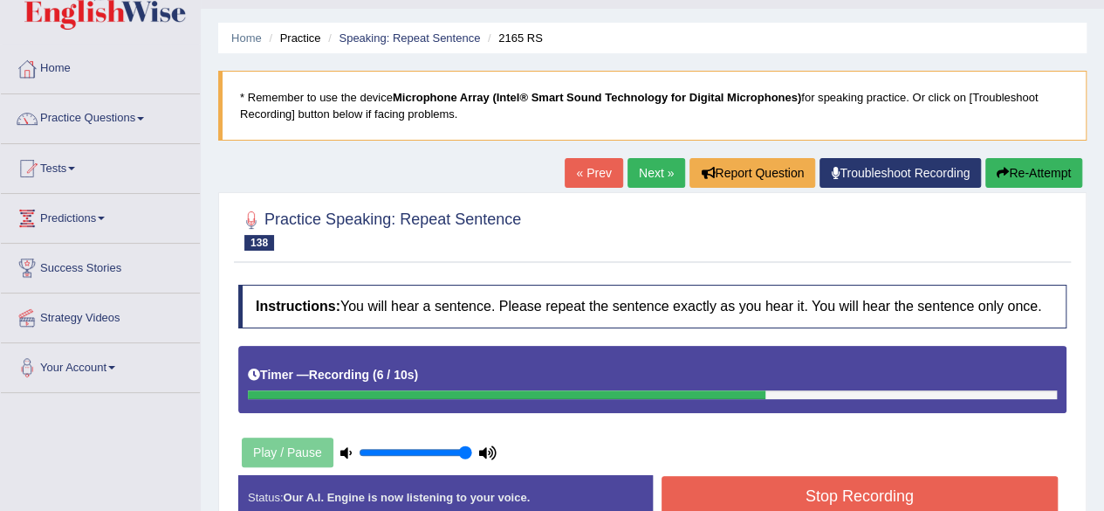
scroll to position [159, 0]
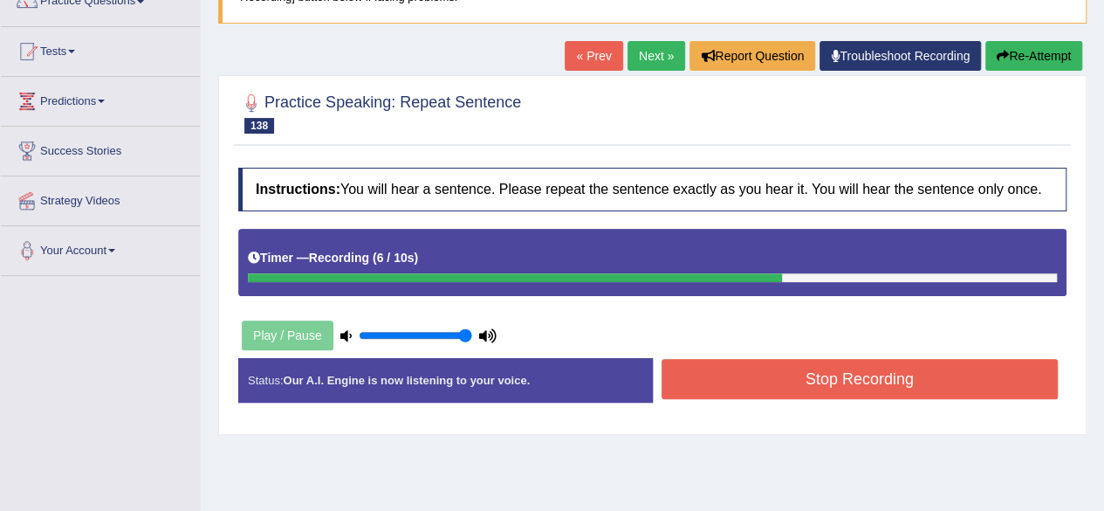
click at [751, 378] on button "Stop Recording" at bounding box center [860, 379] width 397 height 40
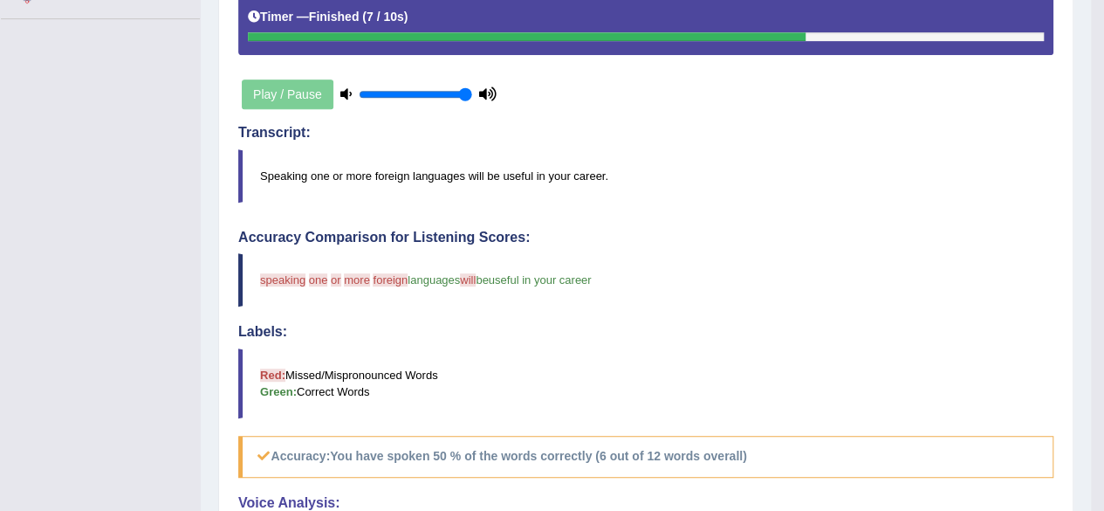
scroll to position [0, 0]
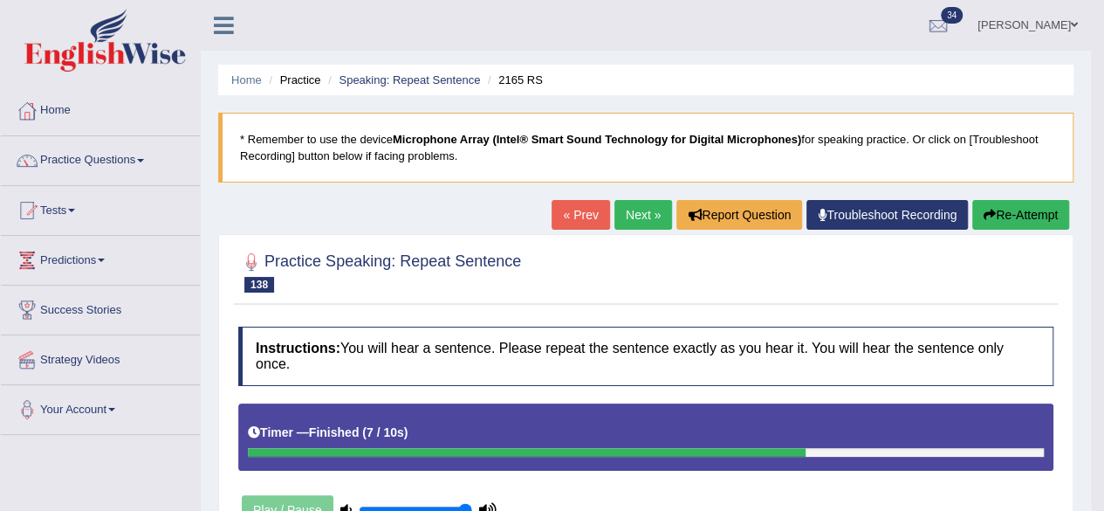
click at [635, 208] on link "Next »" at bounding box center [644, 215] width 58 height 30
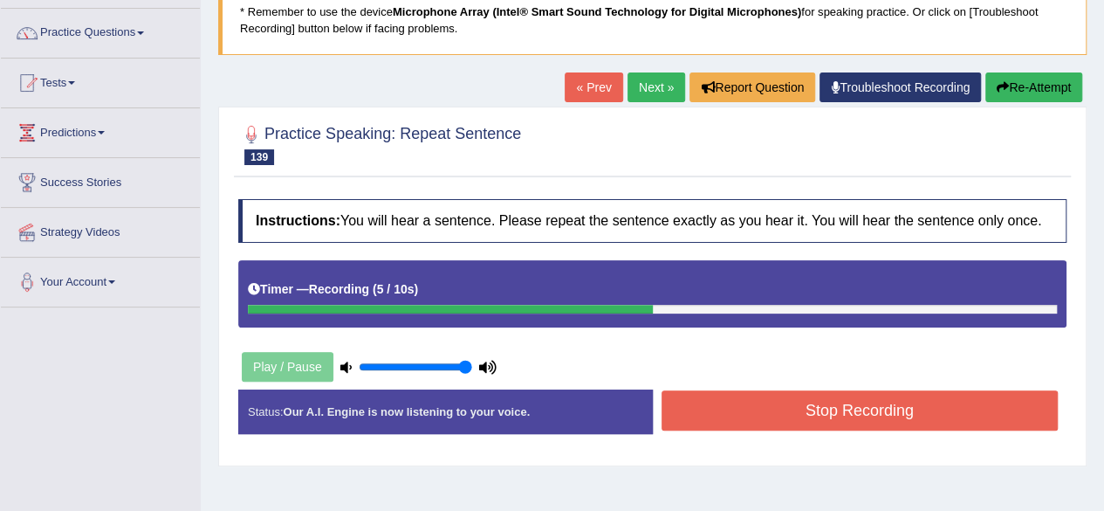
scroll to position [131, 0]
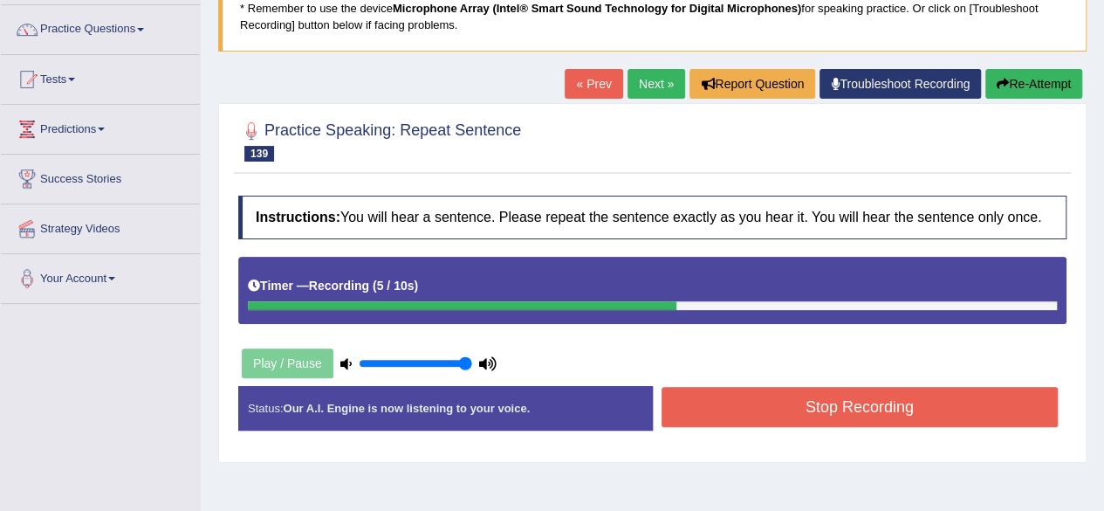
click at [729, 386] on div "Start Answering" at bounding box center [860, 386] width 415 height 1
click at [729, 419] on button "Stop Recording" at bounding box center [860, 407] width 397 height 40
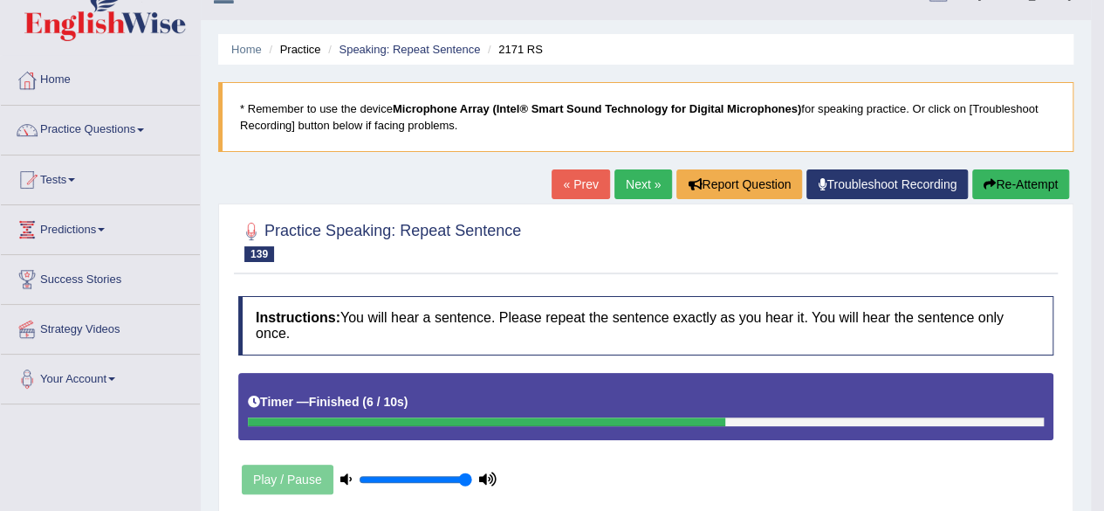
scroll to position [28, 0]
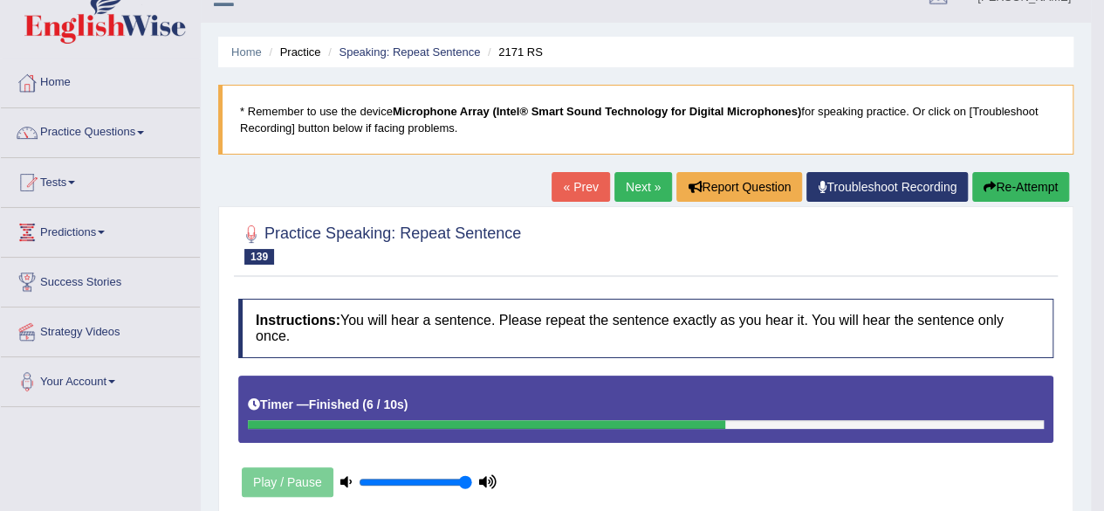
click at [629, 172] on link "Next »" at bounding box center [644, 187] width 58 height 30
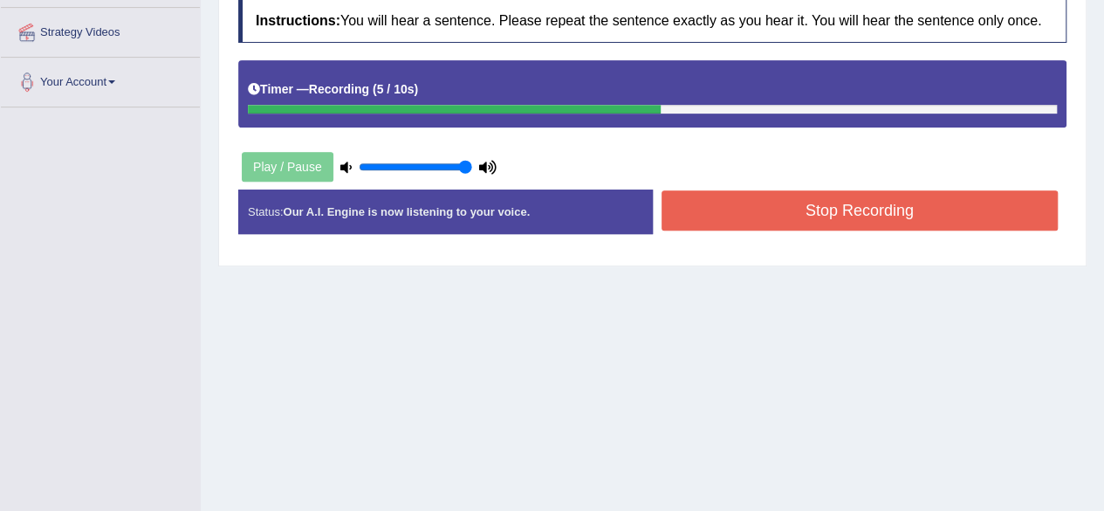
scroll to position [331, 0]
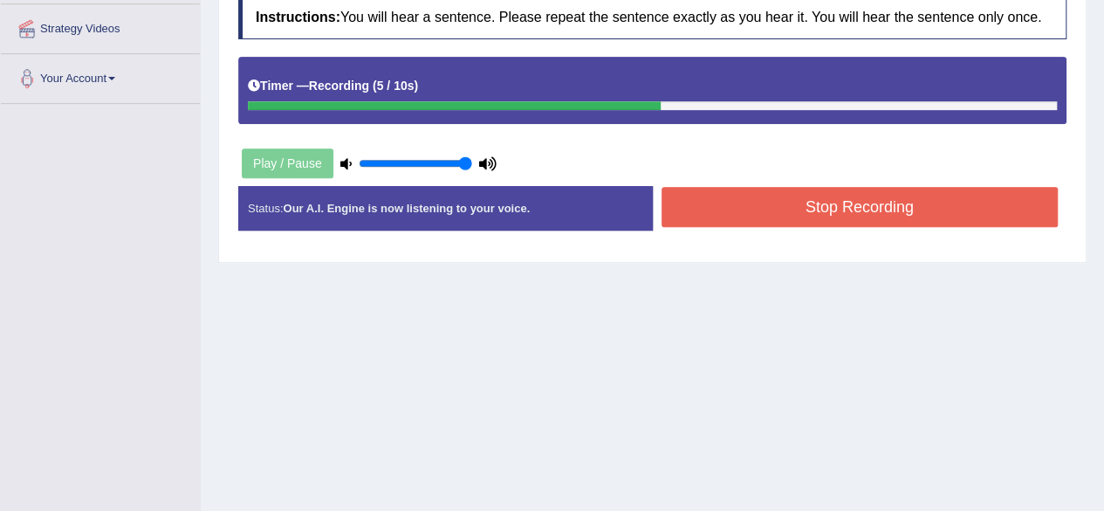
click at [697, 203] on button "Stop Recording" at bounding box center [860, 207] width 397 height 40
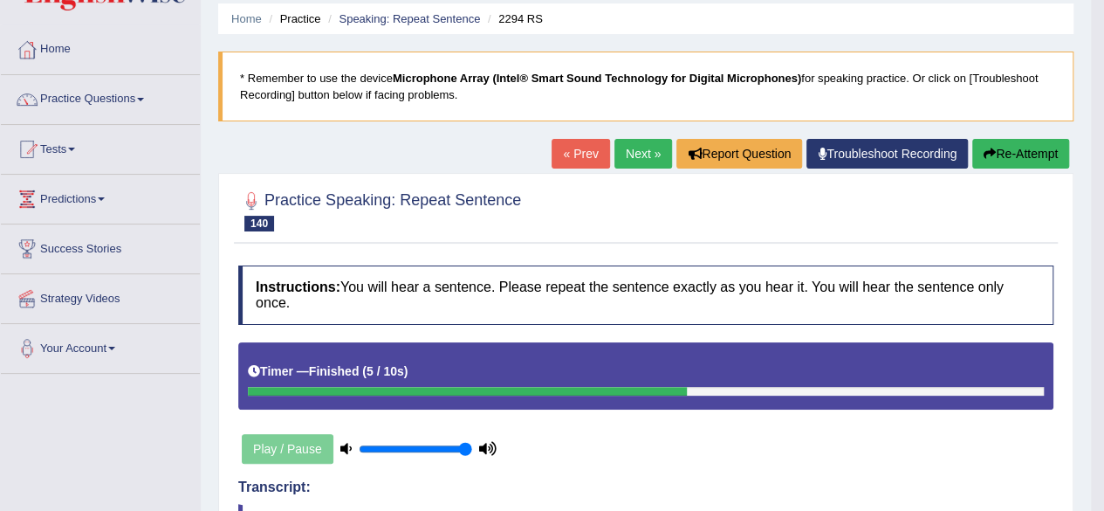
scroll to position [0, 0]
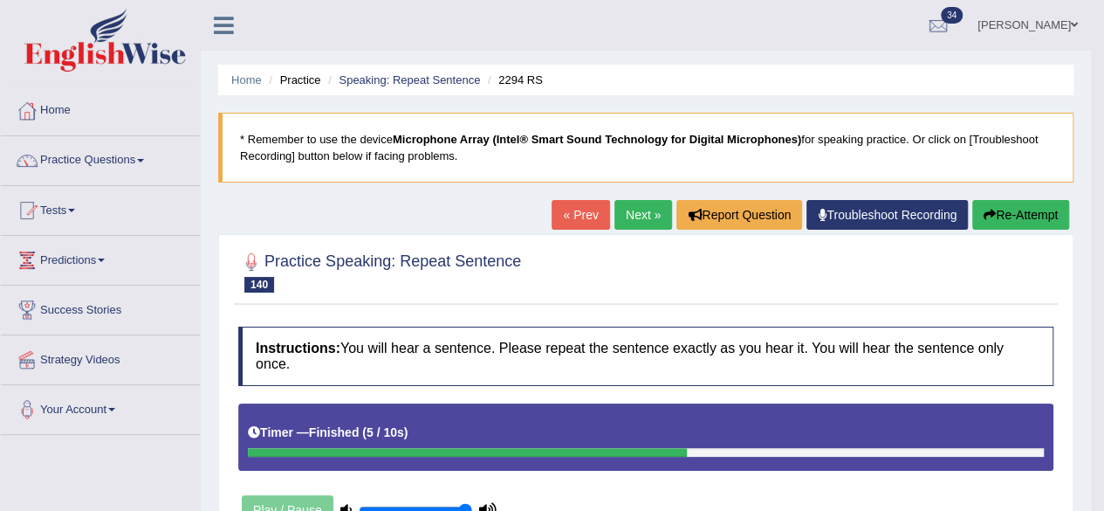
click at [622, 224] on link "Next »" at bounding box center [644, 215] width 58 height 30
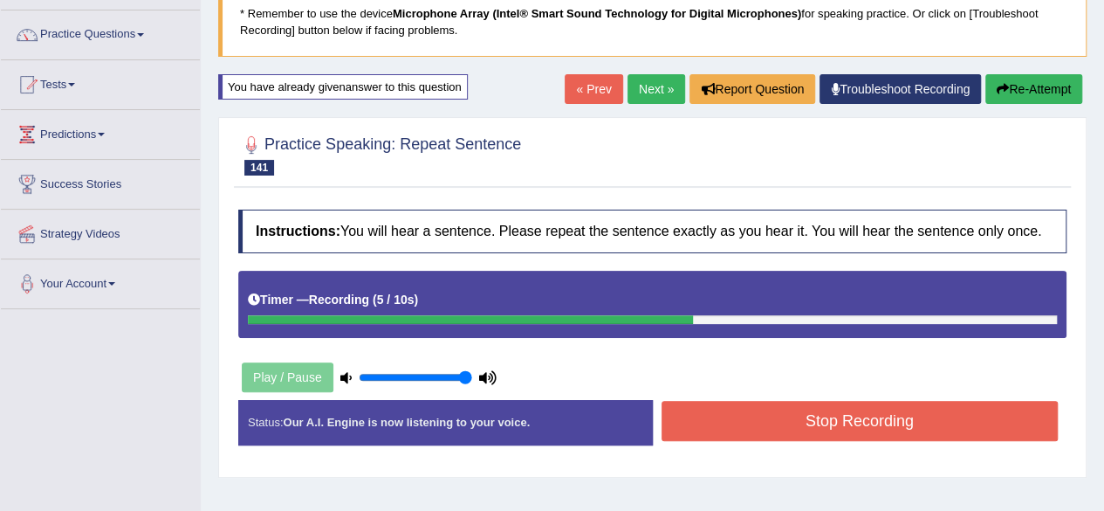
scroll to position [126, 0]
click at [709, 405] on button "Stop Recording" at bounding box center [860, 421] width 397 height 40
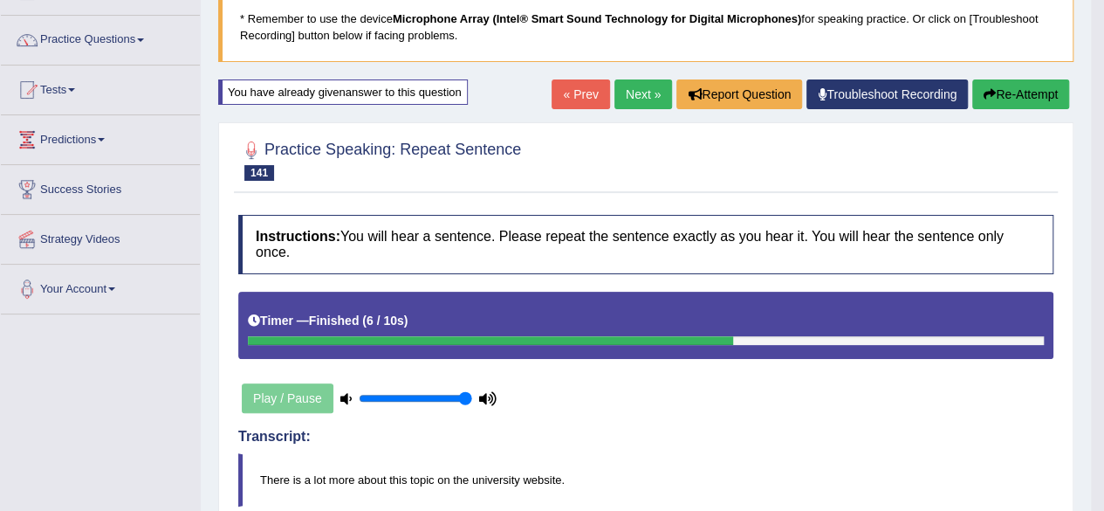
scroll to position [0, 0]
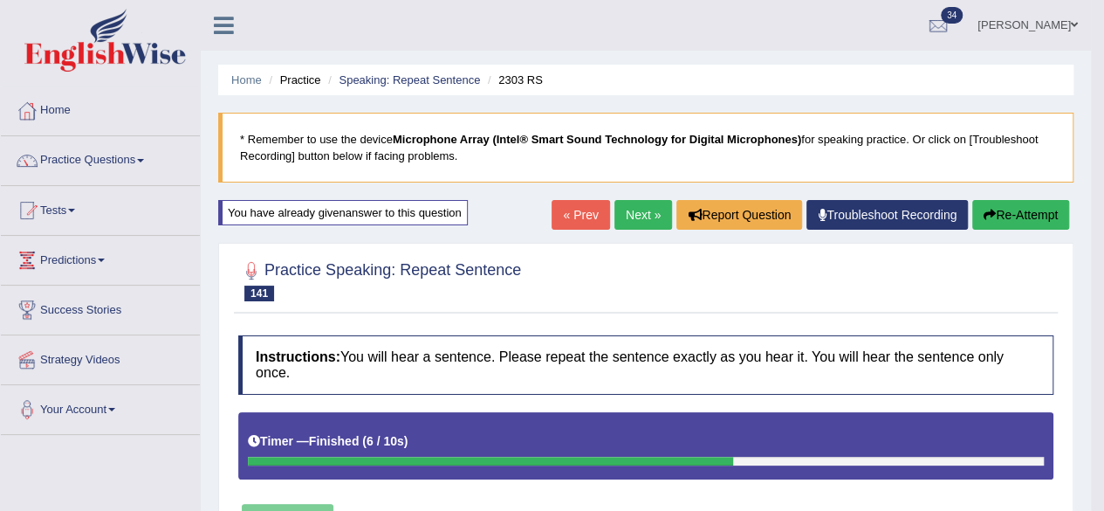
click at [615, 210] on link "Next »" at bounding box center [644, 215] width 58 height 30
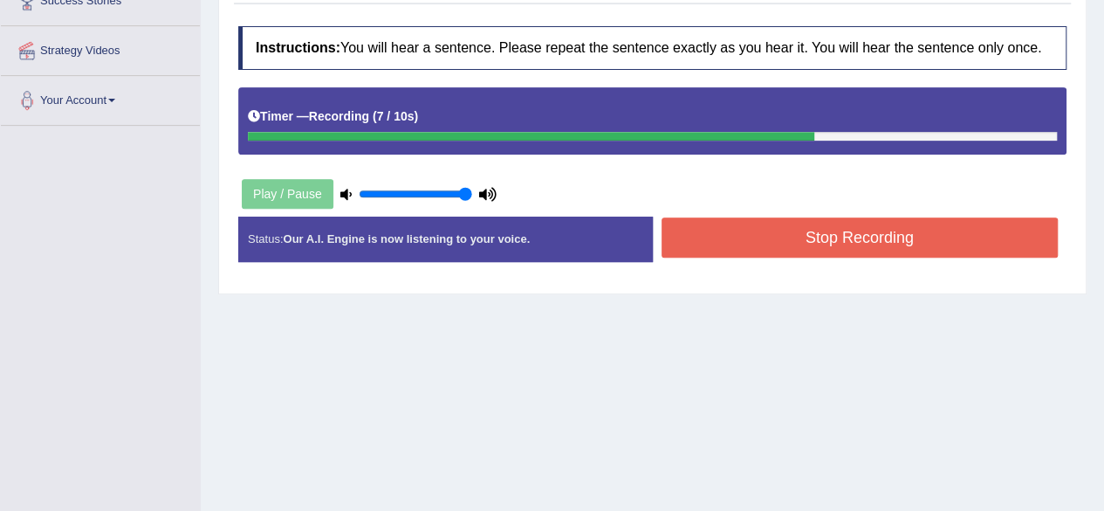
scroll to position [271, 0]
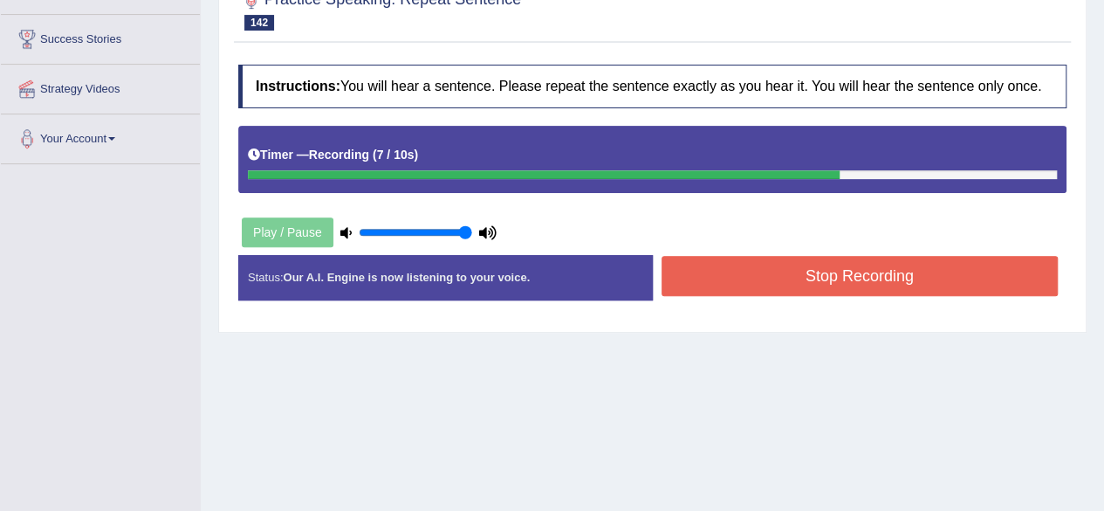
click at [679, 281] on button "Stop Recording" at bounding box center [860, 276] width 397 height 40
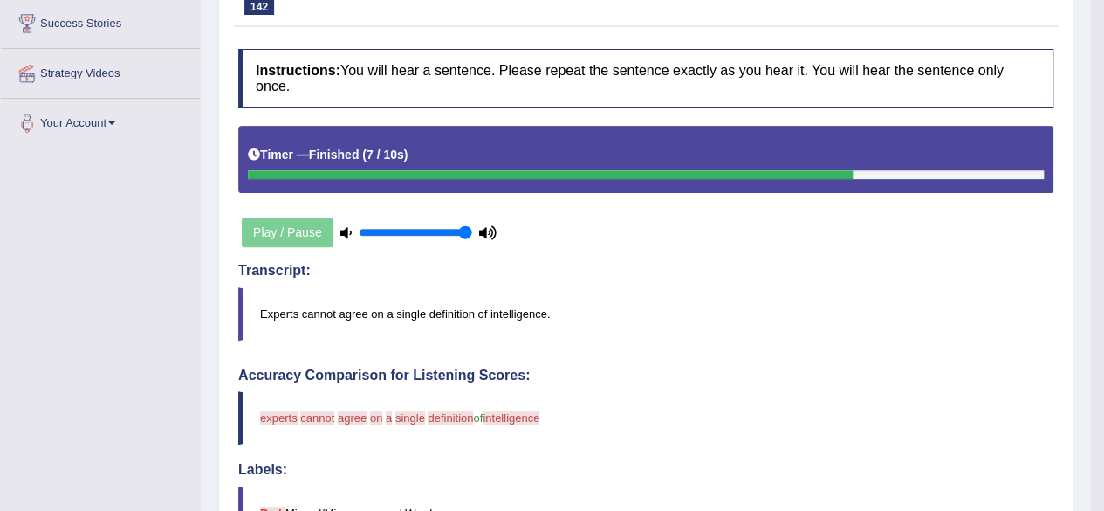
scroll to position [0, 0]
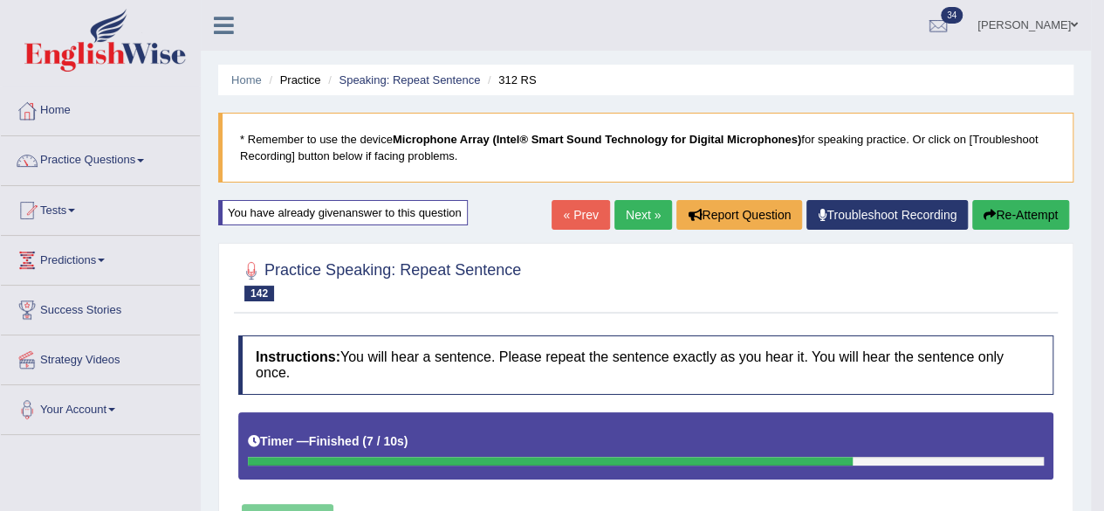
click at [144, 160] on span at bounding box center [140, 160] width 7 height 3
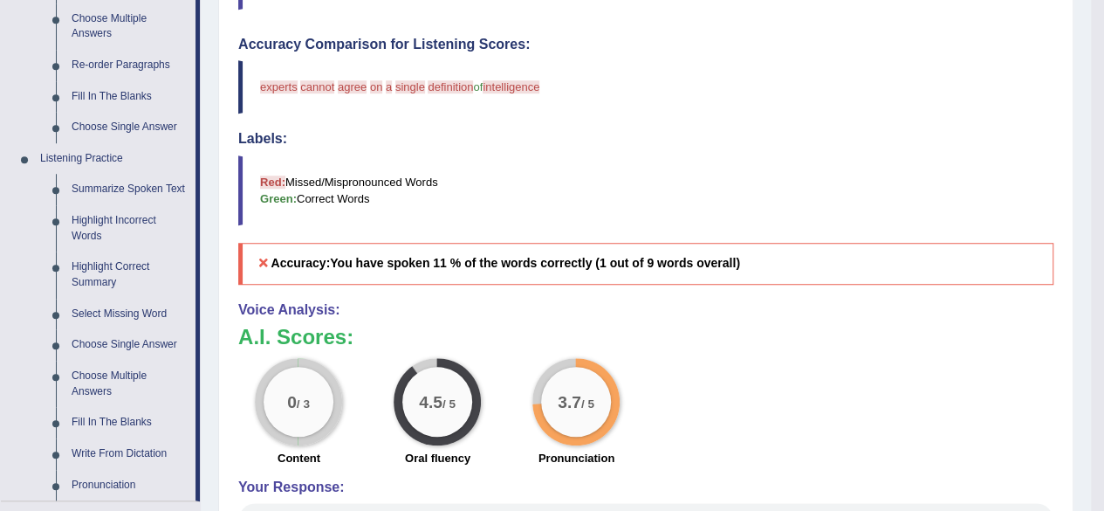
scroll to position [618, 0]
click at [137, 429] on link "Fill In The Blanks" at bounding box center [130, 421] width 132 height 31
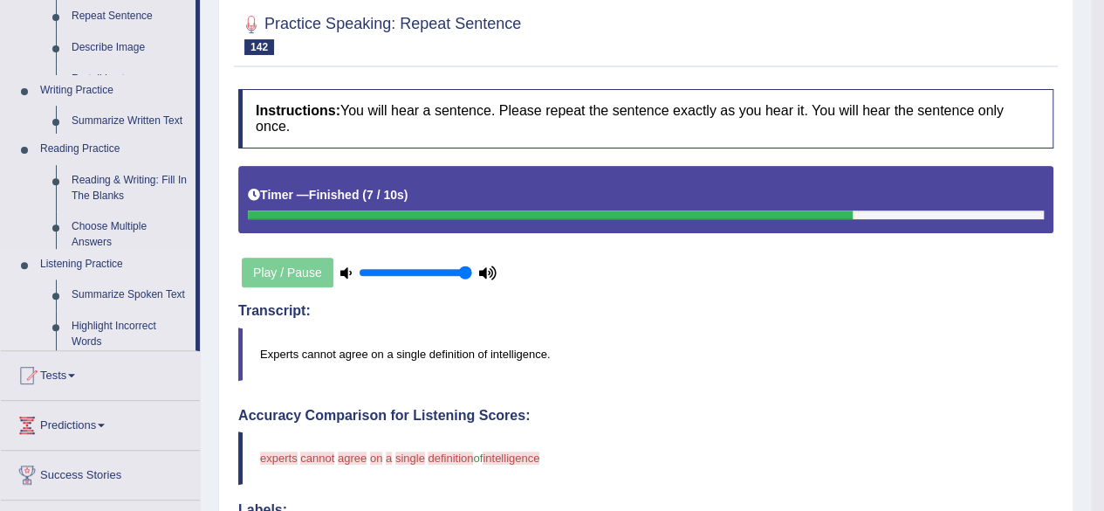
scroll to position [224, 0]
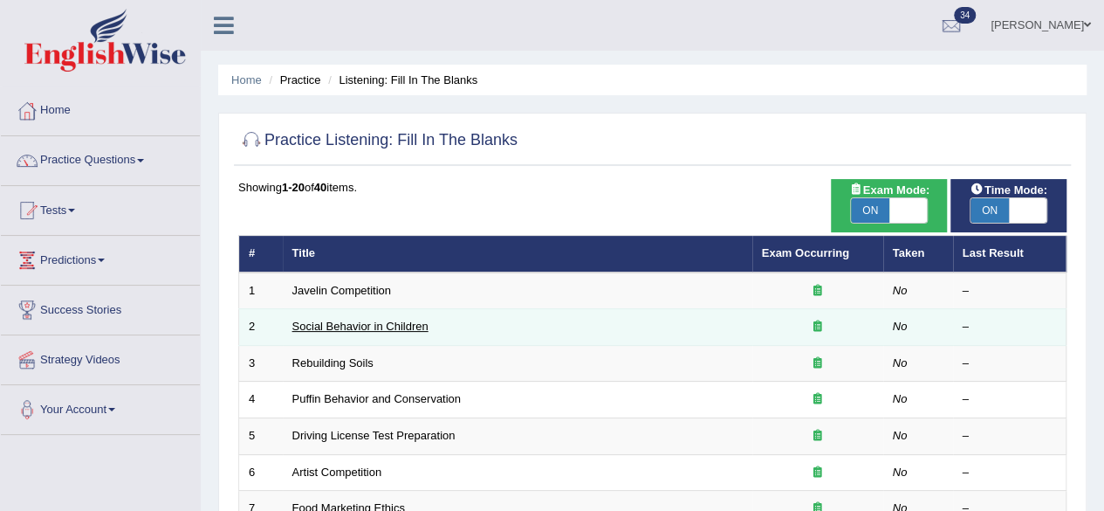
click at [360, 320] on link "Social Behavior in Children" at bounding box center [360, 326] width 136 height 13
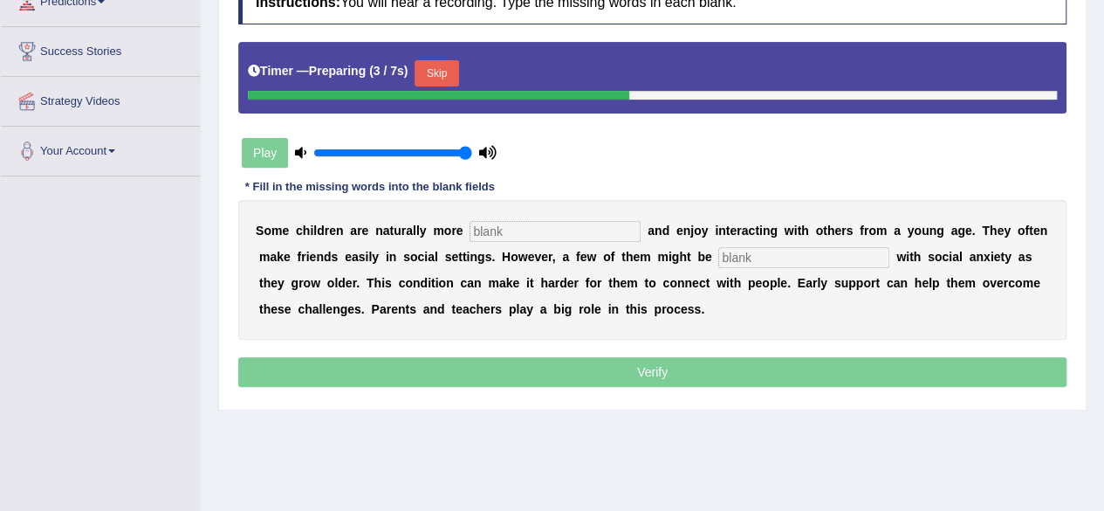
scroll to position [258, 0]
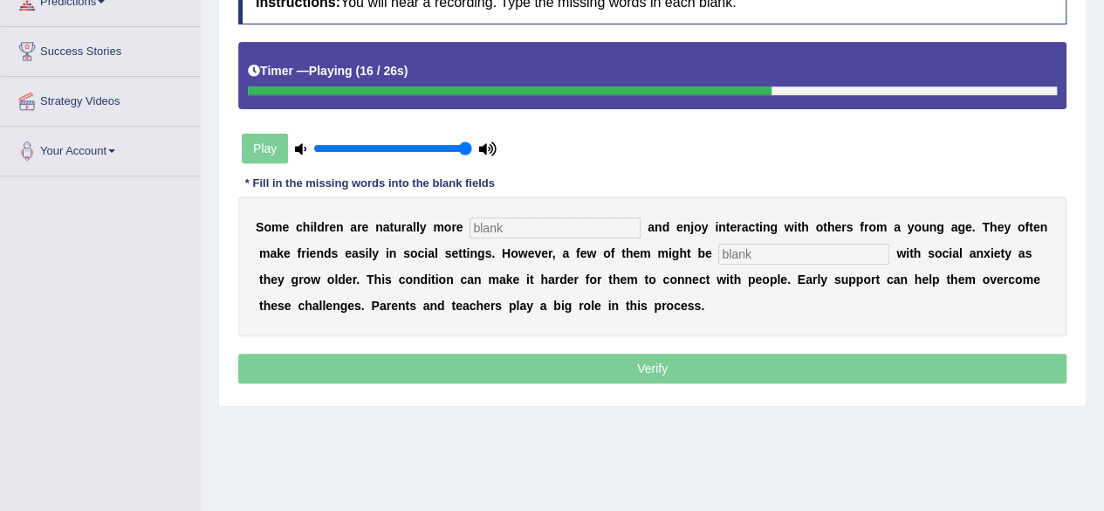
click at [580, 227] on input "text" at bounding box center [555, 227] width 171 height 21
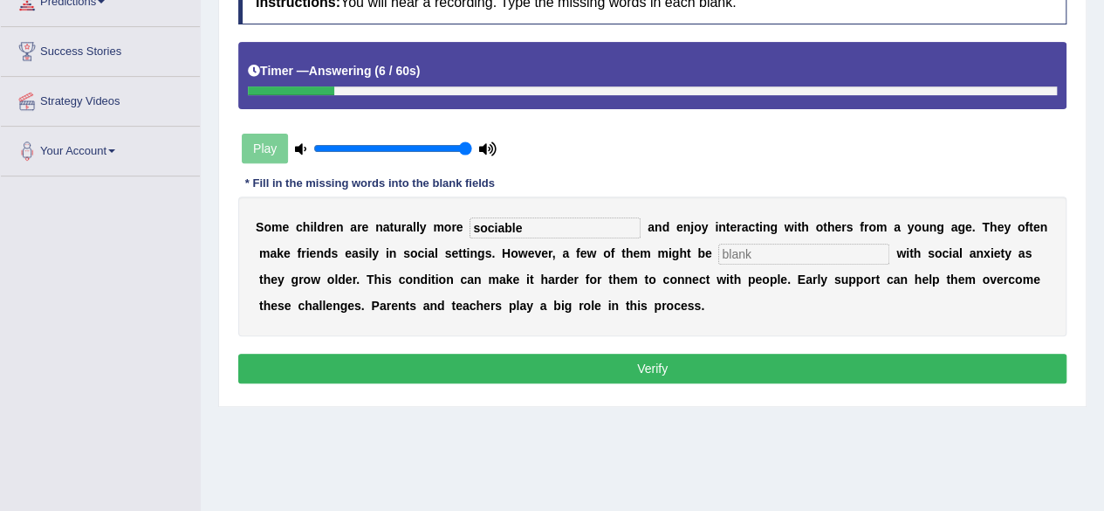
type input "sociable"
click at [781, 250] on input "text" at bounding box center [804, 254] width 171 height 21
type input "diagonsed"
click at [760, 354] on button "Verify" at bounding box center [652, 369] width 829 height 30
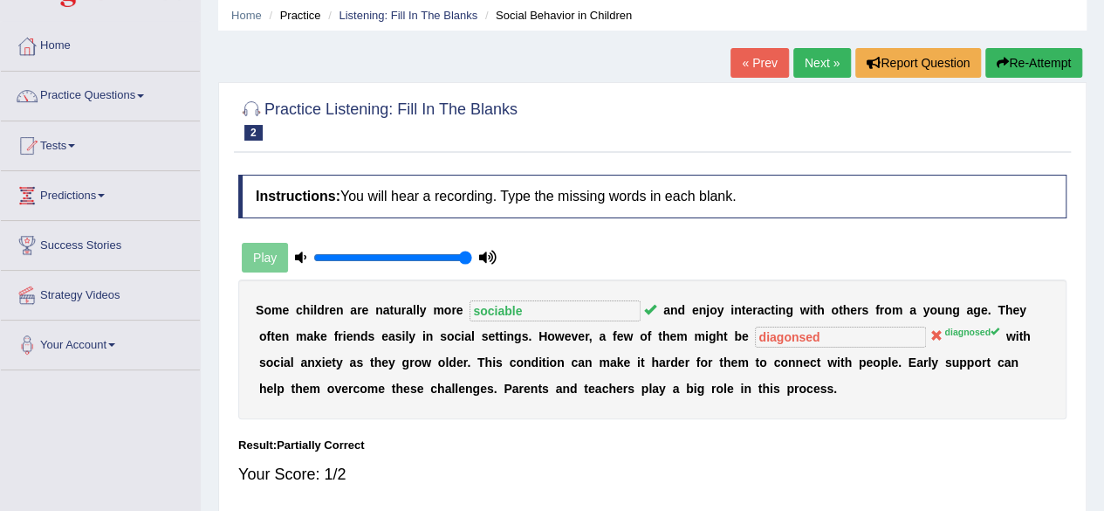
scroll to position [42, 0]
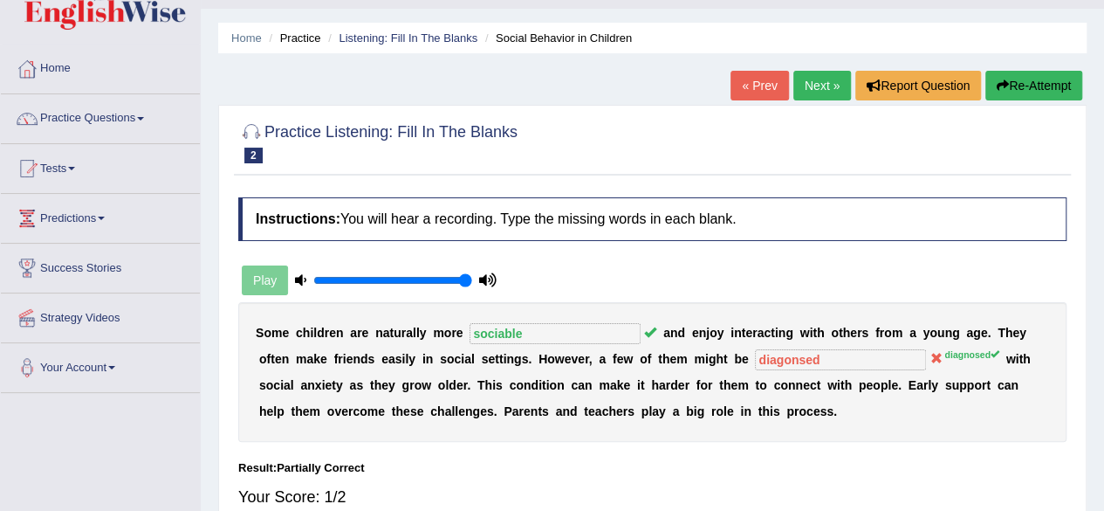
click at [815, 85] on link "Next »" at bounding box center [823, 86] width 58 height 30
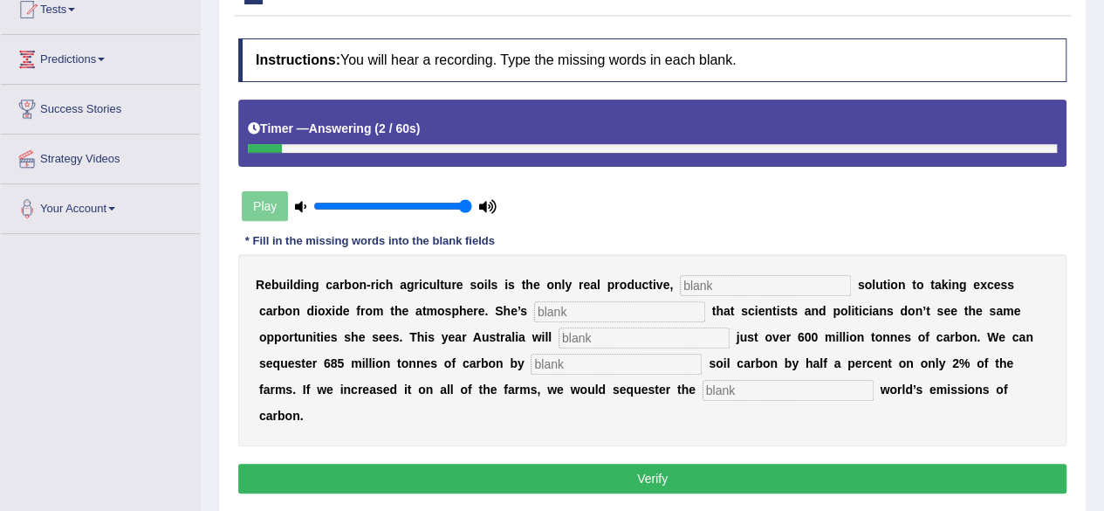
scroll to position [201, 0]
click at [750, 288] on input "text" at bounding box center [765, 285] width 171 height 21
type input "permanent"
click at [555, 310] on input "text" at bounding box center [619, 311] width 171 height 21
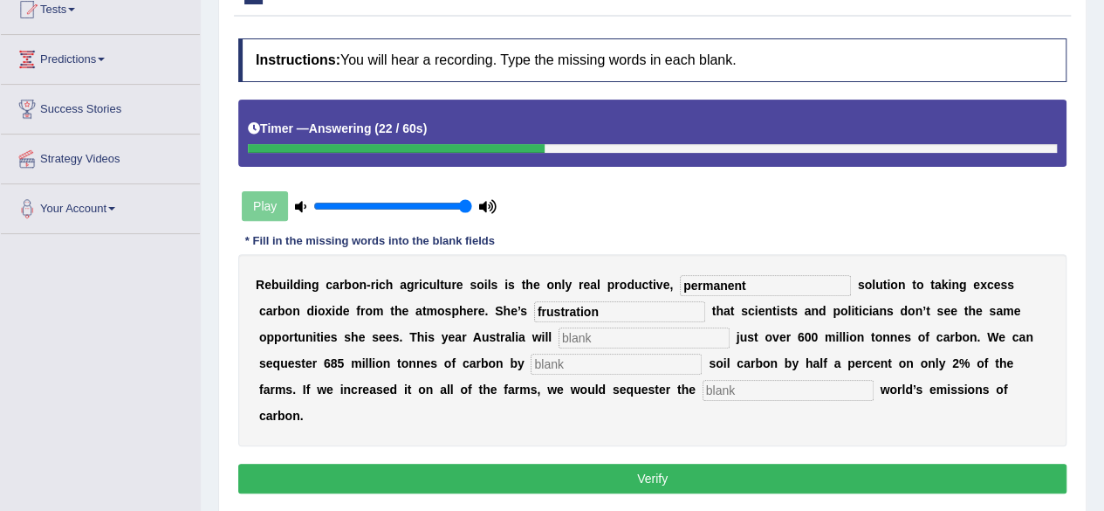
type input "frustration"
click at [587, 339] on input "text" at bounding box center [644, 337] width 171 height 21
type input "admit"
click at [588, 369] on input "text" at bounding box center [616, 364] width 171 height 21
type input "icreasing"
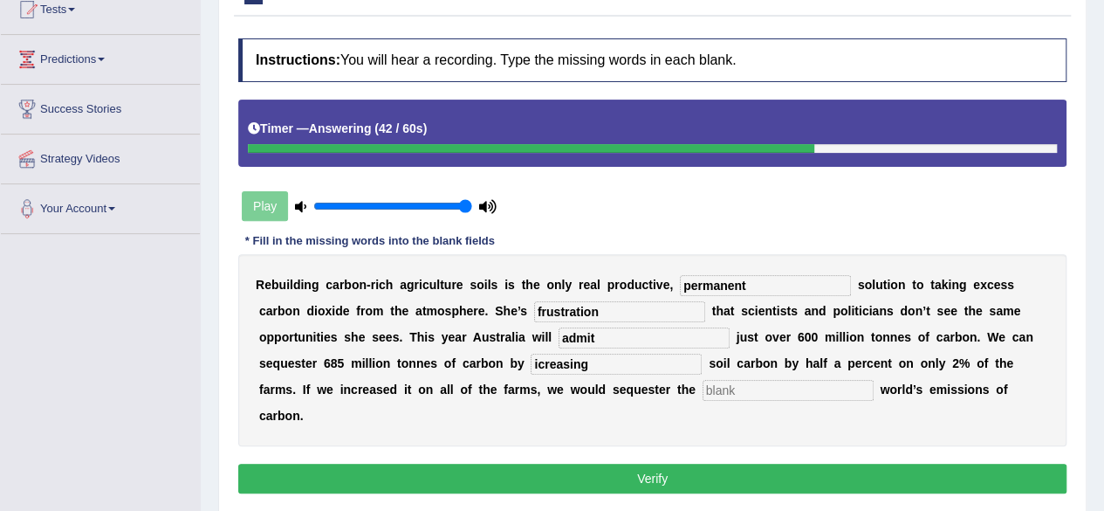
click at [782, 387] on input "text" at bounding box center [788, 390] width 171 height 21
type input "whole"
click at [772, 476] on button "Verify" at bounding box center [652, 479] width 829 height 30
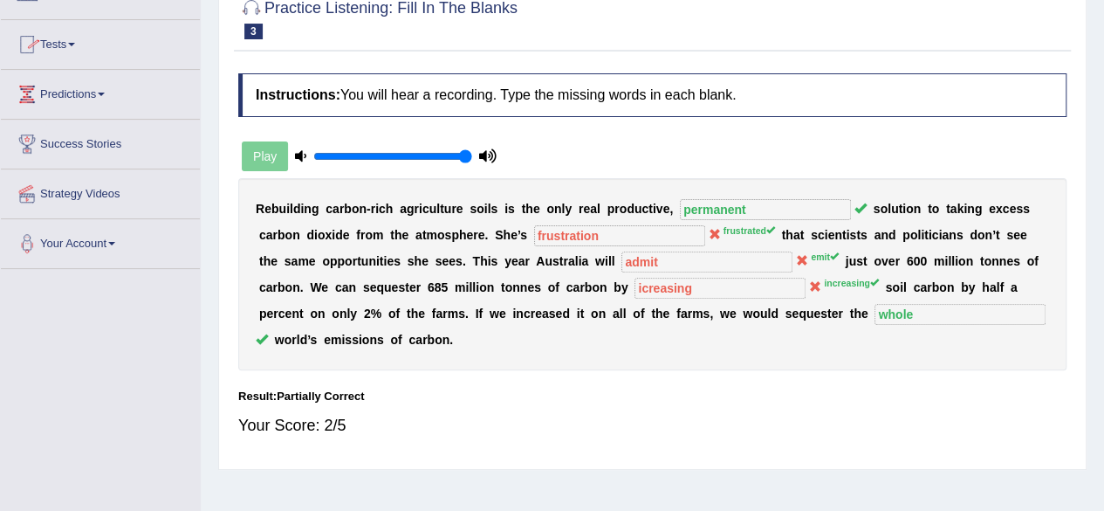
scroll to position [0, 0]
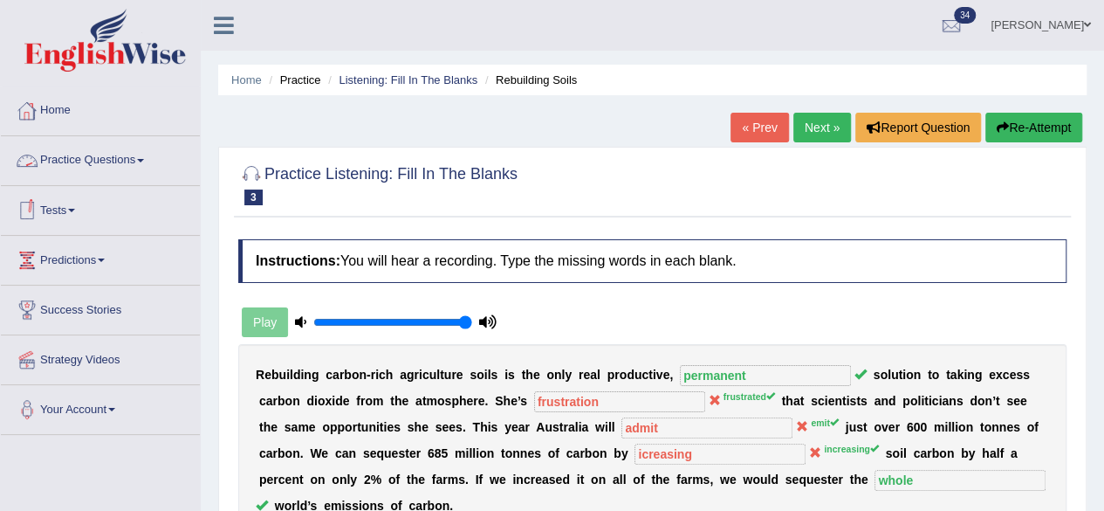
click at [144, 160] on span at bounding box center [140, 160] width 7 height 3
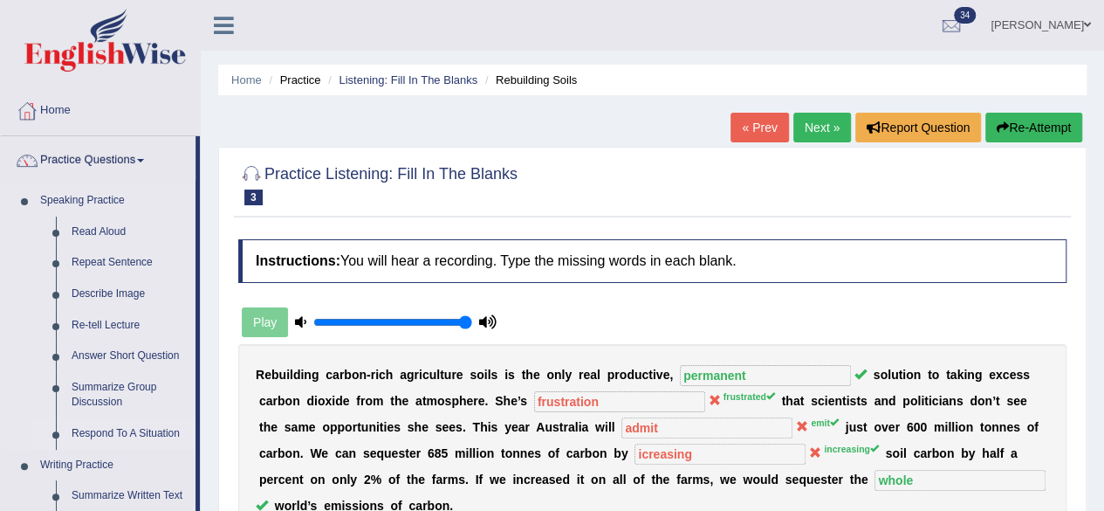
click at [110, 432] on link "Respond To A Situation" at bounding box center [130, 433] width 132 height 31
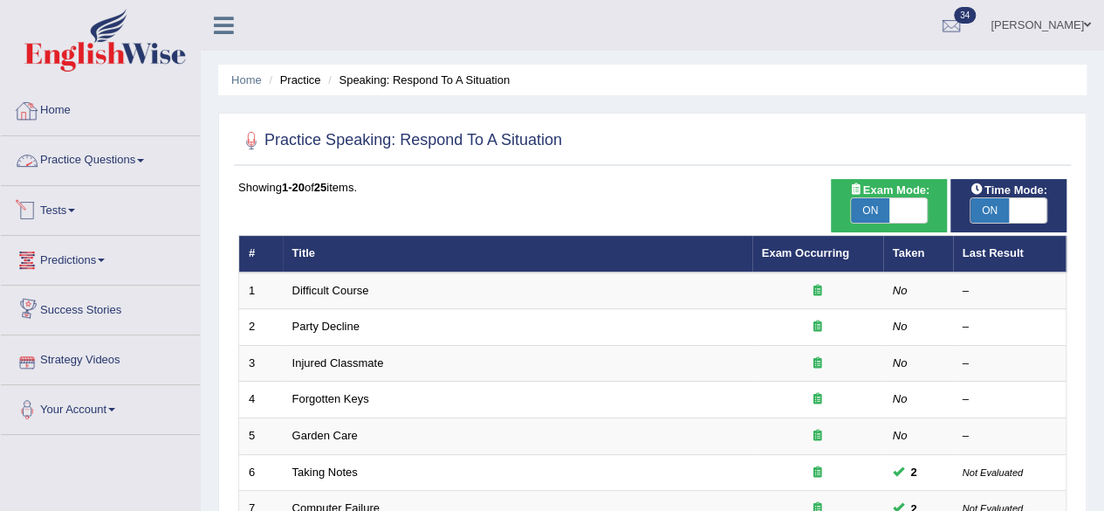
click at [59, 111] on link "Home" at bounding box center [100, 108] width 199 height 44
